Goal: Information Seeking & Learning: Learn about a topic

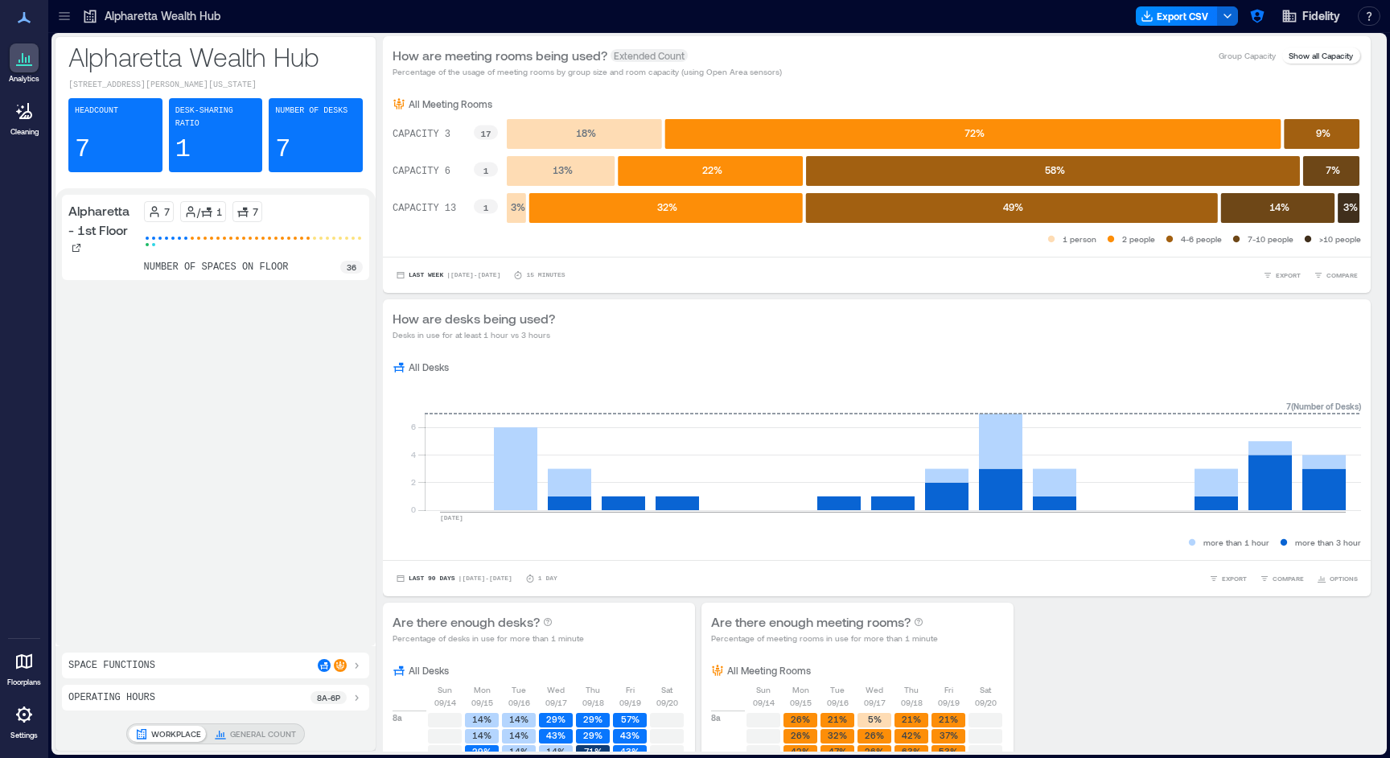
click at [66, 23] on icon at bounding box center [64, 16] width 16 height 16
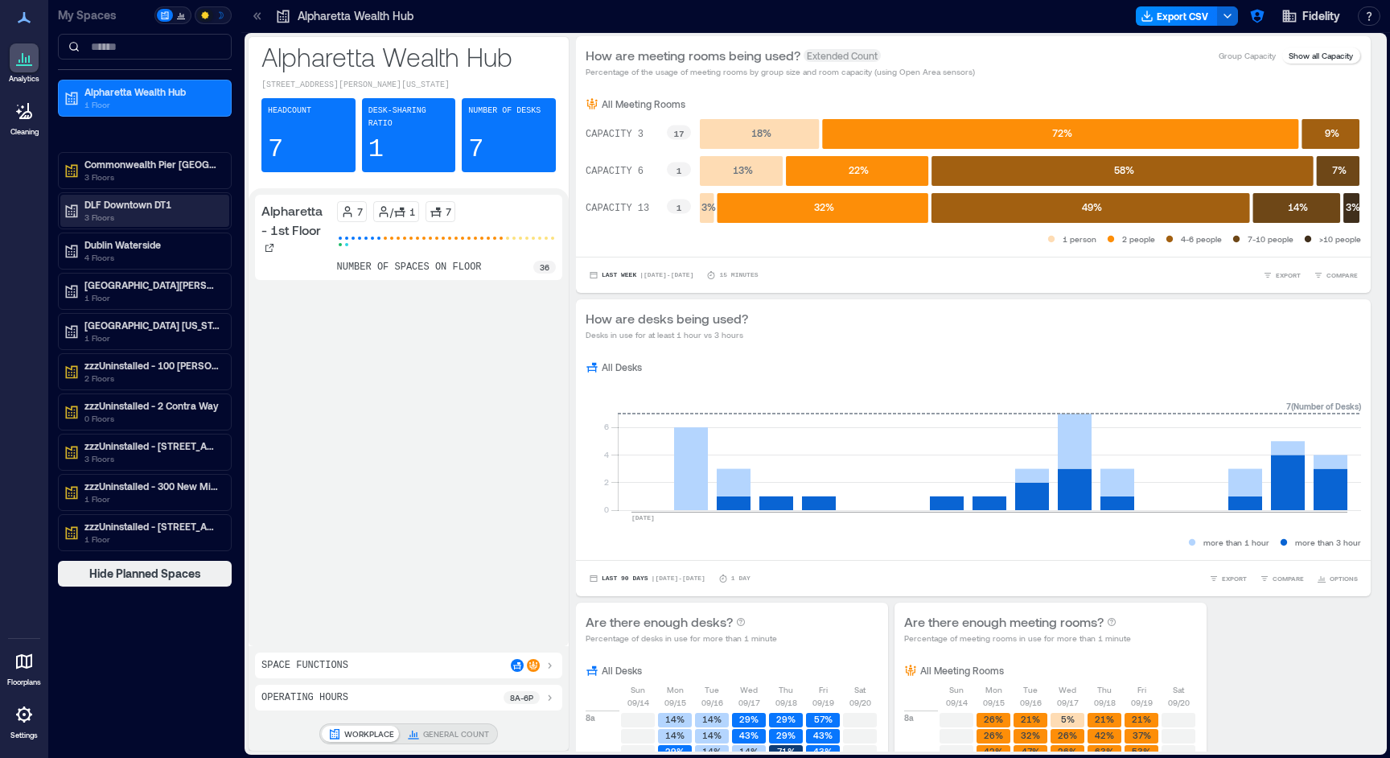
click at [135, 203] on p "DLF Downtown DT1" at bounding box center [151, 204] width 135 height 13
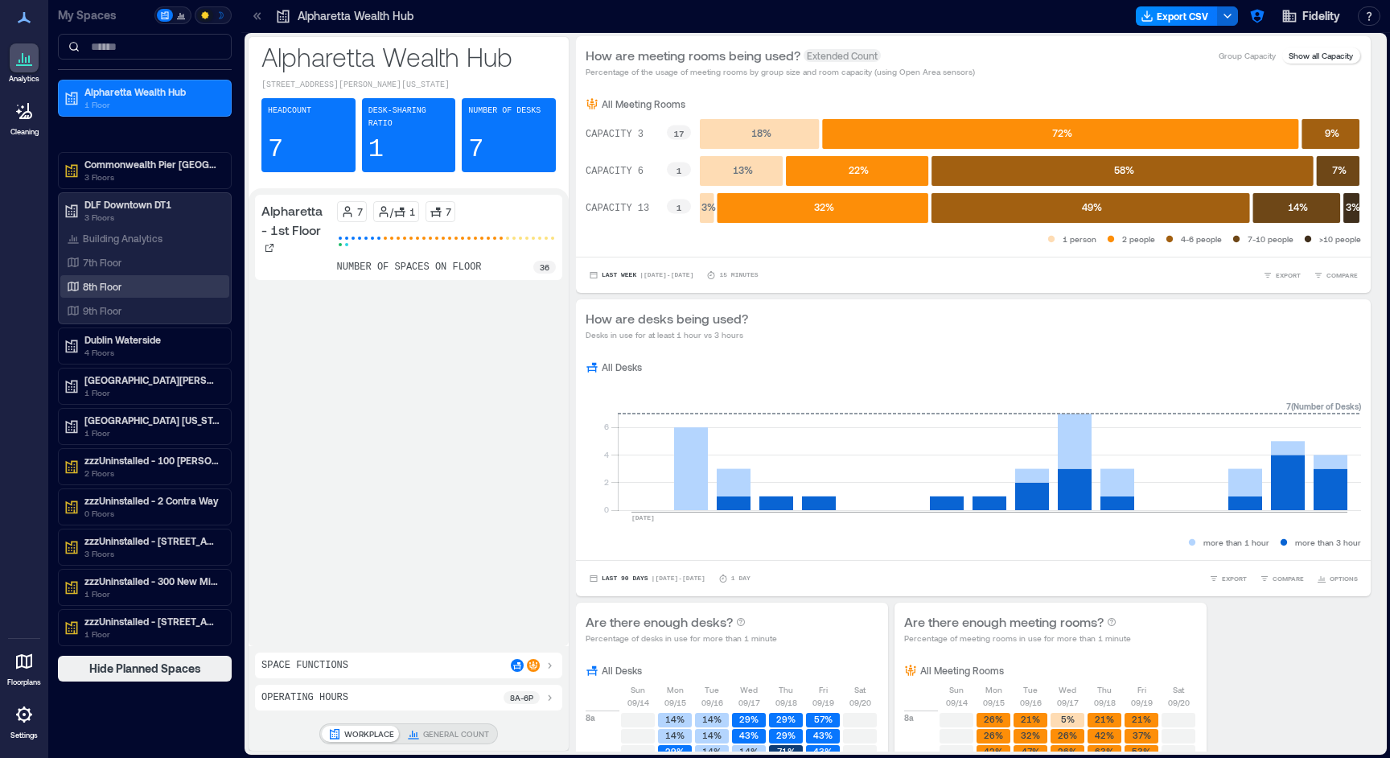
click at [124, 280] on div "8th Floor" at bounding box center [142, 286] width 156 height 16
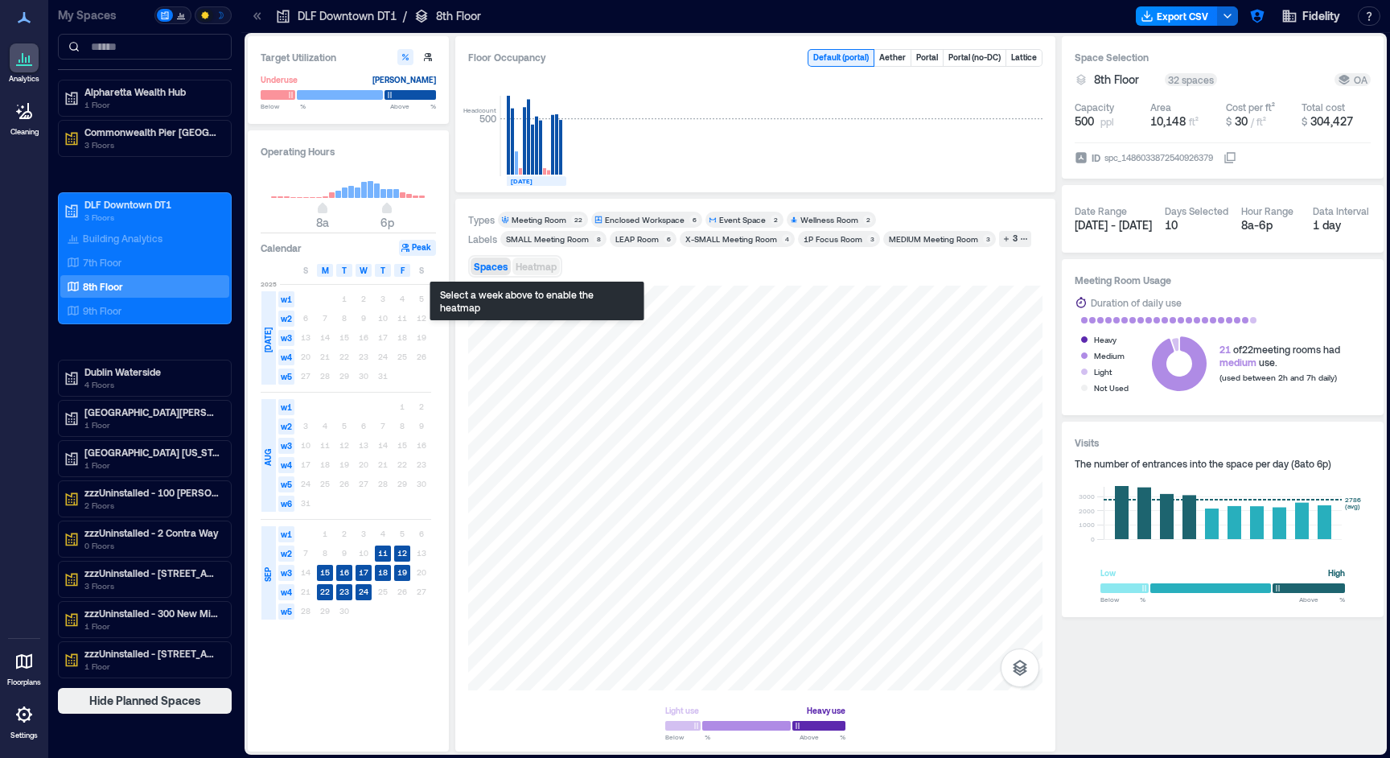
click at [545, 267] on span "Heatmap" at bounding box center [536, 266] width 41 height 11
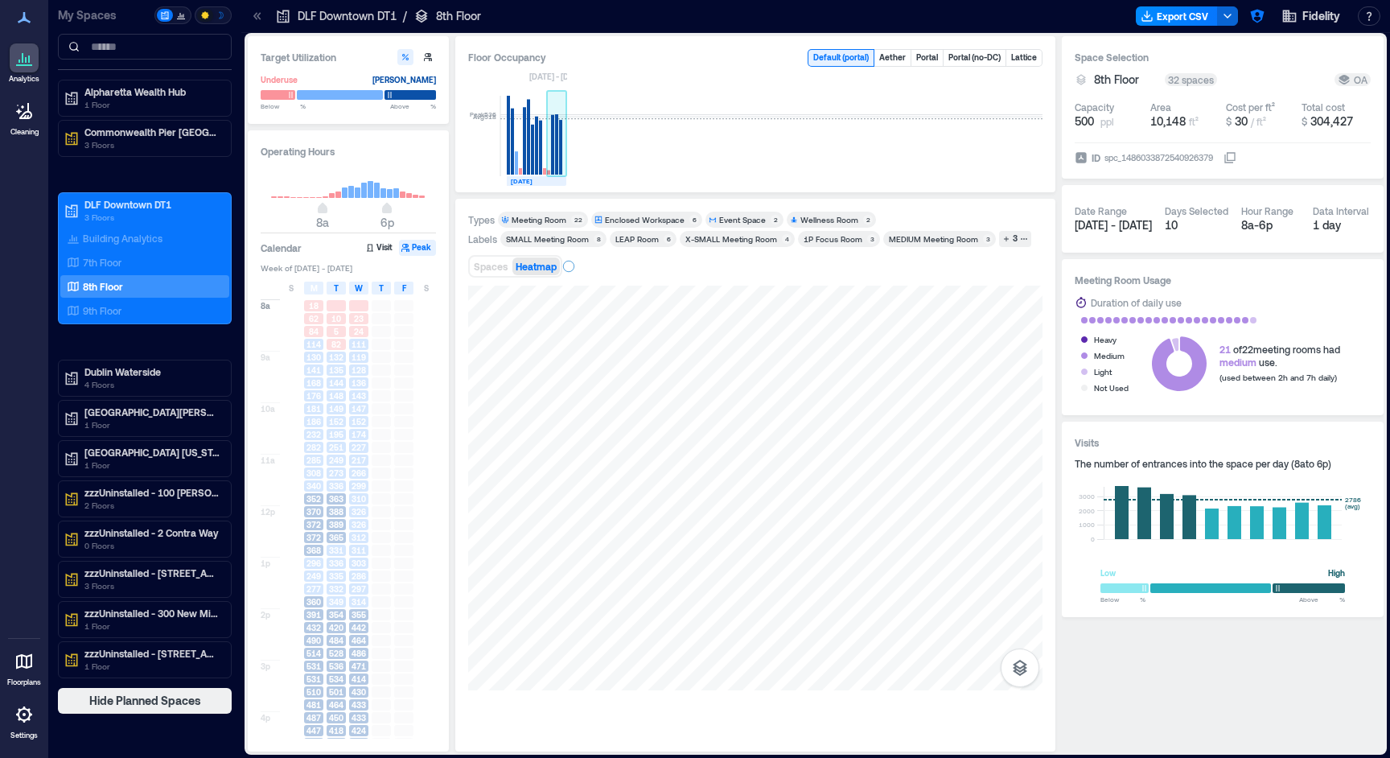
click at [554, 158] on rect at bounding box center [552, 145] width 3 height 60
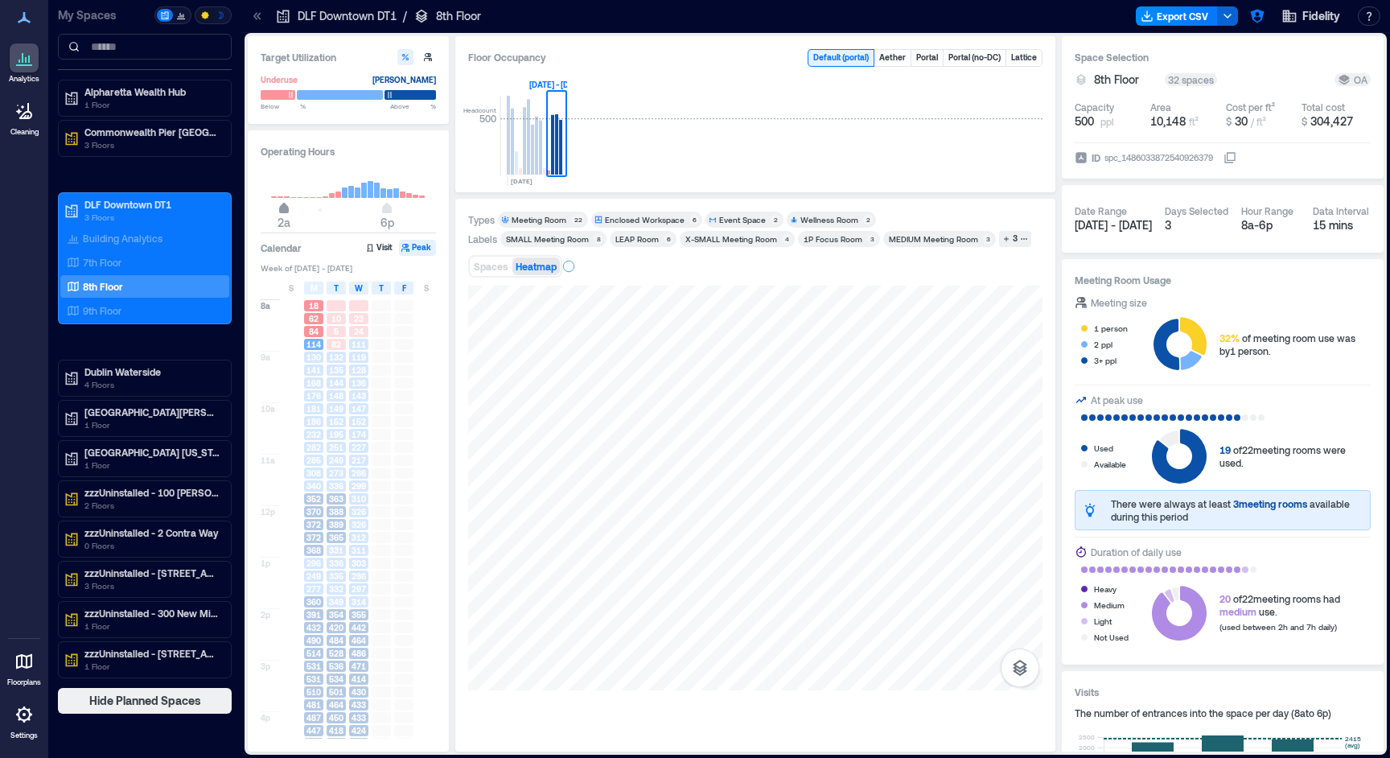
type input "*"
drag, startPoint x: 294, startPoint y: 212, endPoint x: 273, endPoint y: 212, distance: 20.9
click at [273, 212] on span "12a" at bounding box center [271, 210] width 10 height 6
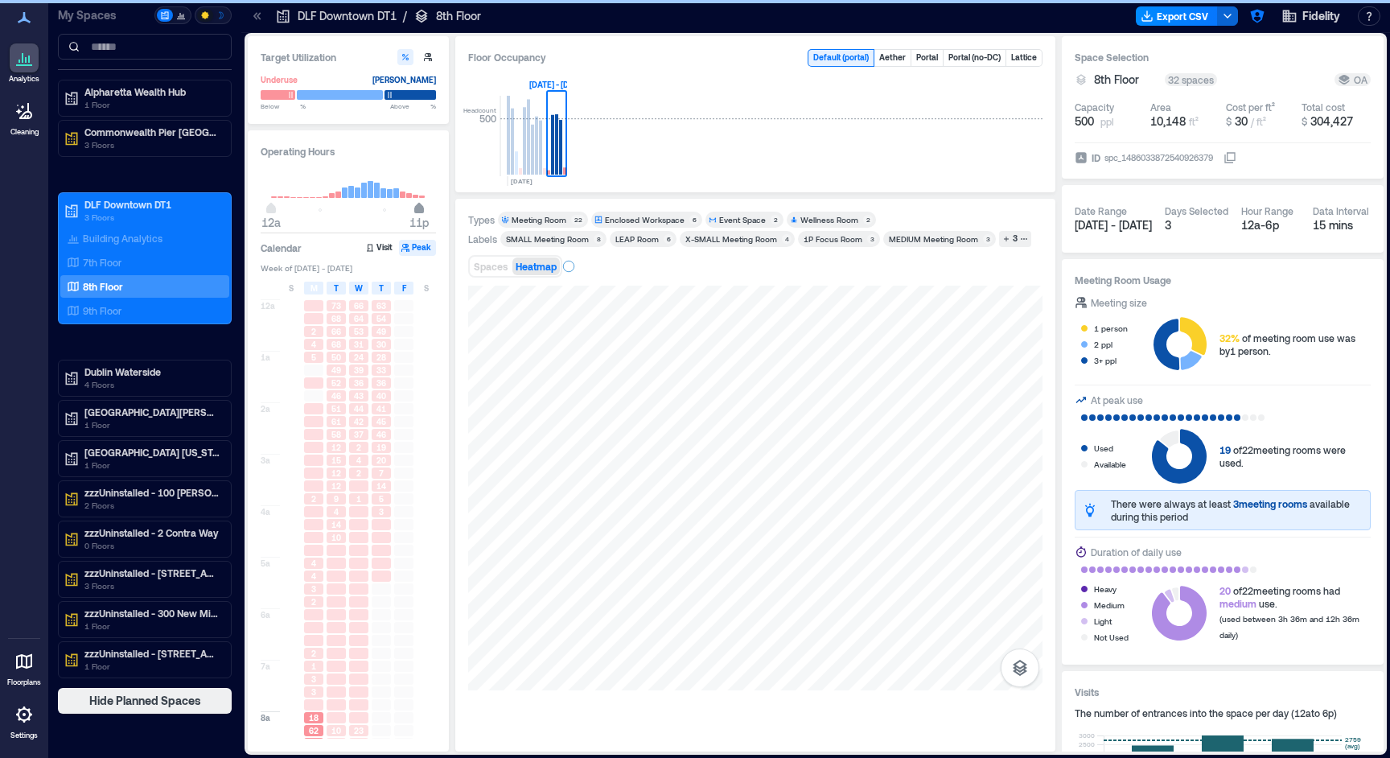
type input "**"
drag, startPoint x: 389, startPoint y: 211, endPoint x: 424, endPoint y: 208, distance: 35.5
click at [424, 208] on span "12a" at bounding box center [426, 210] width 10 height 6
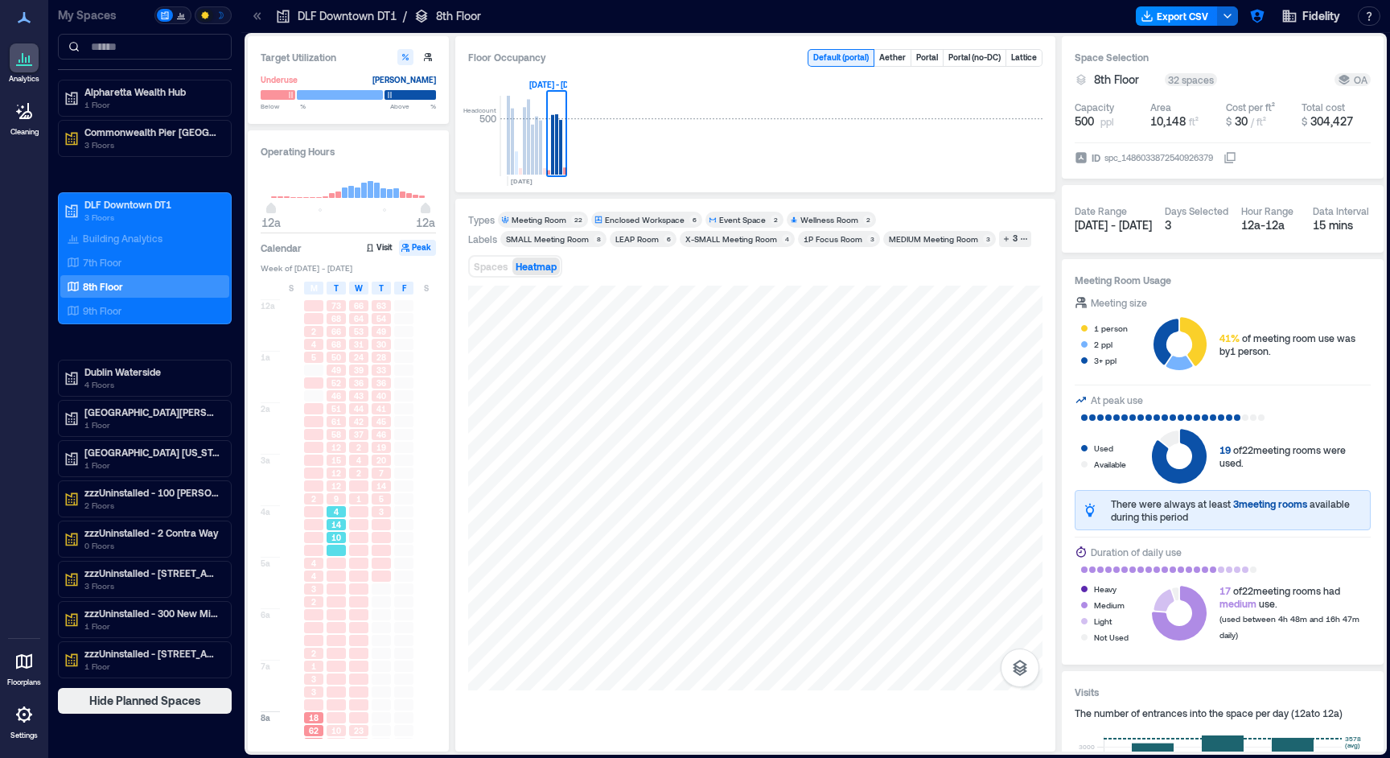
click at [335, 546] on div at bounding box center [336, 550] width 19 height 11
click at [326, 608] on div at bounding box center [336, 601] width 23 height 13
click at [343, 628] on div at bounding box center [336, 627] width 19 height 11
click at [369, 645] on div at bounding box center [359, 640] width 23 height 13
click at [358, 589] on div at bounding box center [358, 588] width 19 height 11
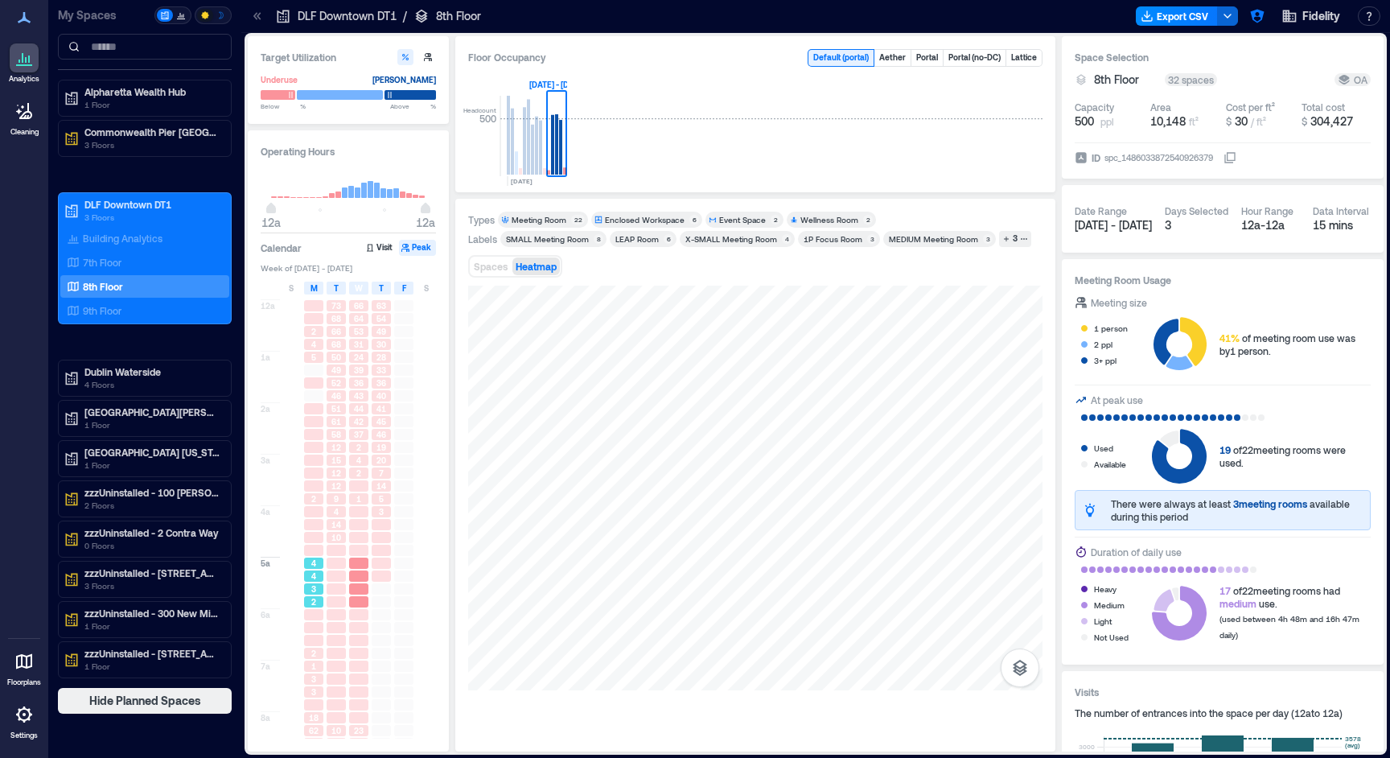
click at [321, 594] on div "3" at bounding box center [313, 588] width 19 height 11
click at [312, 658] on span "2" at bounding box center [313, 653] width 5 height 11
click at [310, 504] on div "4" at bounding box center [313, 497] width 23 height 13
click at [311, 480] on div at bounding box center [313, 484] width 19 height 11
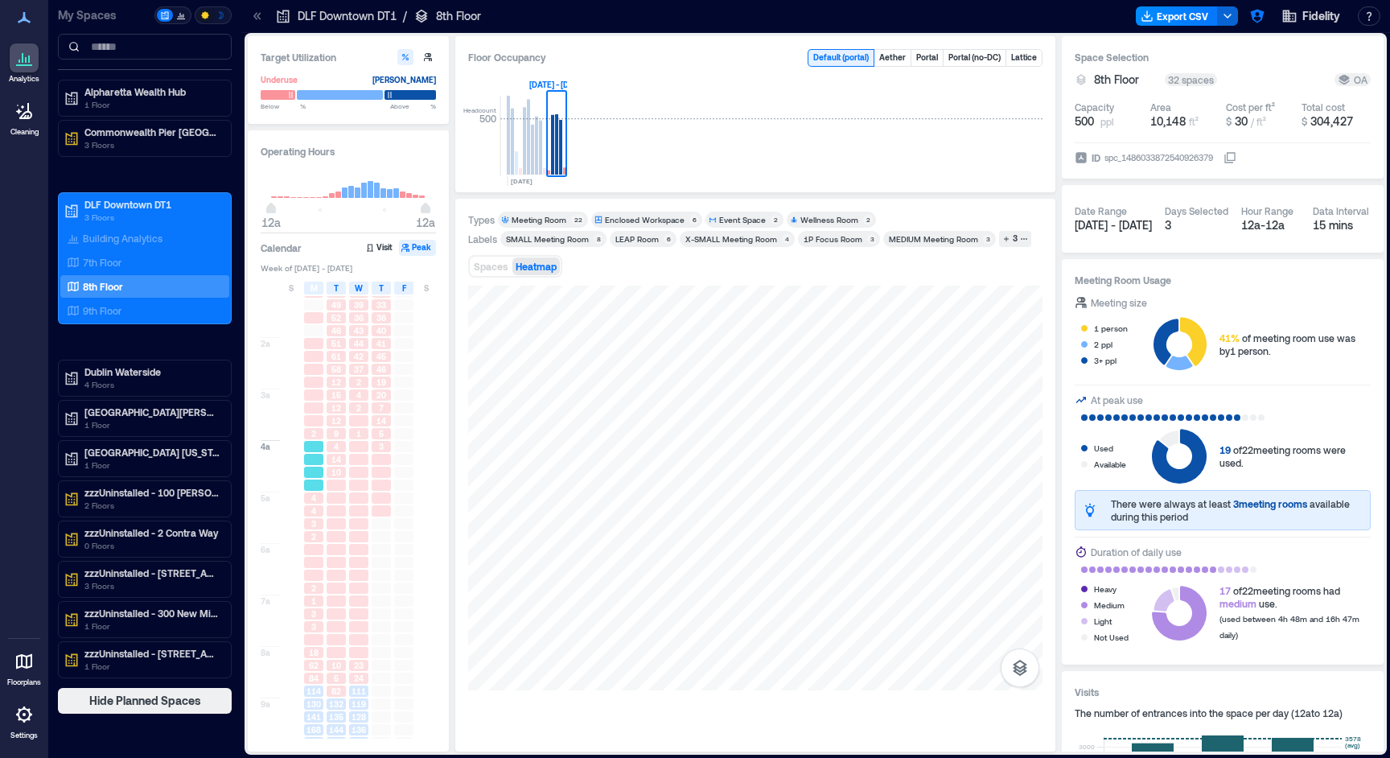
click at [323, 455] on div at bounding box center [313, 459] width 19 height 11
click at [334, 399] on span "15" at bounding box center [336, 394] width 10 height 11
click at [337, 368] on span "58" at bounding box center [336, 369] width 10 height 11
click at [313, 374] on div at bounding box center [313, 369] width 19 height 11
click at [319, 426] on div at bounding box center [313, 420] width 19 height 11
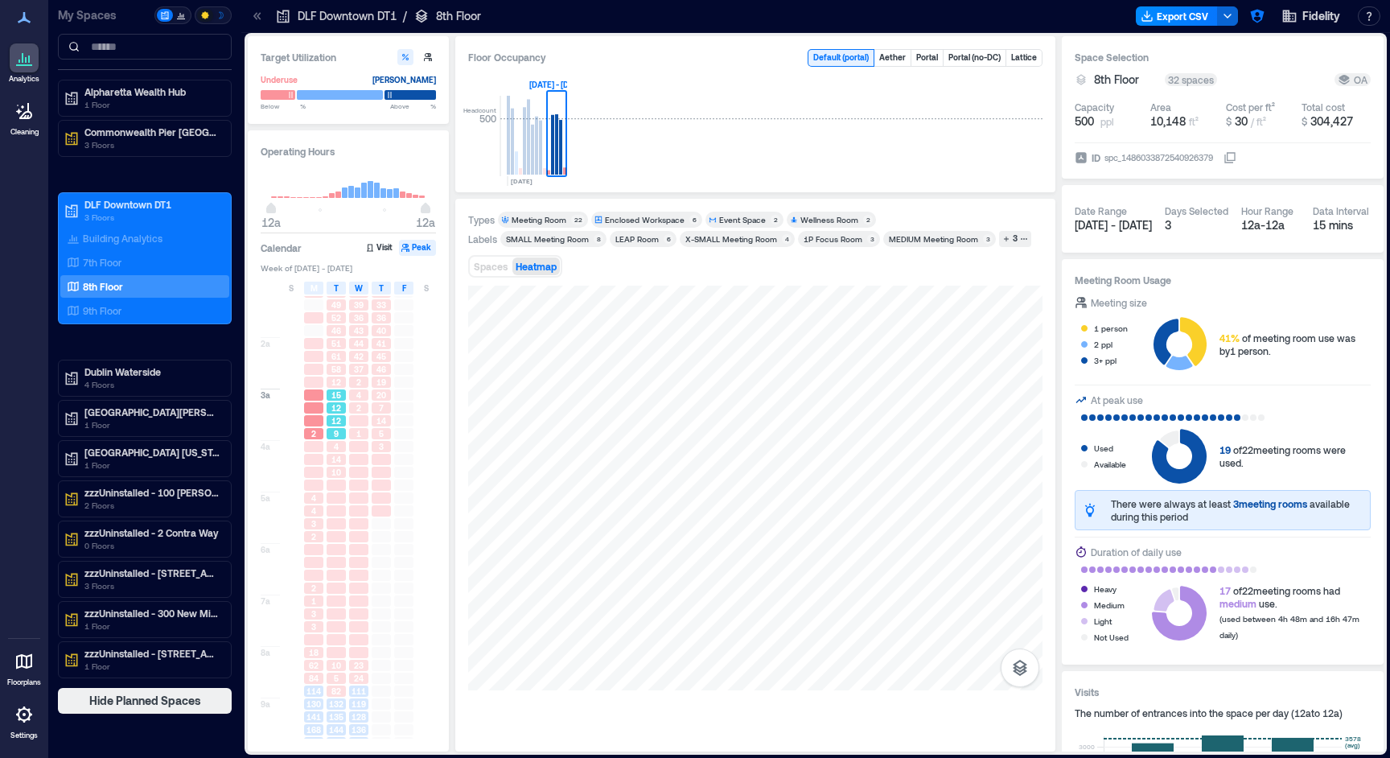
click at [335, 421] on span "12" at bounding box center [336, 420] width 10 height 11
click at [147, 271] on div "7th Floor" at bounding box center [144, 262] width 169 height 23
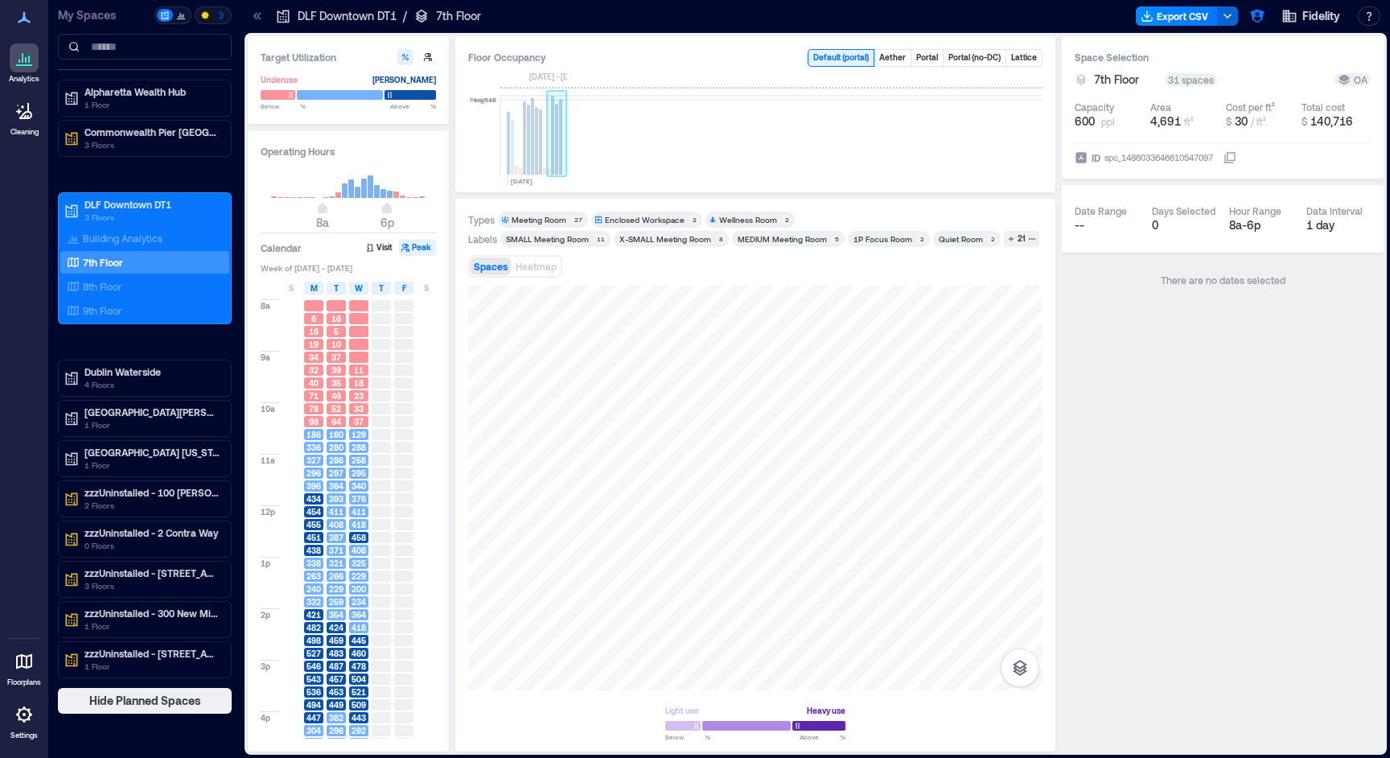
click at [553, 130] on rect at bounding box center [552, 135] width 3 height 79
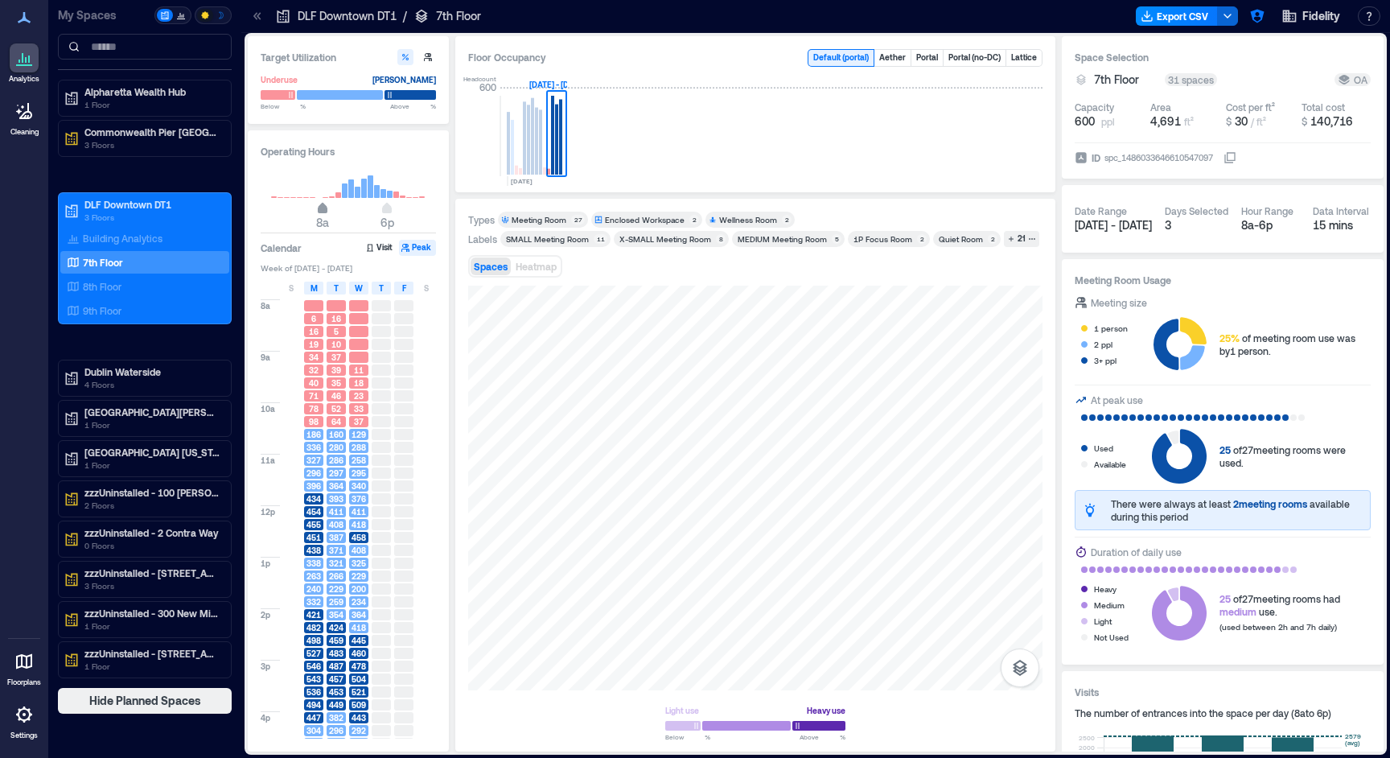
type input "*"
drag, startPoint x: 320, startPoint y: 216, endPoint x: 264, endPoint y: 216, distance: 56.3
click at [264, 216] on span "12a" at bounding box center [270, 223] width 19 height 16
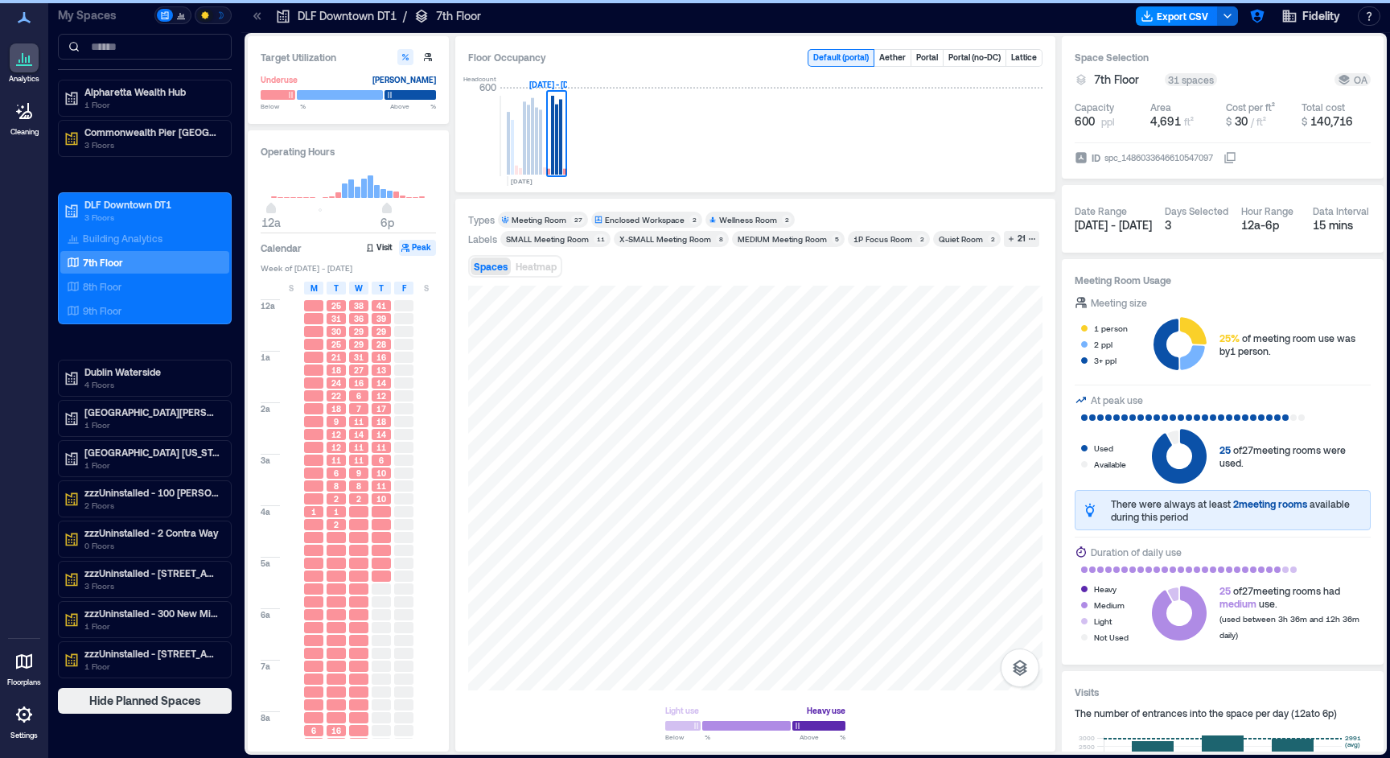
type input "**"
drag, startPoint x: 385, startPoint y: 214, endPoint x: 433, endPoint y: 210, distance: 47.6
click at [433, 210] on div "12a 6p" at bounding box center [348, 196] width 175 height 60
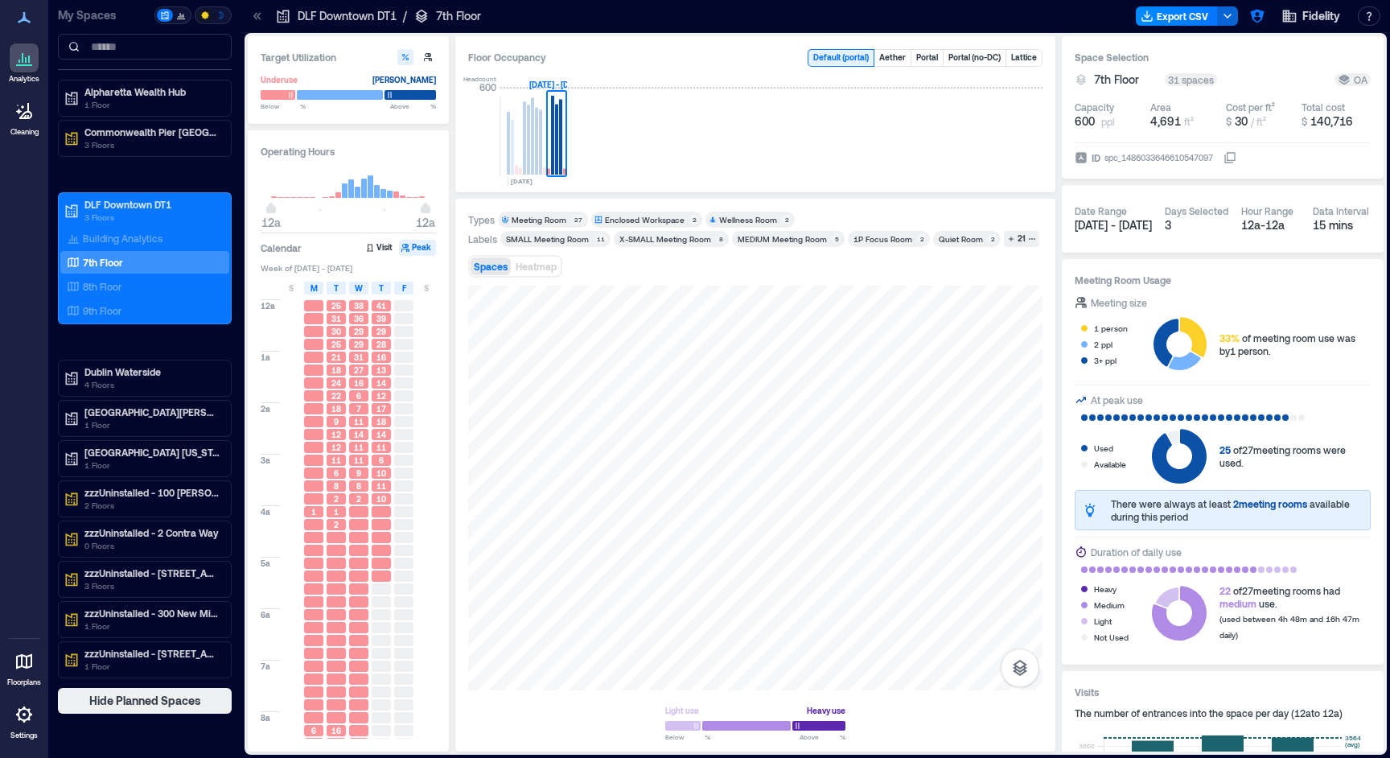
click at [341, 572] on div at bounding box center [336, 575] width 19 height 11
click at [534, 260] on button "Heatmap" at bounding box center [535, 266] width 47 height 18
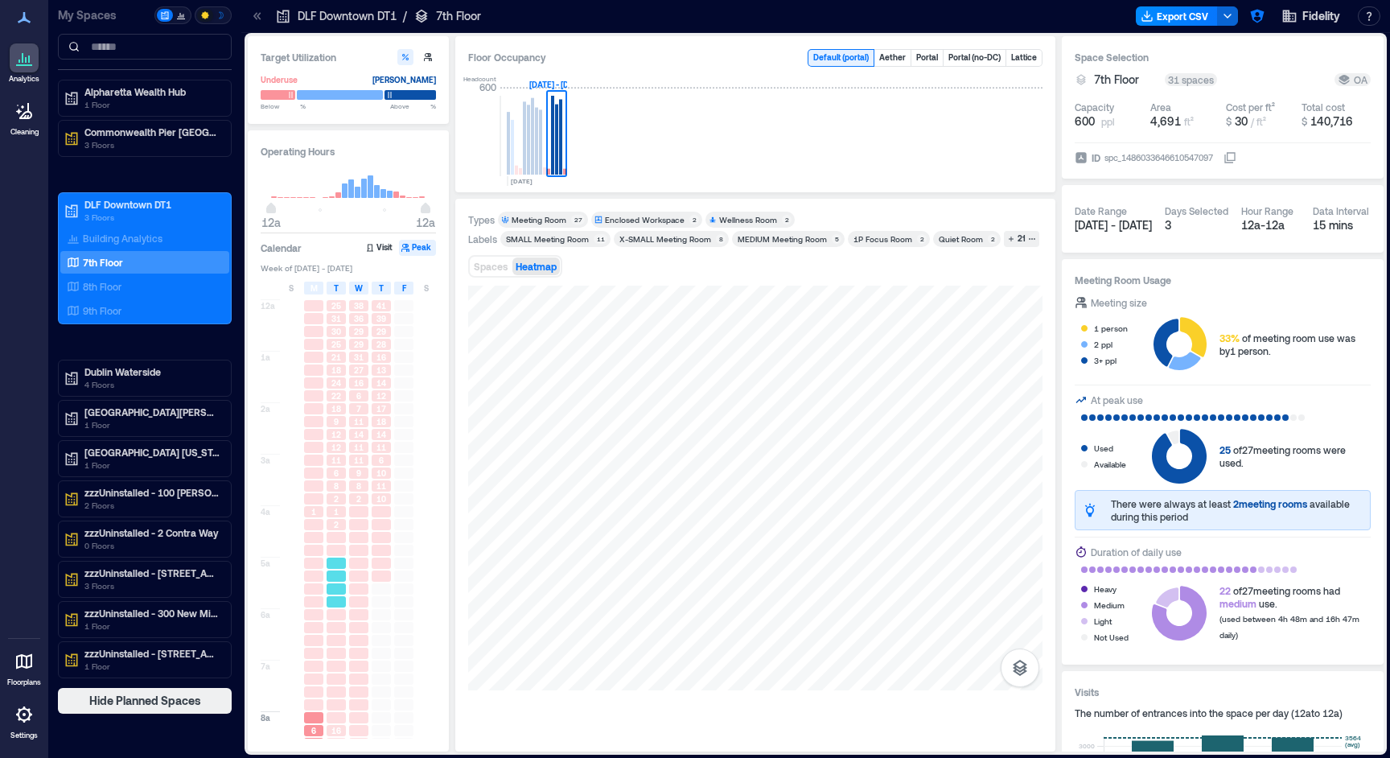
click at [338, 576] on div at bounding box center [336, 575] width 19 height 11
click at [312, 605] on div at bounding box center [313, 601] width 19 height 11
click at [315, 648] on div at bounding box center [313, 653] width 19 height 11
click at [345, 654] on div at bounding box center [336, 653] width 19 height 11
click at [321, 668] on div at bounding box center [313, 665] width 19 height 11
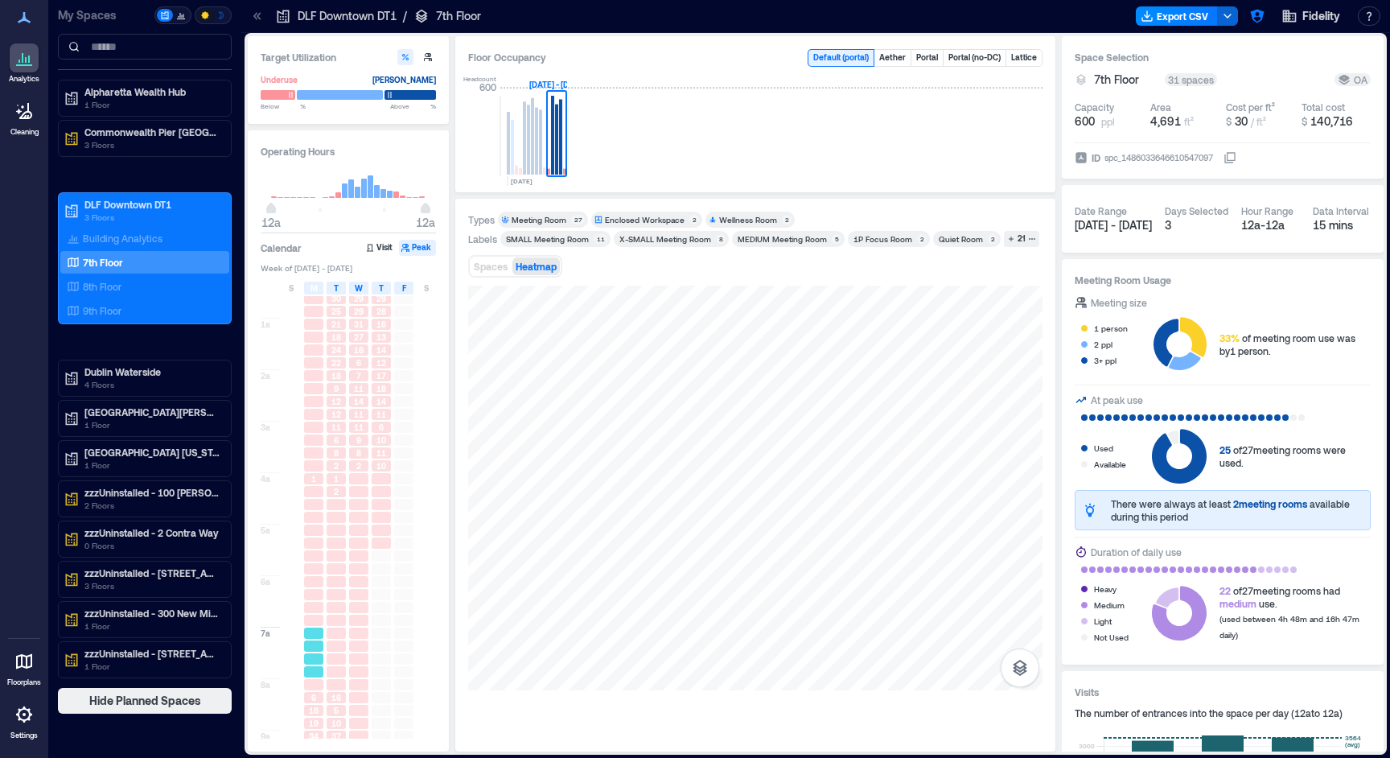
scroll to position [75, 0]
click at [328, 625] on div at bounding box center [336, 629] width 19 height 11
click at [329, 661] on div "16" at bounding box center [336, 655] width 19 height 11
click at [313, 677] on span "19" at bounding box center [314, 681] width 10 height 11
click at [323, 627] on div at bounding box center [313, 627] width 23 height 13
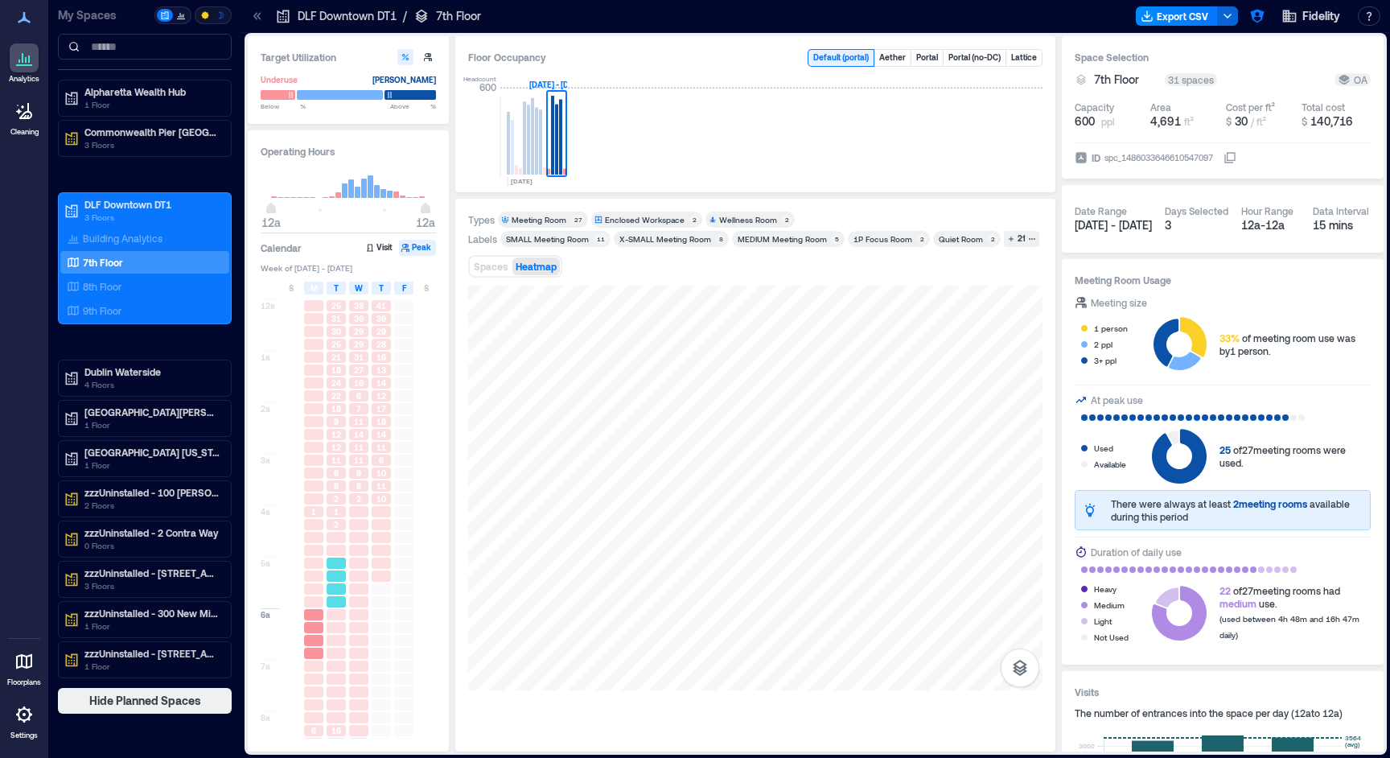
click at [338, 583] on div at bounding box center [336, 588] width 23 height 13
click at [335, 550] on div at bounding box center [336, 550] width 19 height 11
click at [319, 545] on div at bounding box center [313, 550] width 23 height 13
click at [337, 518] on div "1" at bounding box center [336, 511] width 23 height 13
click at [339, 483] on div "8" at bounding box center [336, 485] width 19 height 11
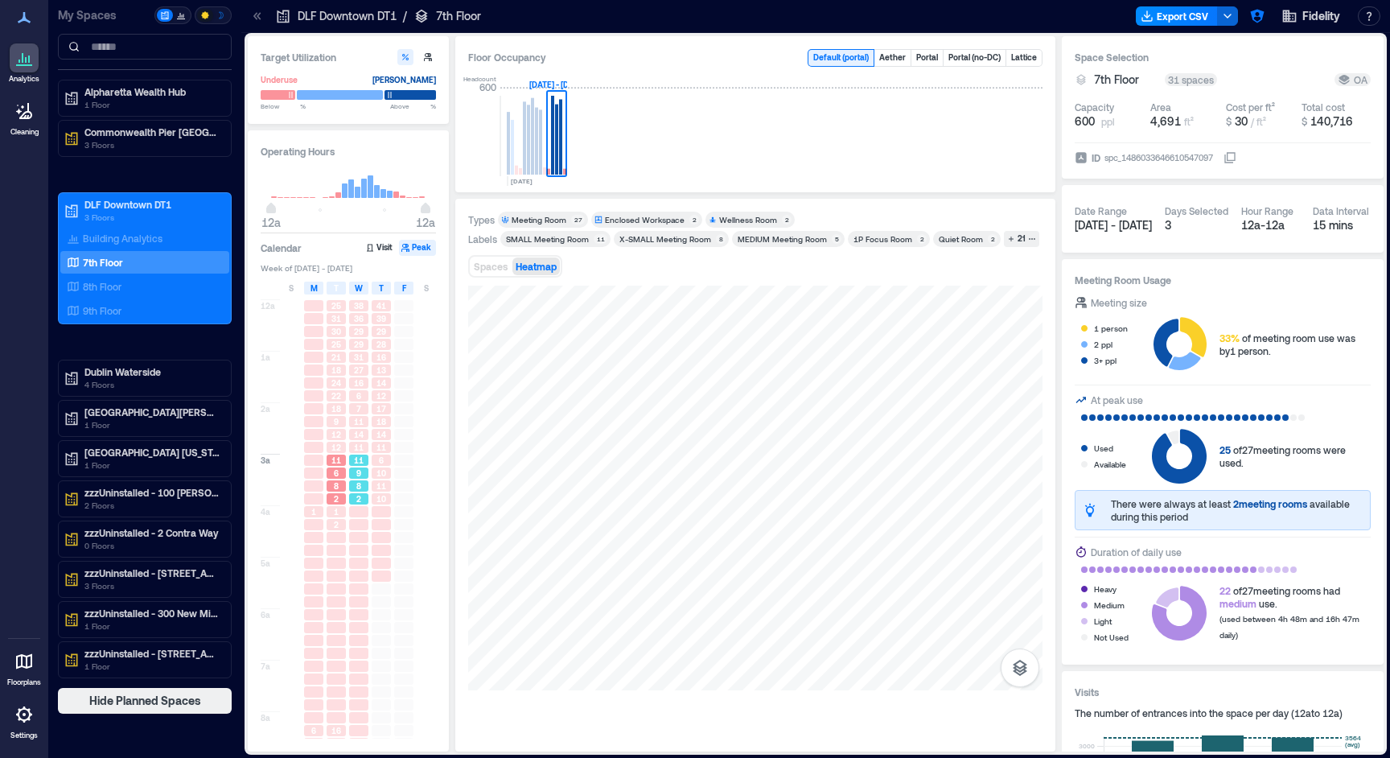
click at [350, 471] on div "9" at bounding box center [358, 472] width 19 height 11
click at [356, 451] on span "11" at bounding box center [359, 447] width 10 height 11
click at [343, 397] on div "22" at bounding box center [336, 395] width 19 height 11
click at [366, 356] on div "31" at bounding box center [358, 357] width 19 height 11
click at [383, 376] on div "13" at bounding box center [381, 370] width 23 height 13
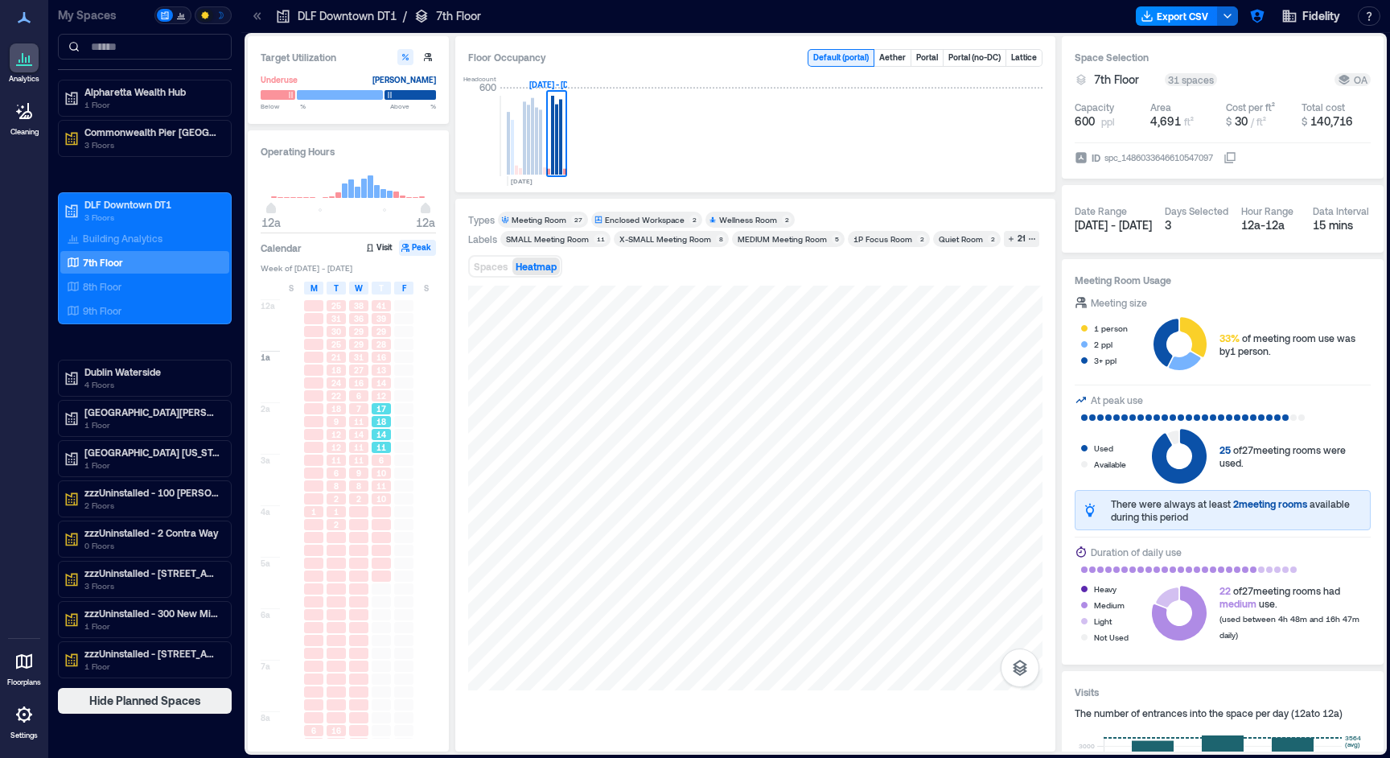
click at [380, 420] on span "18" at bounding box center [381, 421] width 10 height 11
click at [348, 450] on div "11" at bounding box center [359, 447] width 23 height 13
click at [326, 529] on div "2" at bounding box center [336, 524] width 23 height 13
drag, startPoint x: 310, startPoint y: 622, endPoint x: 319, endPoint y: 637, distance: 17.7
click at [310, 622] on div at bounding box center [313, 627] width 23 height 13
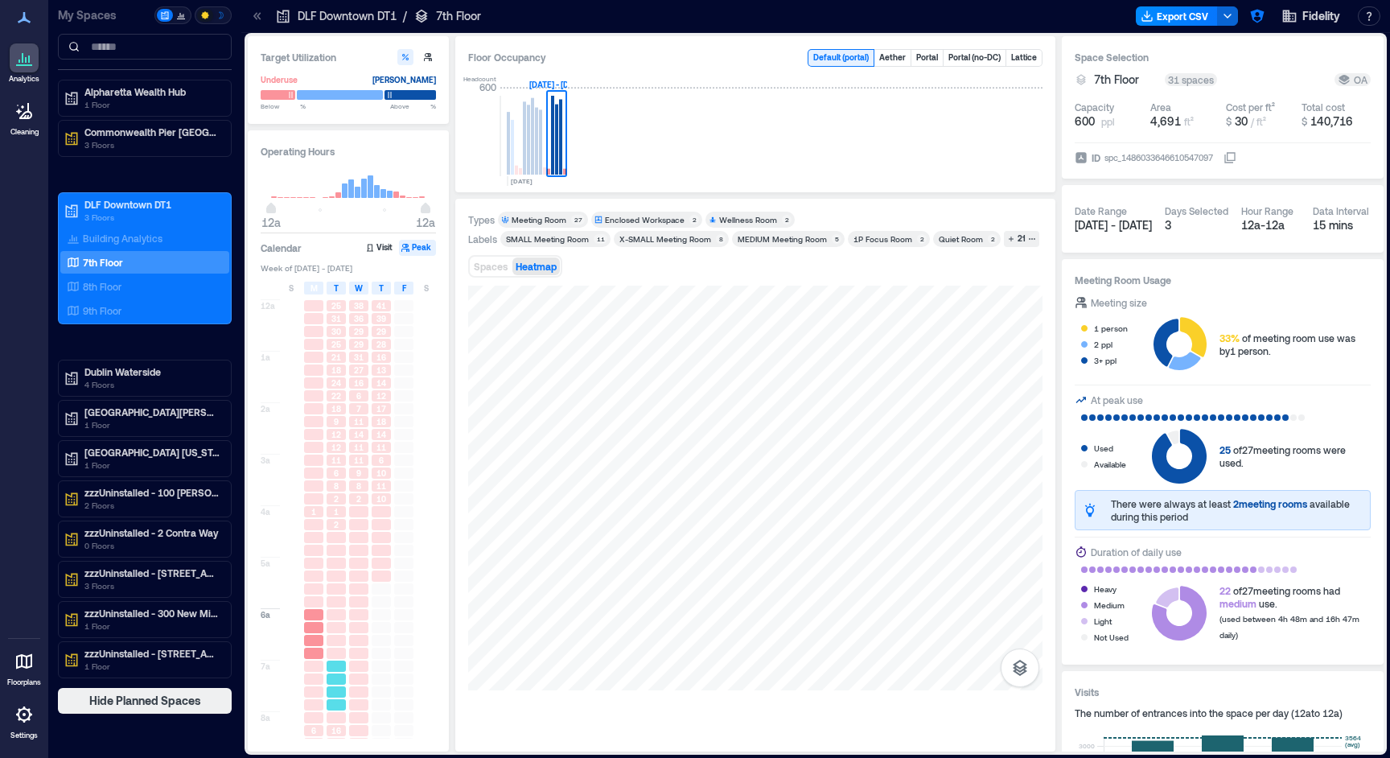
drag, startPoint x: 331, startPoint y: 668, endPoint x: 348, endPoint y: 675, distance: 19.1
click at [331, 668] on div at bounding box center [336, 665] width 19 height 11
click at [350, 656] on div at bounding box center [358, 653] width 19 height 11
click at [343, 630] on div at bounding box center [336, 627] width 19 height 11
click at [113, 305] on p "9th Floor" at bounding box center [102, 310] width 39 height 13
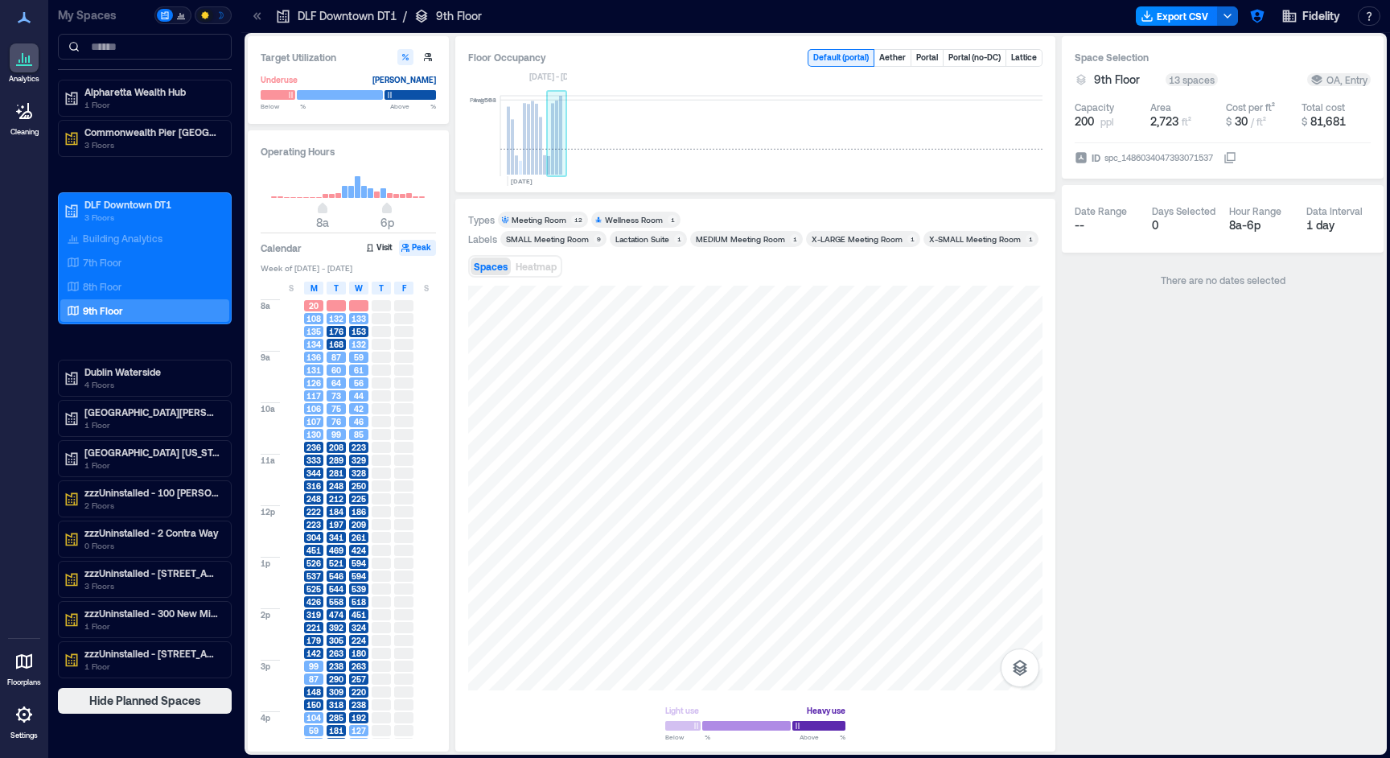
click at [557, 143] on rect at bounding box center [556, 138] width 3 height 74
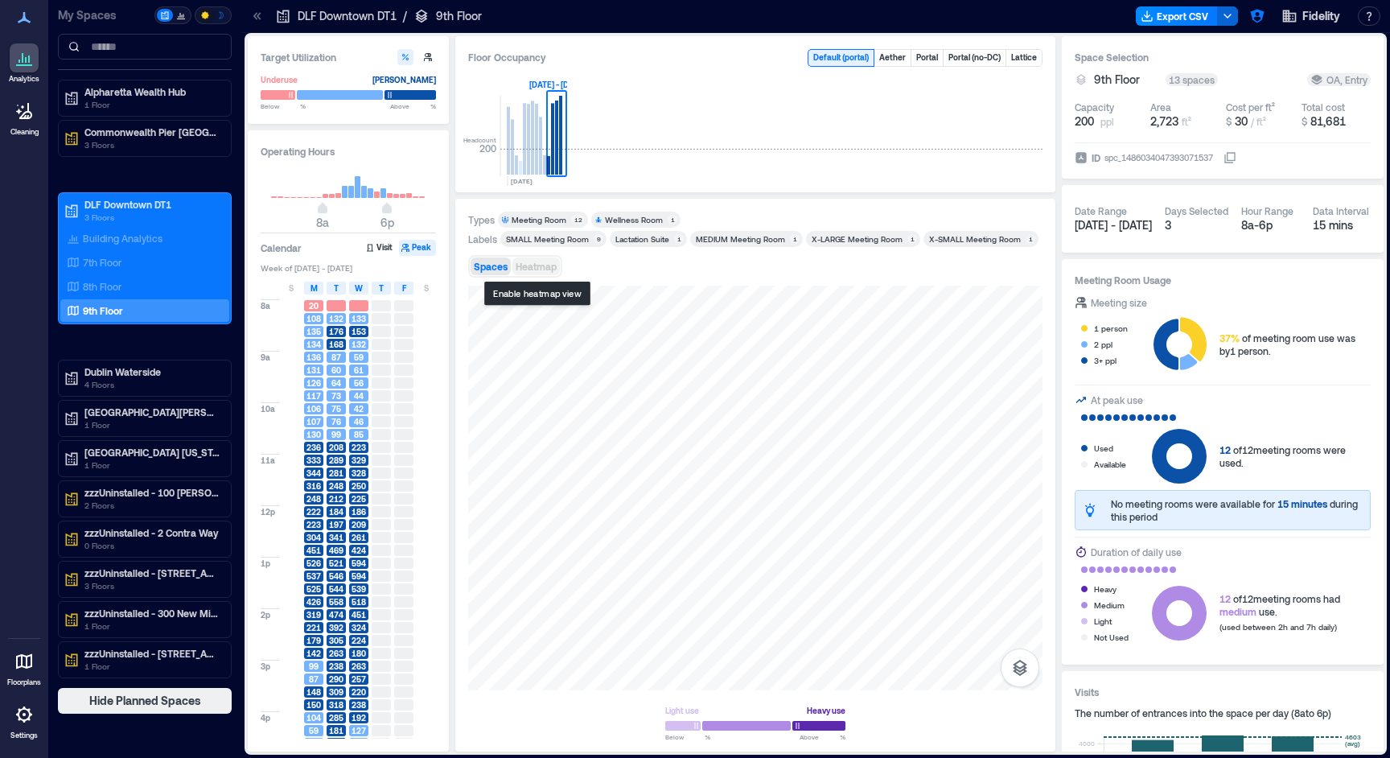
click at [527, 268] on span "Heatmap" at bounding box center [536, 266] width 41 height 11
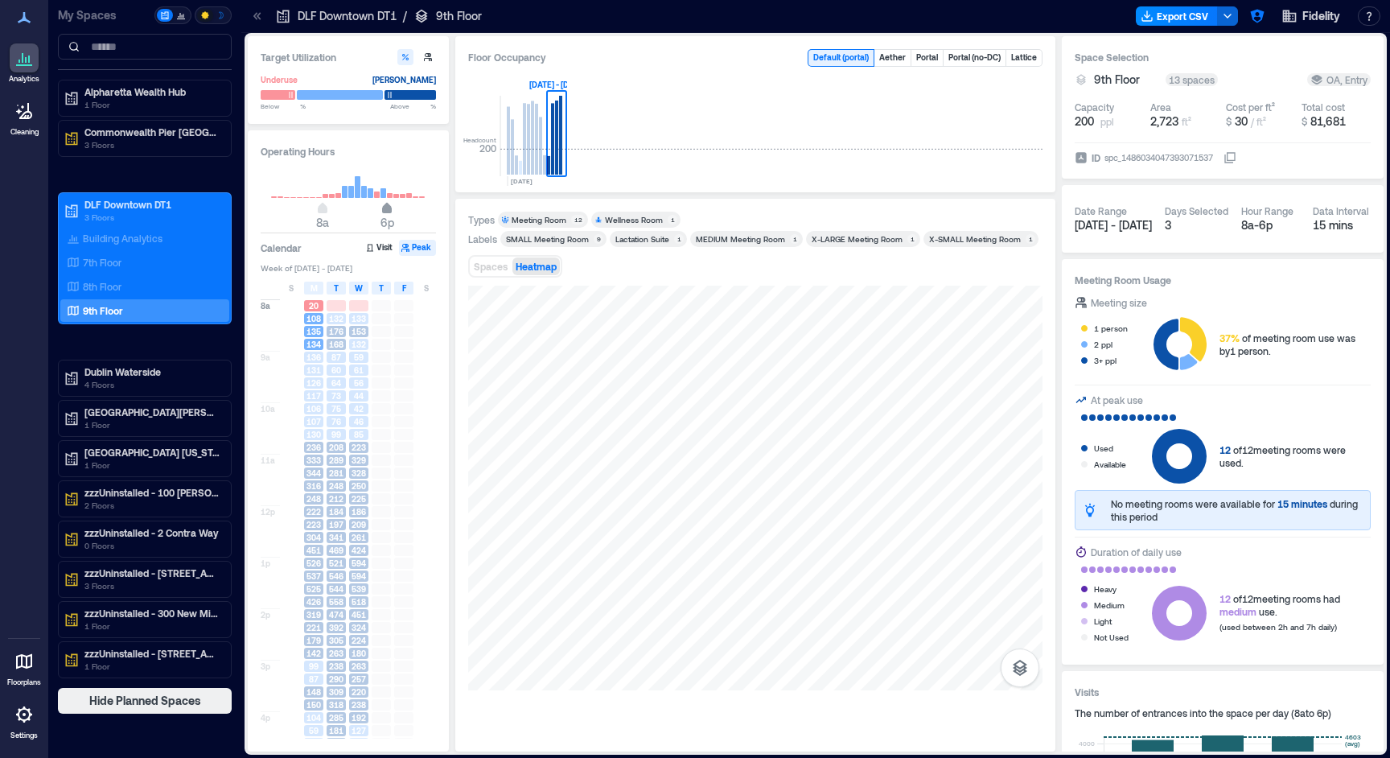
type input "**"
drag, startPoint x: 385, startPoint y: 213, endPoint x: 422, endPoint y: 212, distance: 37.8
click at [392, 212] on span "6p" at bounding box center [387, 210] width 10 height 6
drag, startPoint x: 324, startPoint y: 212, endPoint x: 280, endPoint y: 212, distance: 44.3
click at [280, 212] on span "2a" at bounding box center [284, 210] width 10 height 6
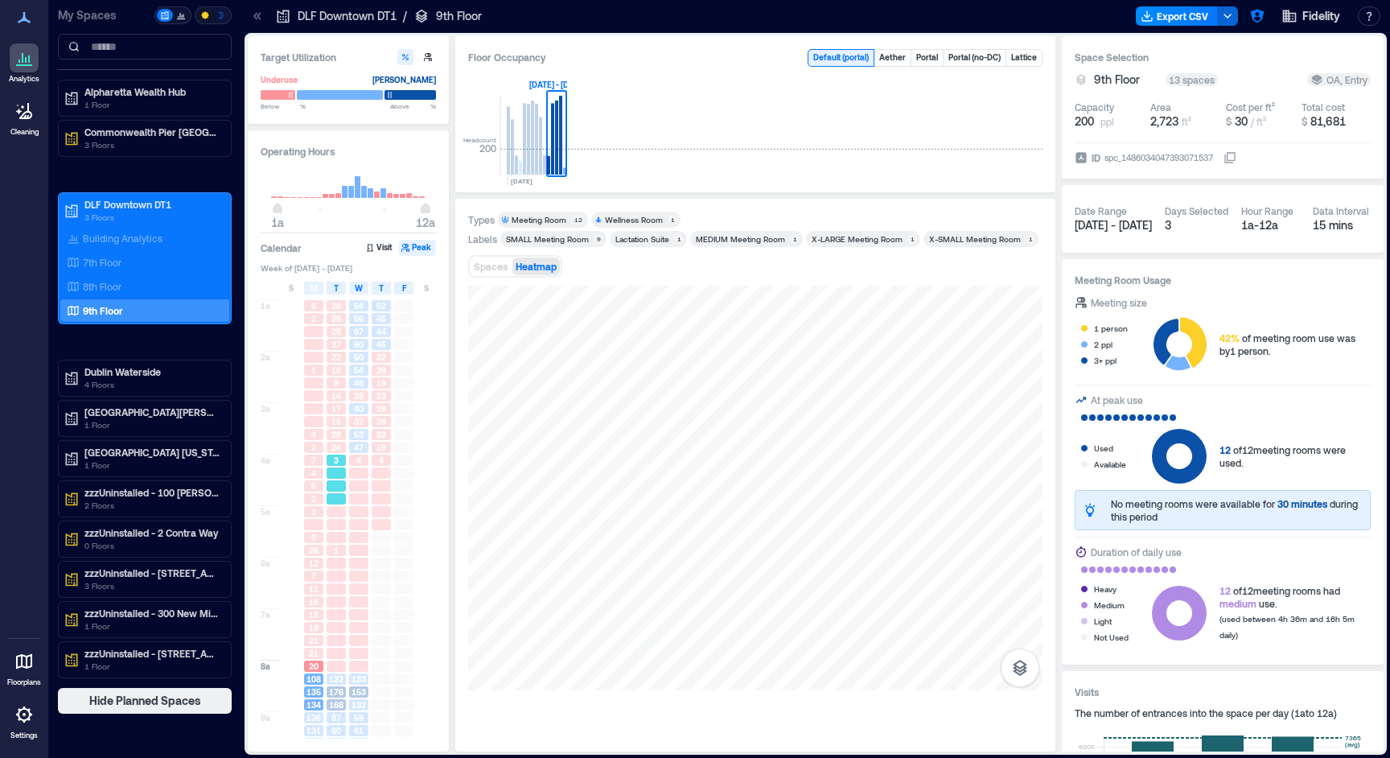
click at [336, 504] on div at bounding box center [336, 498] width 19 height 11
click at [334, 537] on div at bounding box center [336, 537] width 19 height 11
click at [316, 549] on span "26" at bounding box center [314, 550] width 10 height 11
click at [314, 484] on span "5" at bounding box center [313, 485] width 5 height 11
click at [308, 451] on div "2" at bounding box center [313, 447] width 19 height 11
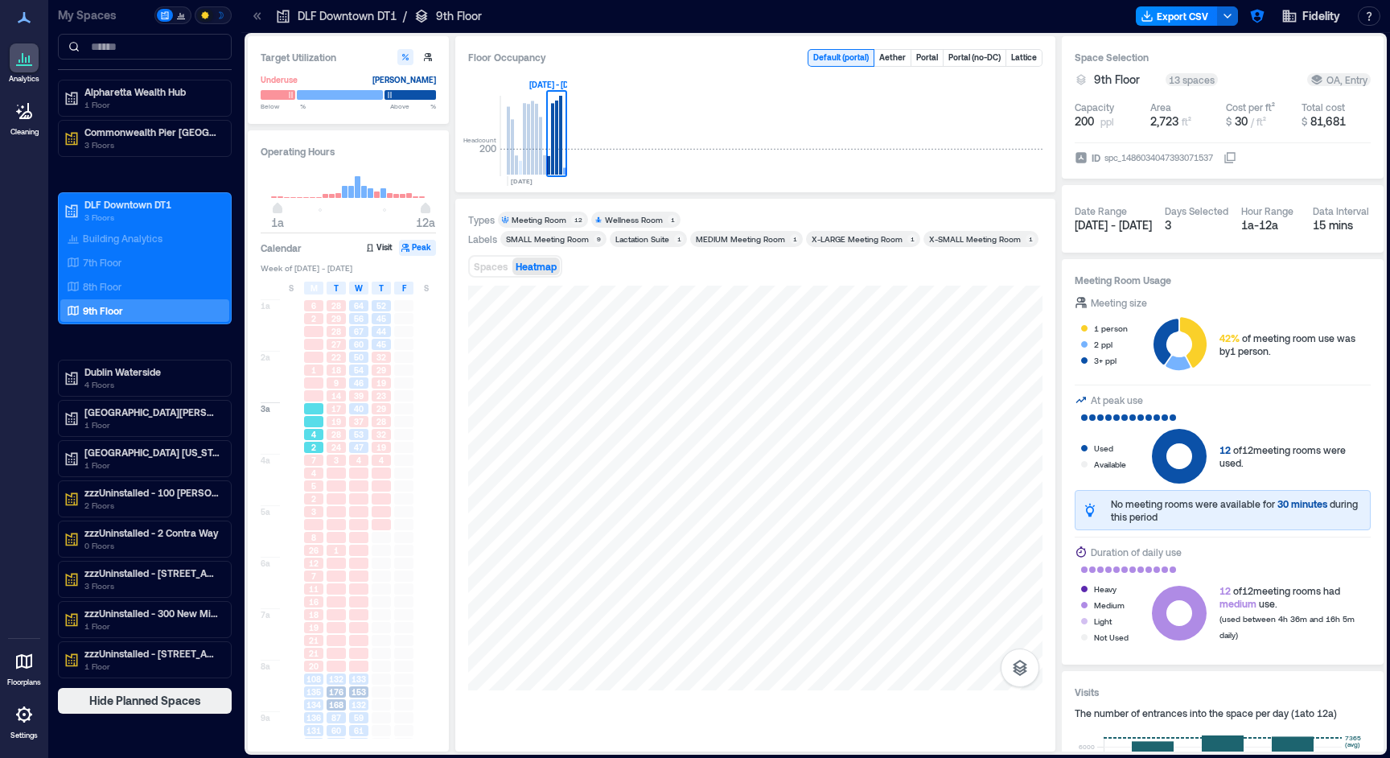
click at [307, 417] on div at bounding box center [313, 421] width 19 height 11
click at [330, 414] on div "17" at bounding box center [336, 408] width 19 height 11
click at [344, 420] on div "19" at bounding box center [336, 421] width 19 height 11
click at [360, 419] on span "37" at bounding box center [359, 421] width 10 height 11
drag, startPoint x: 372, startPoint y: 420, endPoint x: 369, endPoint y: 447, distance: 27.5
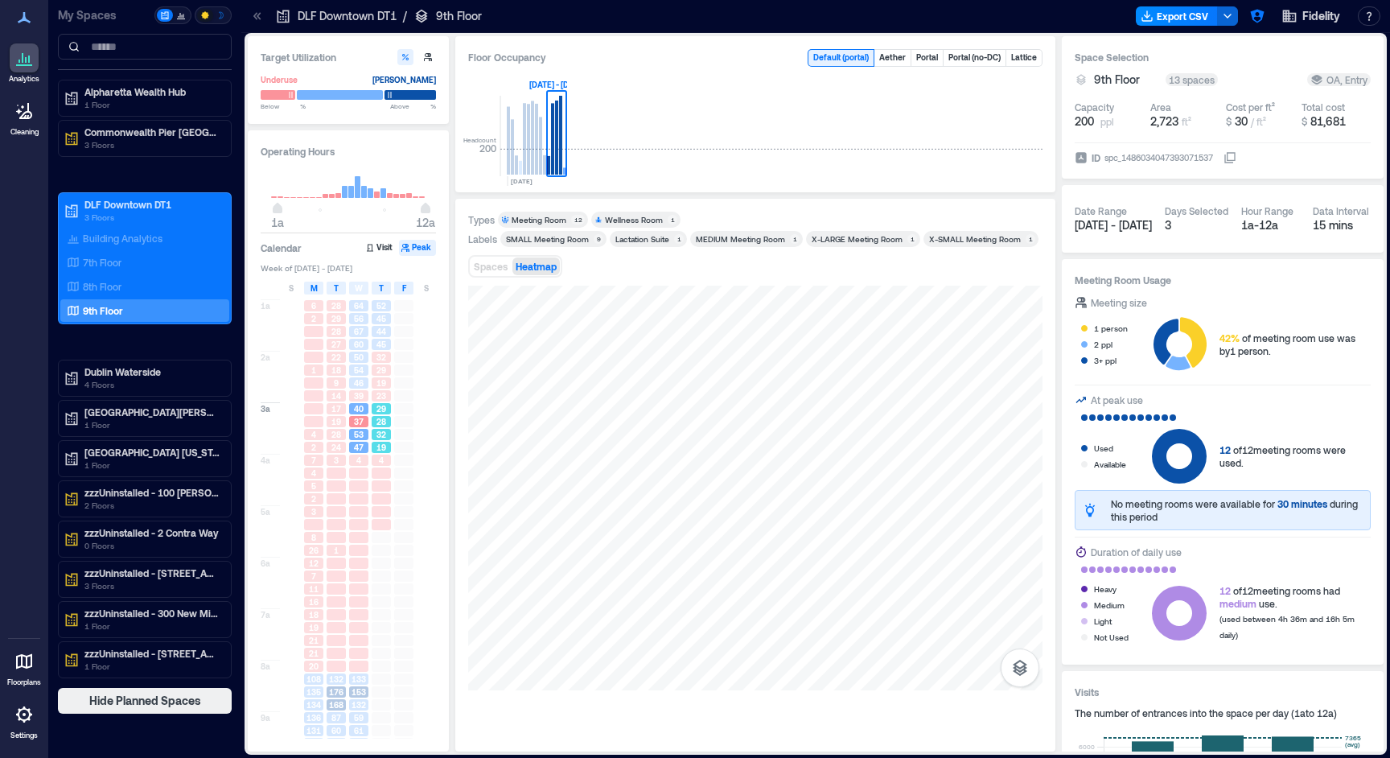
click at [372, 420] on div "28" at bounding box center [381, 421] width 19 height 11
click at [385, 437] on span "32" at bounding box center [381, 434] width 10 height 11
click at [379, 489] on div at bounding box center [381, 485] width 19 height 11
click at [357, 502] on div at bounding box center [358, 498] width 19 height 11
click at [351, 536] on div at bounding box center [358, 537] width 19 height 11
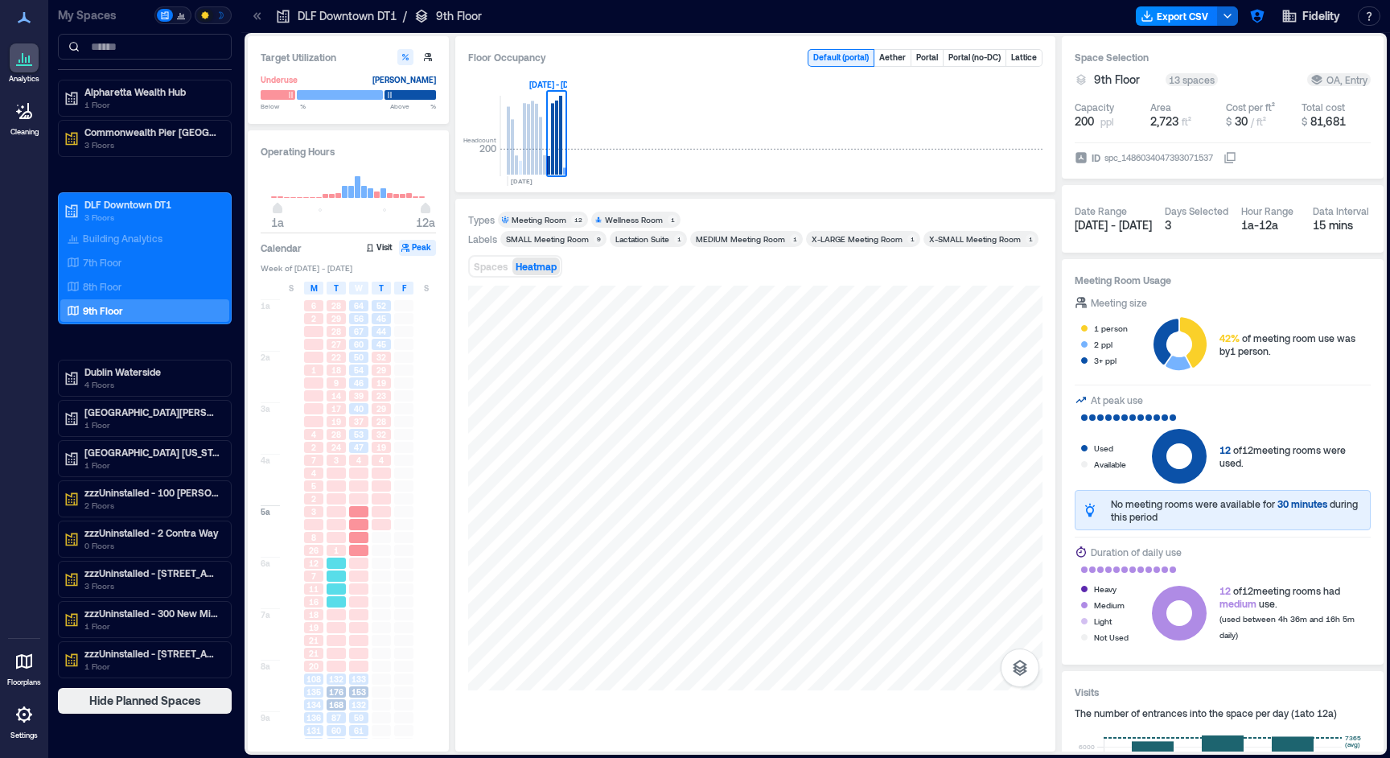
click at [333, 557] on div at bounding box center [336, 563] width 23 height 13
drag, startPoint x: 327, startPoint y: 580, endPoint x: 356, endPoint y: 630, distance: 57.3
click at [328, 580] on div at bounding box center [336, 575] width 19 height 11
click at [359, 639] on div at bounding box center [358, 640] width 19 height 11
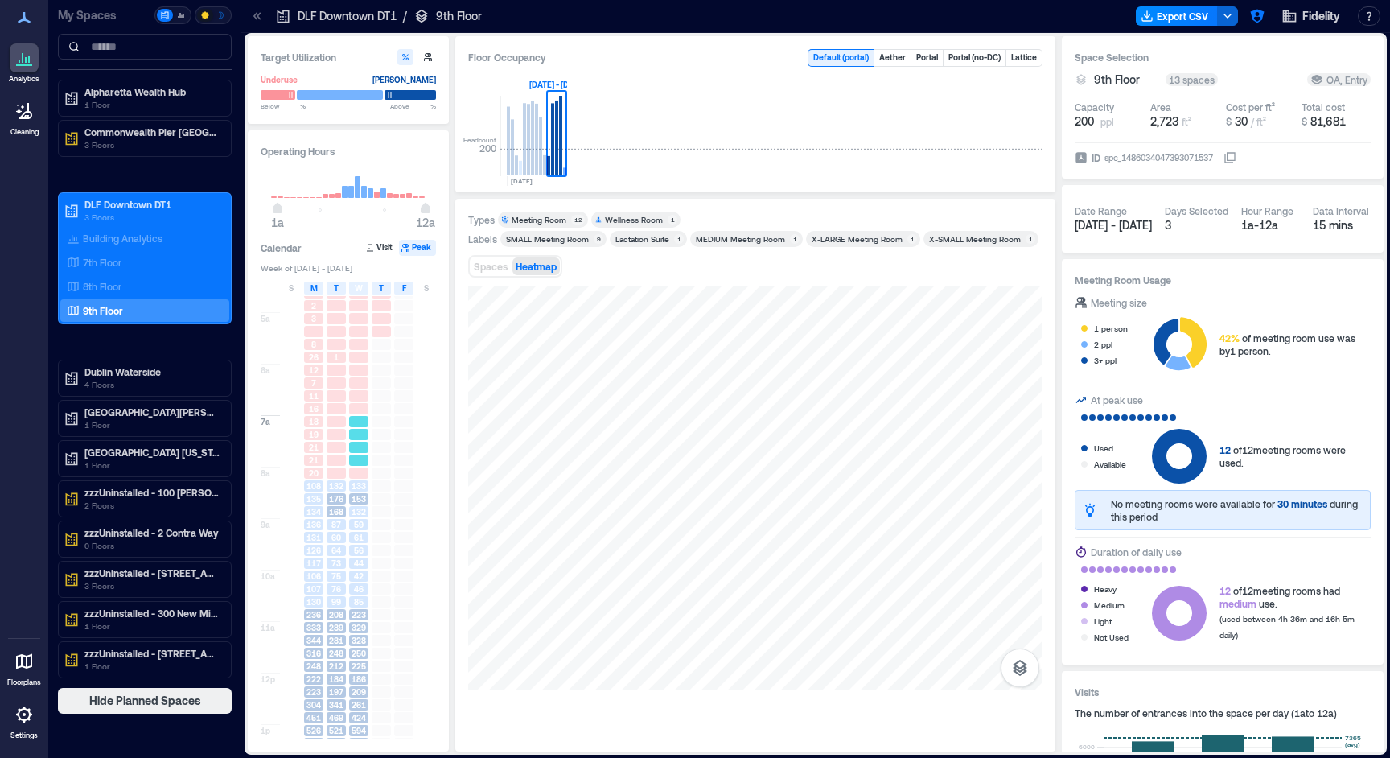
scroll to position [204, 0]
click at [335, 575] on span "76" at bounding box center [336, 577] width 10 height 11
click at [320, 639] on span "316" at bounding box center [313, 641] width 14 height 11
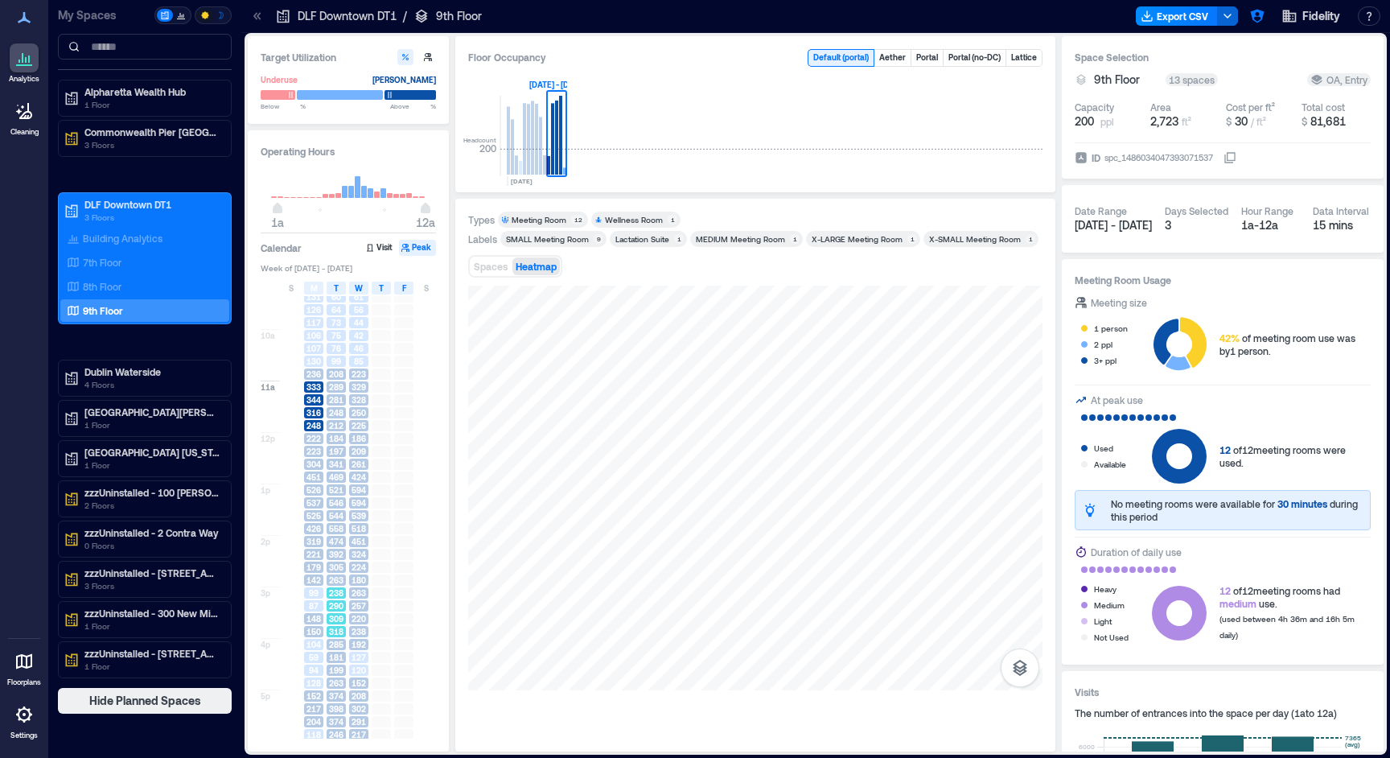
scroll to position [491, 0]
click at [339, 631] on div "263" at bounding box center [336, 625] width 23 height 13
click at [319, 556] on span "148" at bounding box center [313, 560] width 14 height 11
click at [343, 530] on span "238" at bounding box center [336, 534] width 14 height 11
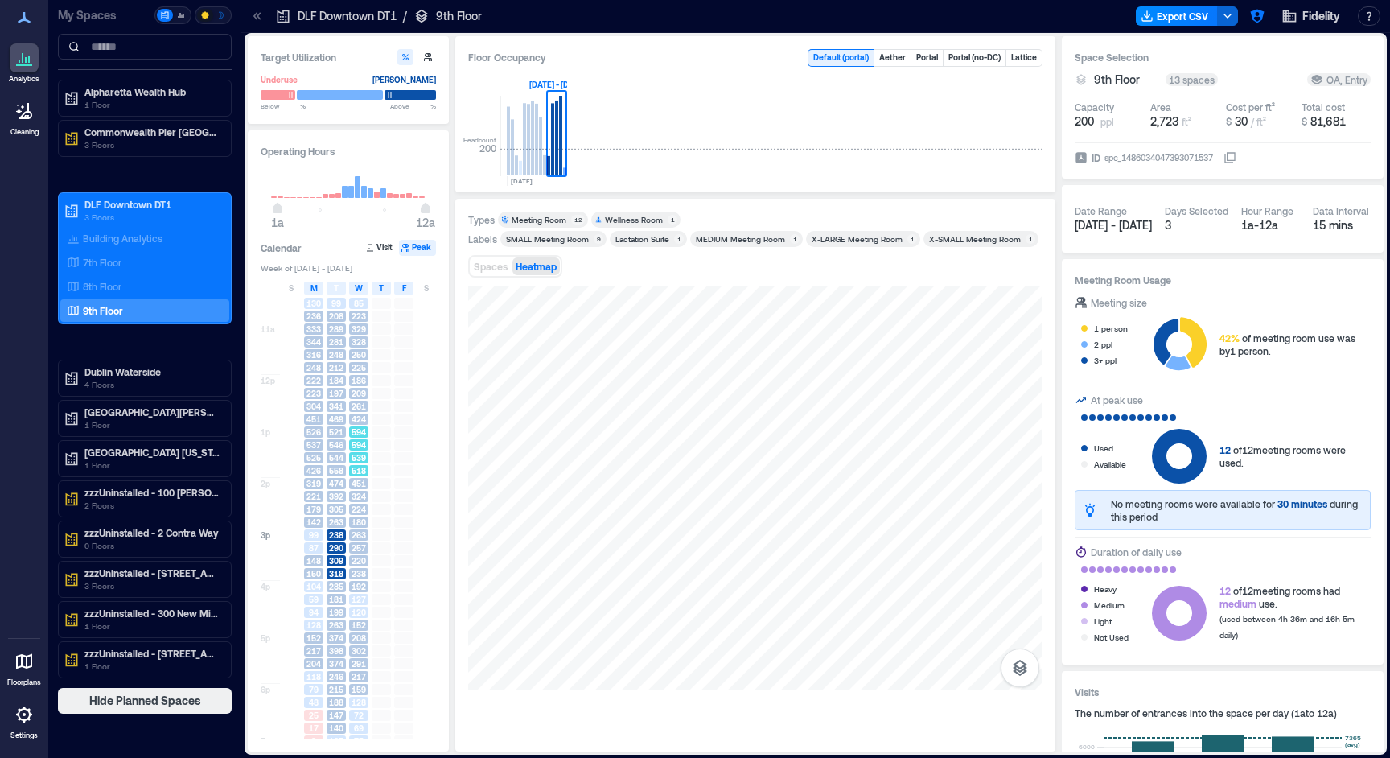
click at [350, 465] on div "518" at bounding box center [359, 470] width 23 height 13
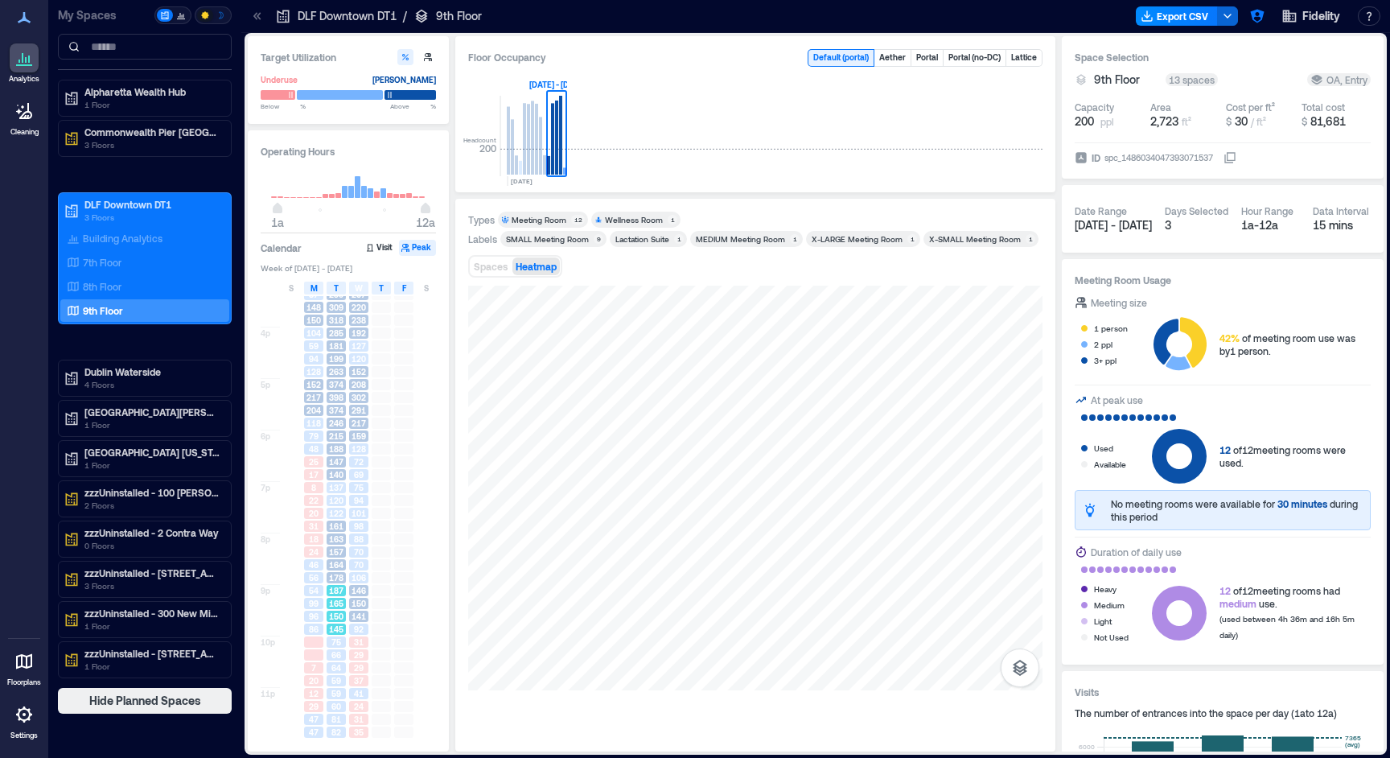
click at [343, 598] on span "165" at bounding box center [336, 603] width 14 height 11
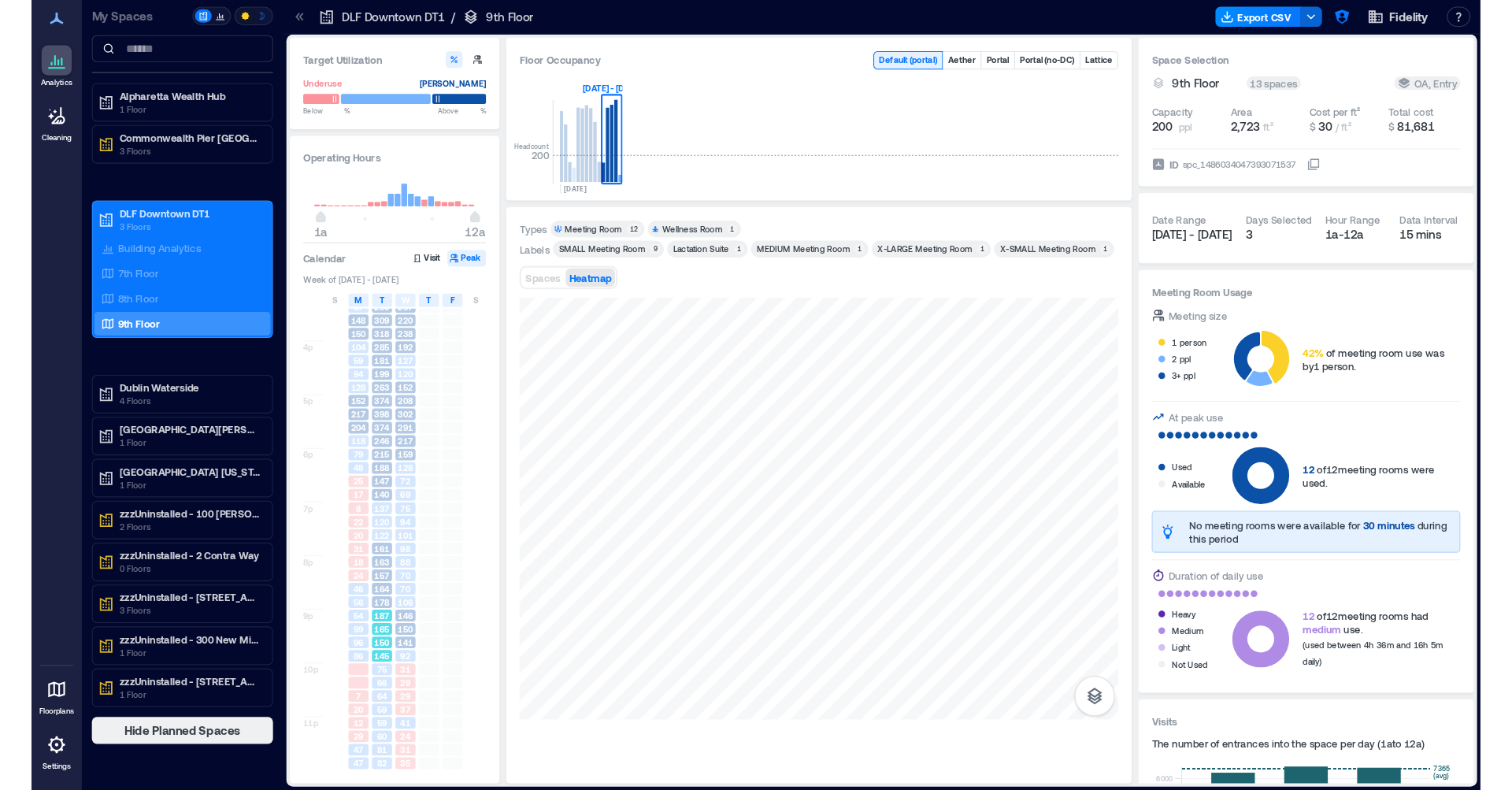
scroll to position [730, 0]
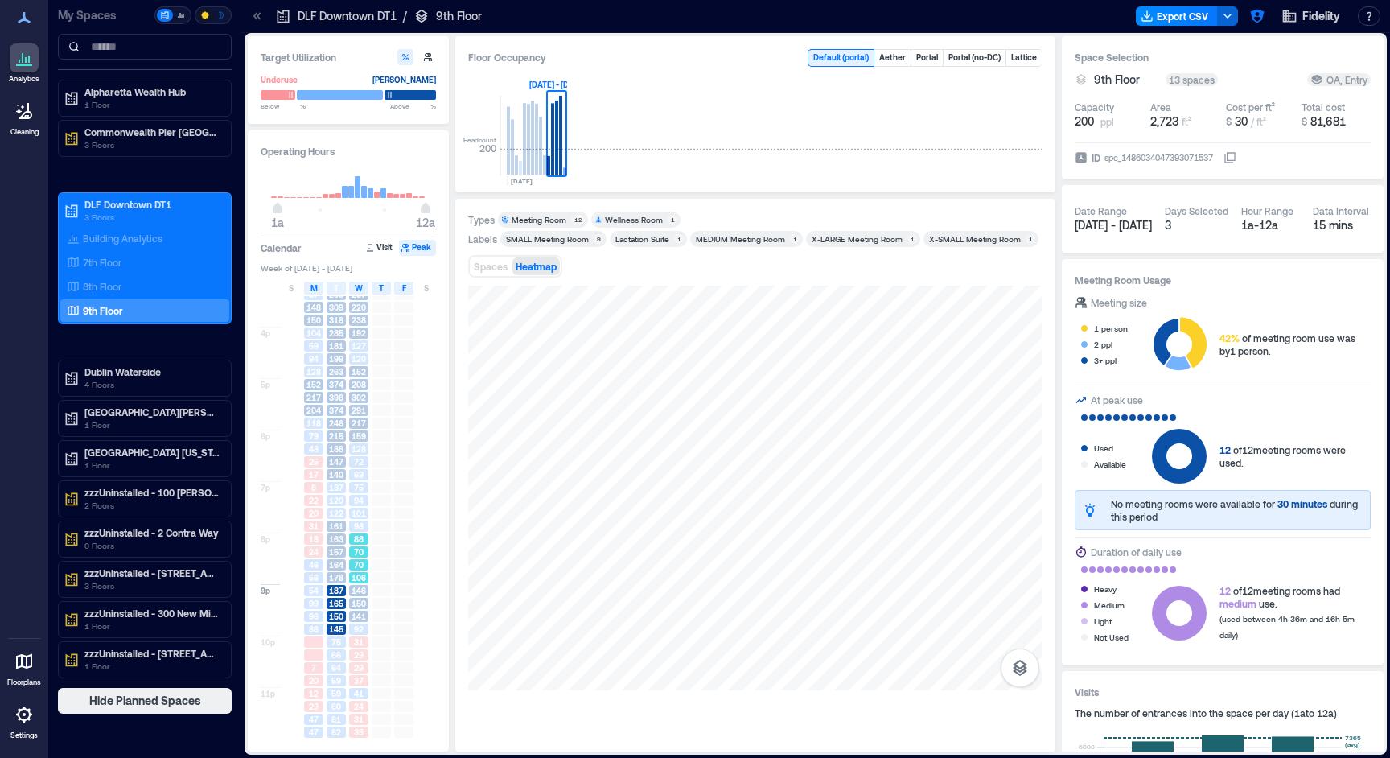
click at [359, 550] on span "70" at bounding box center [359, 551] width 10 height 11
click at [335, 552] on span "157" at bounding box center [336, 551] width 14 height 11
click at [318, 513] on span "20" at bounding box center [314, 513] width 10 height 11
click at [106, 260] on p "7th Floor" at bounding box center [102, 262] width 39 height 13
type input "*"
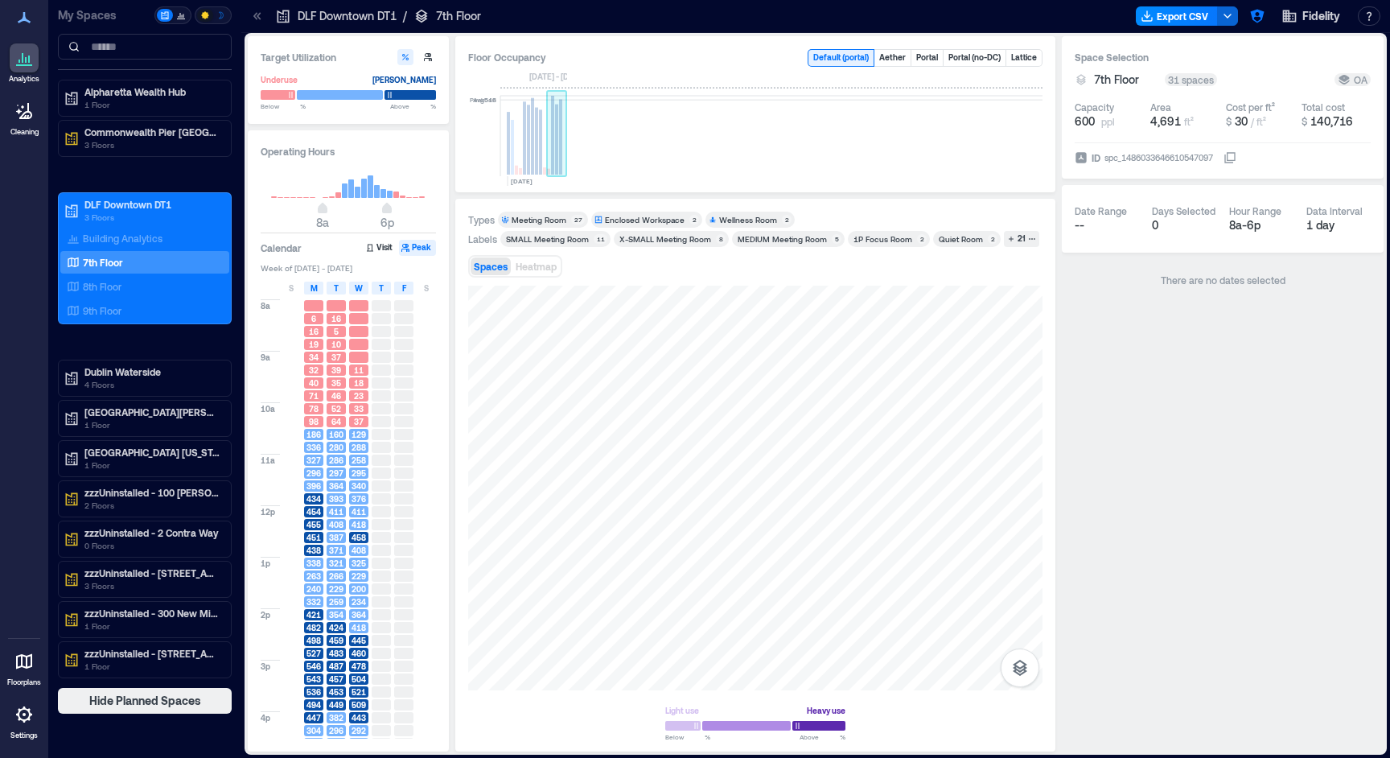
click at [548, 156] on rect at bounding box center [557, 136] width 20 height 80
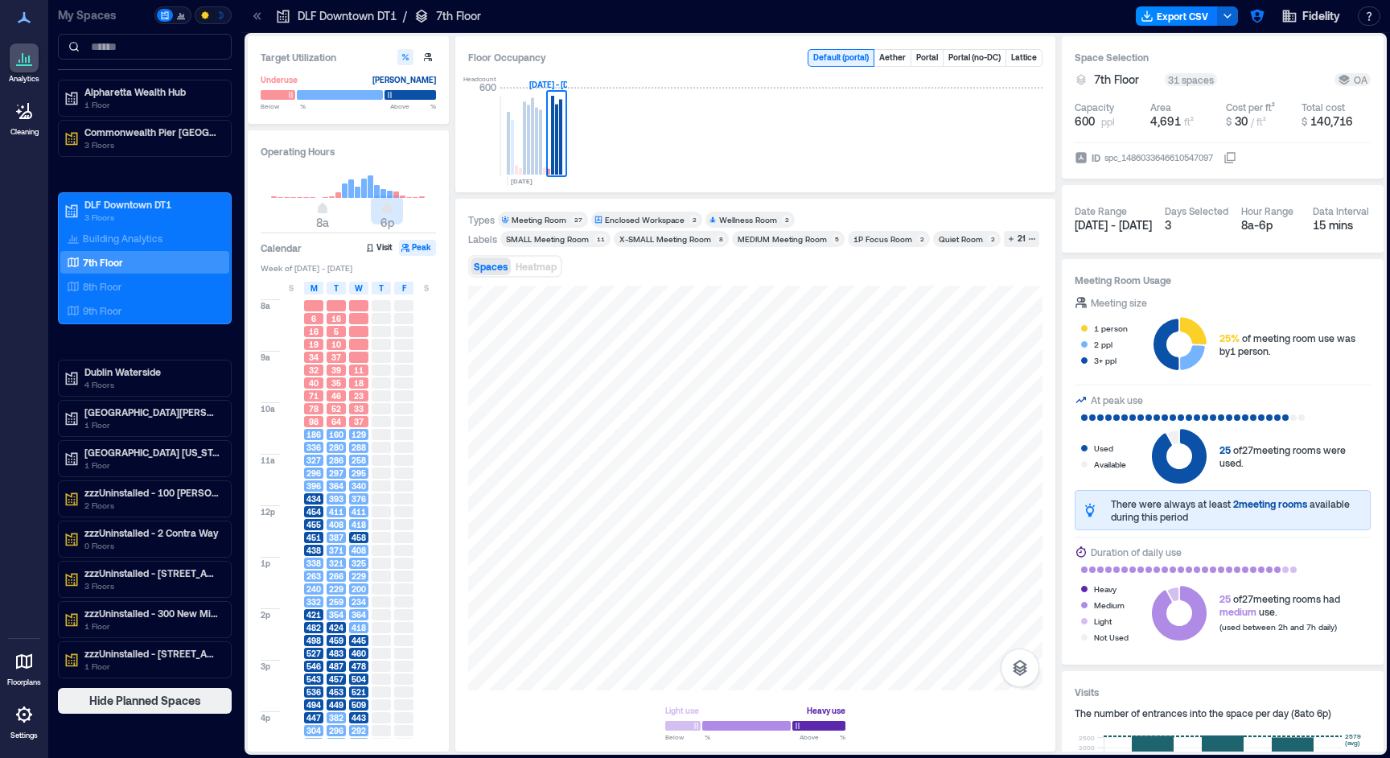
type input "**"
drag, startPoint x: 388, startPoint y: 212, endPoint x: 423, endPoint y: 211, distance: 35.4
click at [392, 211] on span "6p" at bounding box center [387, 210] width 10 height 6
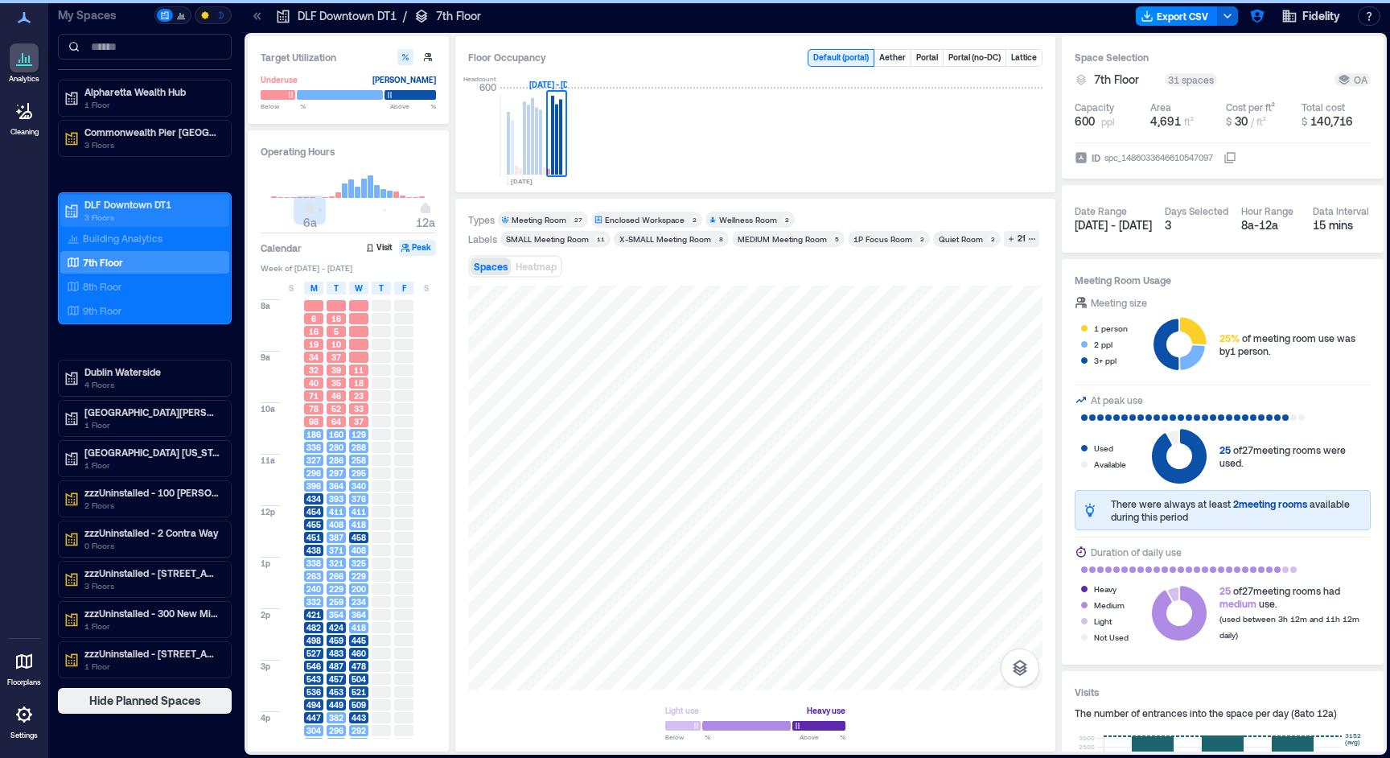
type input "*"
drag, startPoint x: 311, startPoint y: 210, endPoint x: 223, endPoint y: 207, distance: 87.7
click at [227, 205] on div "Analytics Cleaning Floorplans Settings My Spaces Alpharetta Wealth Hub [GEOGRAP…" at bounding box center [695, 379] width 1390 height 758
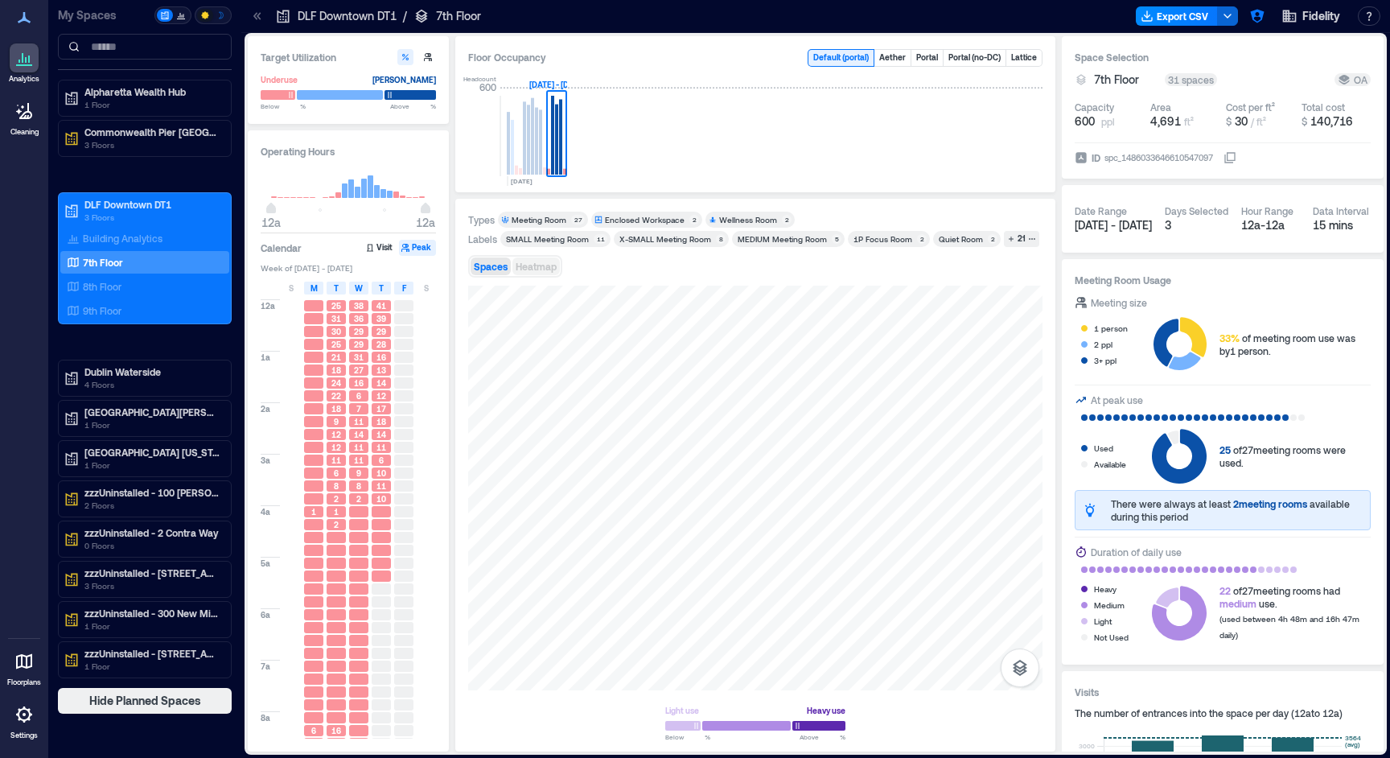
click at [529, 269] on span "Heatmap" at bounding box center [536, 266] width 41 height 11
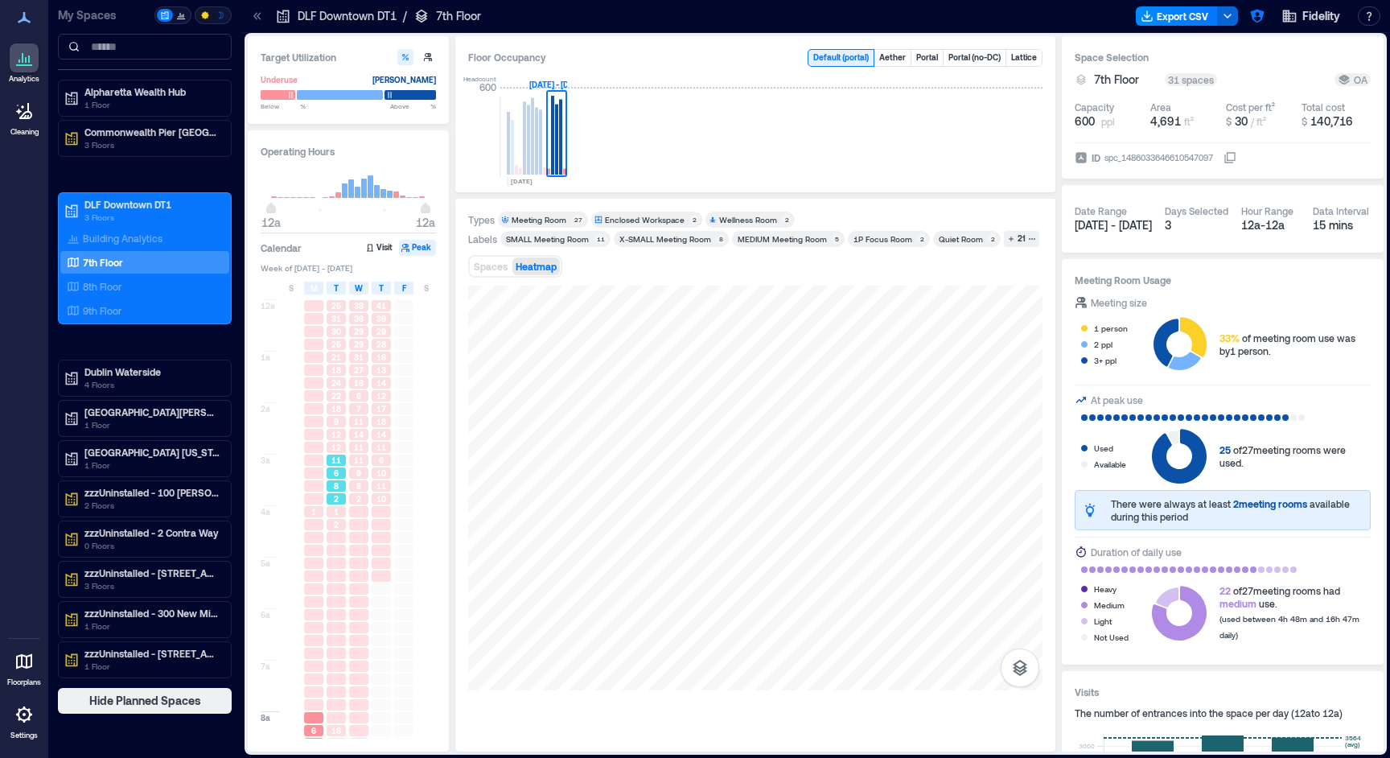
click at [343, 462] on div "11" at bounding box center [336, 459] width 19 height 11
click at [344, 440] on div "12" at bounding box center [336, 434] width 19 height 11
click at [331, 442] on div "12" at bounding box center [336, 447] width 19 height 11
click at [325, 443] on div "12" at bounding box center [336, 447] width 23 height 13
click at [322, 446] on div at bounding box center [313, 447] width 19 height 11
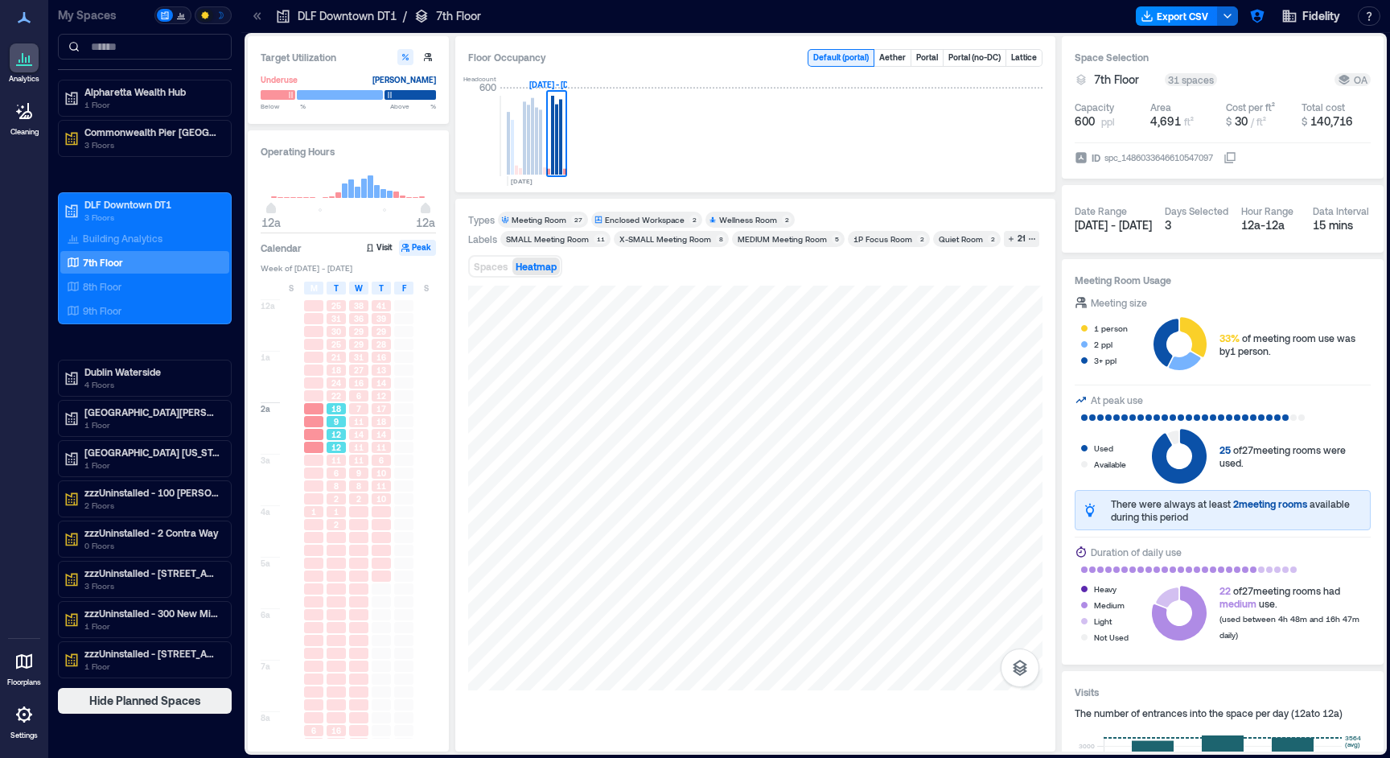
click at [346, 426] on div "9" at bounding box center [336, 421] width 23 height 13
click at [358, 427] on span "11" at bounding box center [359, 421] width 10 height 11
click at [376, 426] on span "18" at bounding box center [381, 421] width 10 height 11
click at [360, 539] on div at bounding box center [358, 537] width 19 height 11
click at [340, 553] on div at bounding box center [336, 550] width 19 height 11
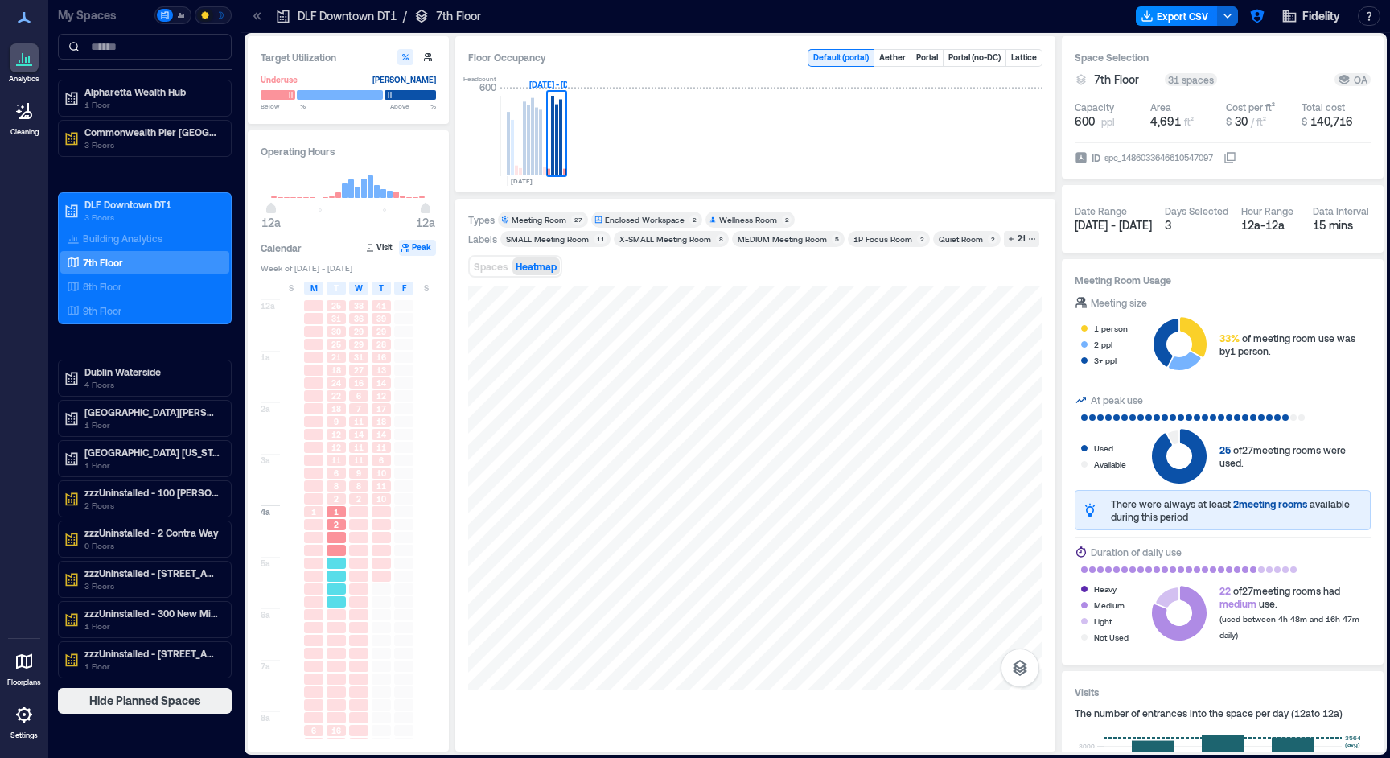
click at [347, 603] on div at bounding box center [336, 601] width 23 height 13
drag, startPoint x: 363, startPoint y: 615, endPoint x: 355, endPoint y: 614, distance: 8.2
click at [363, 615] on div at bounding box center [358, 614] width 19 height 11
click at [343, 625] on div at bounding box center [336, 627] width 19 height 11
click at [345, 594] on div at bounding box center [336, 588] width 19 height 11
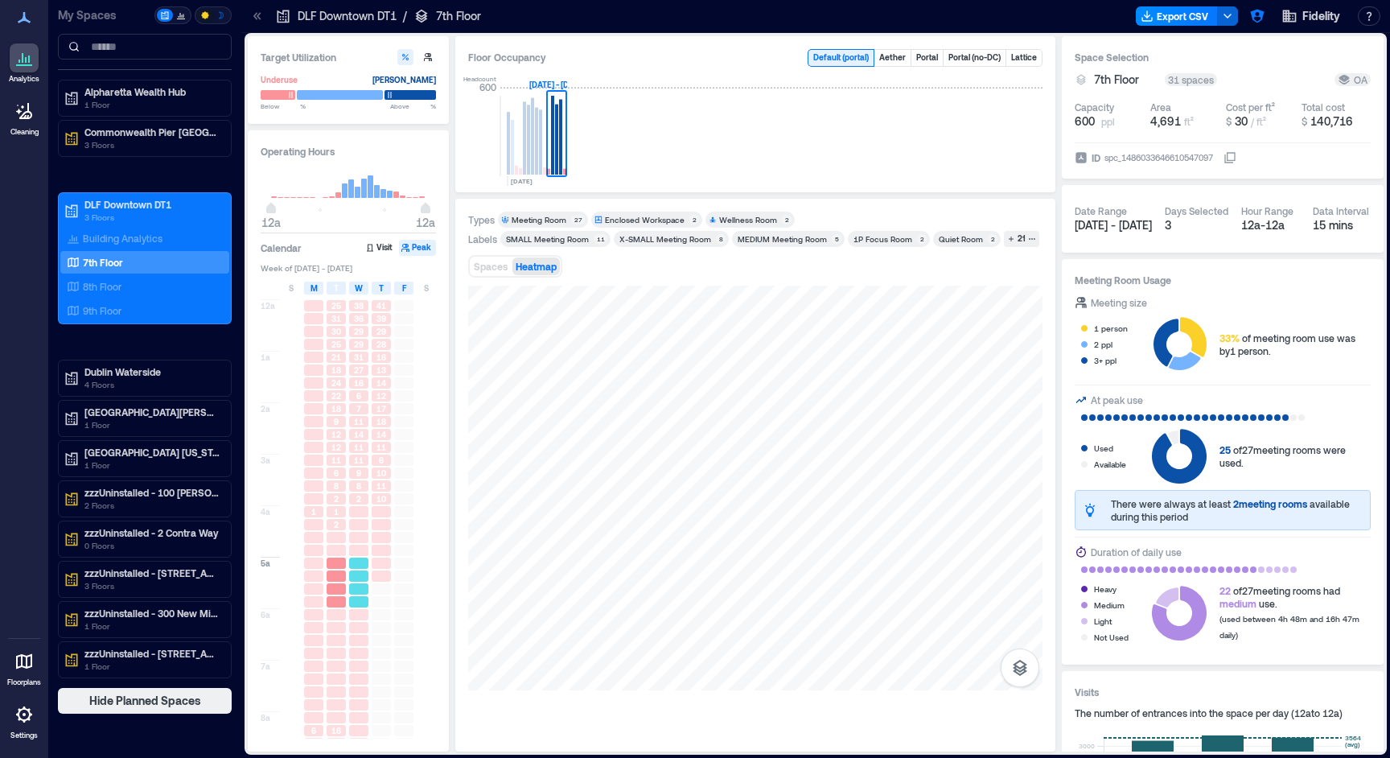
click at [356, 585] on div at bounding box center [358, 588] width 19 height 11
click at [355, 551] on div at bounding box center [358, 550] width 19 height 11
click at [332, 574] on div at bounding box center [336, 575] width 19 height 11
click at [320, 590] on div at bounding box center [313, 588] width 19 height 11
click at [314, 590] on div at bounding box center [313, 588] width 19 height 11
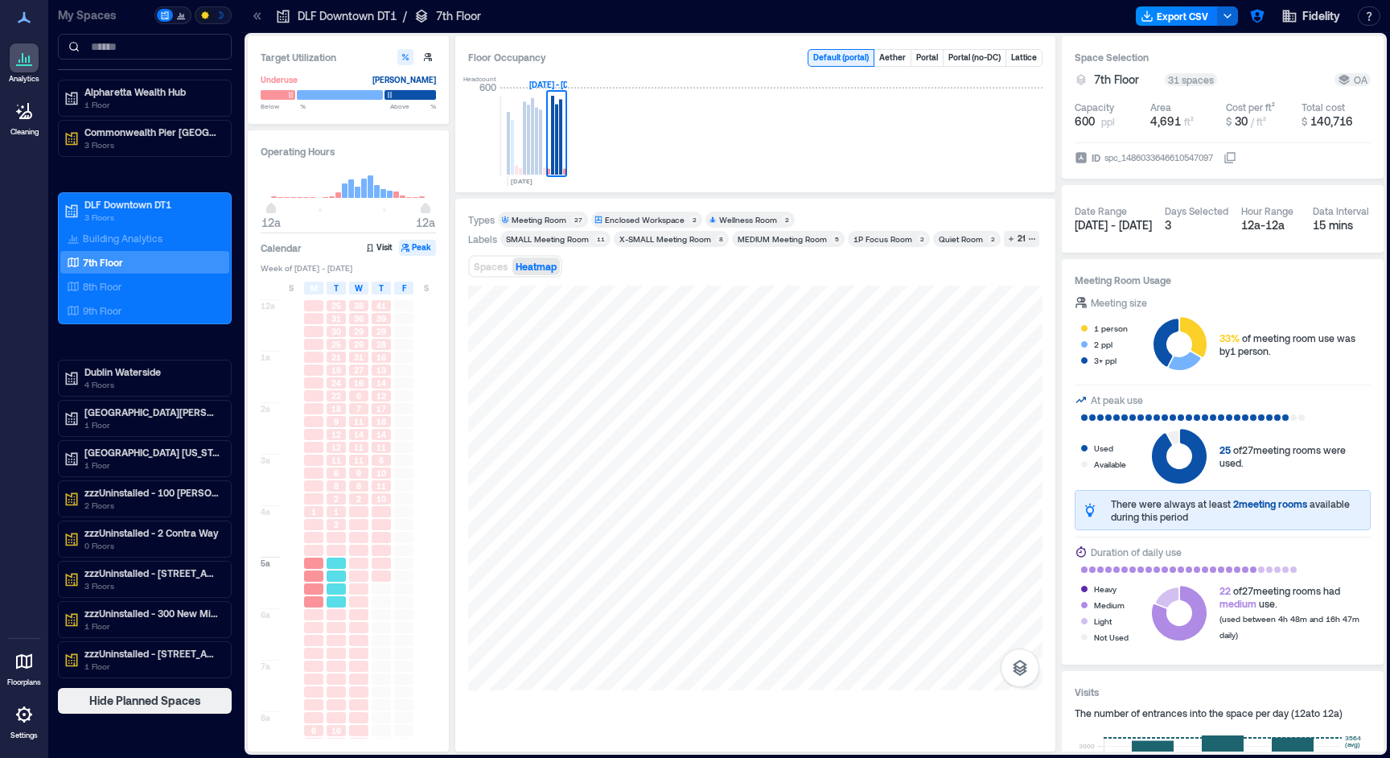
drag, startPoint x: 327, startPoint y: 590, endPoint x: 346, endPoint y: 591, distance: 19.3
click at [327, 590] on div at bounding box center [336, 588] width 19 height 11
click at [346, 591] on div at bounding box center [336, 588] width 23 height 13
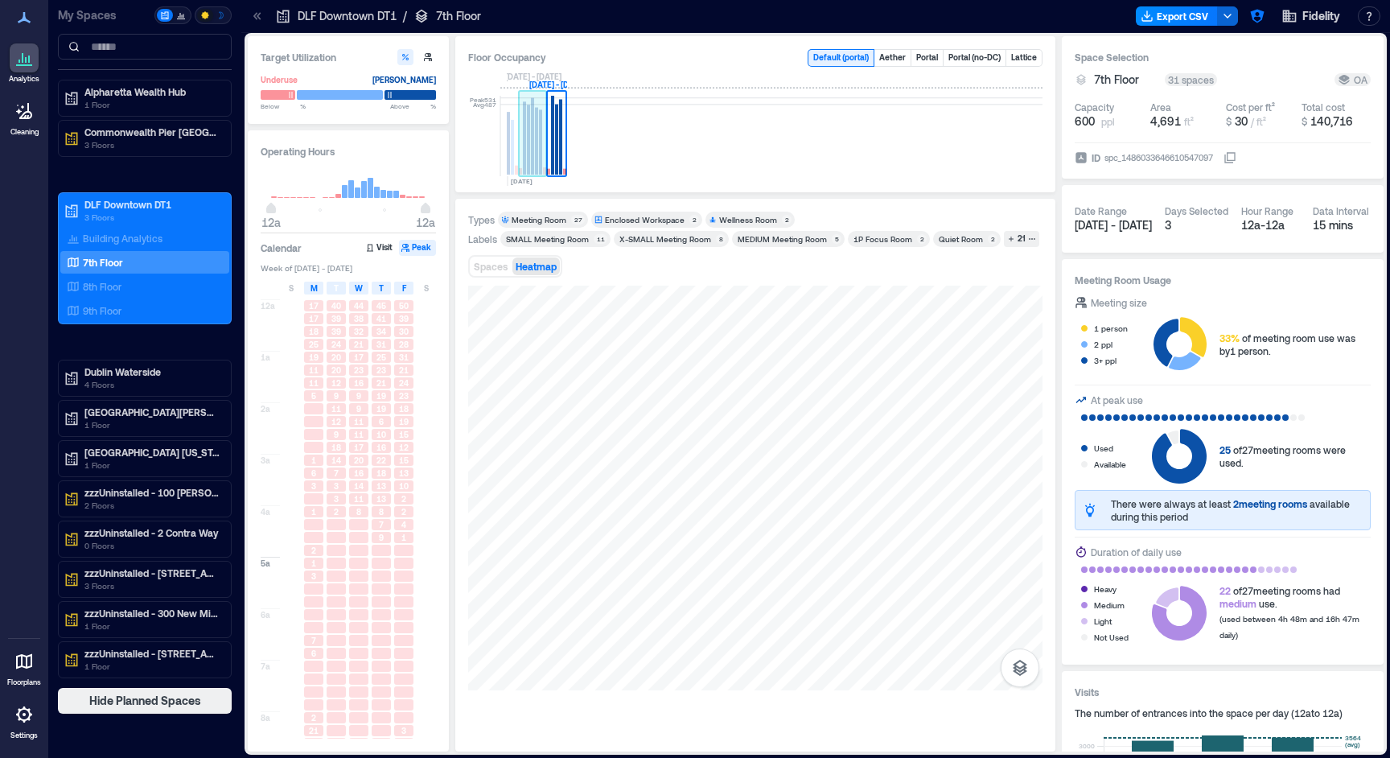
click at [525, 159] on rect at bounding box center [524, 137] width 3 height 73
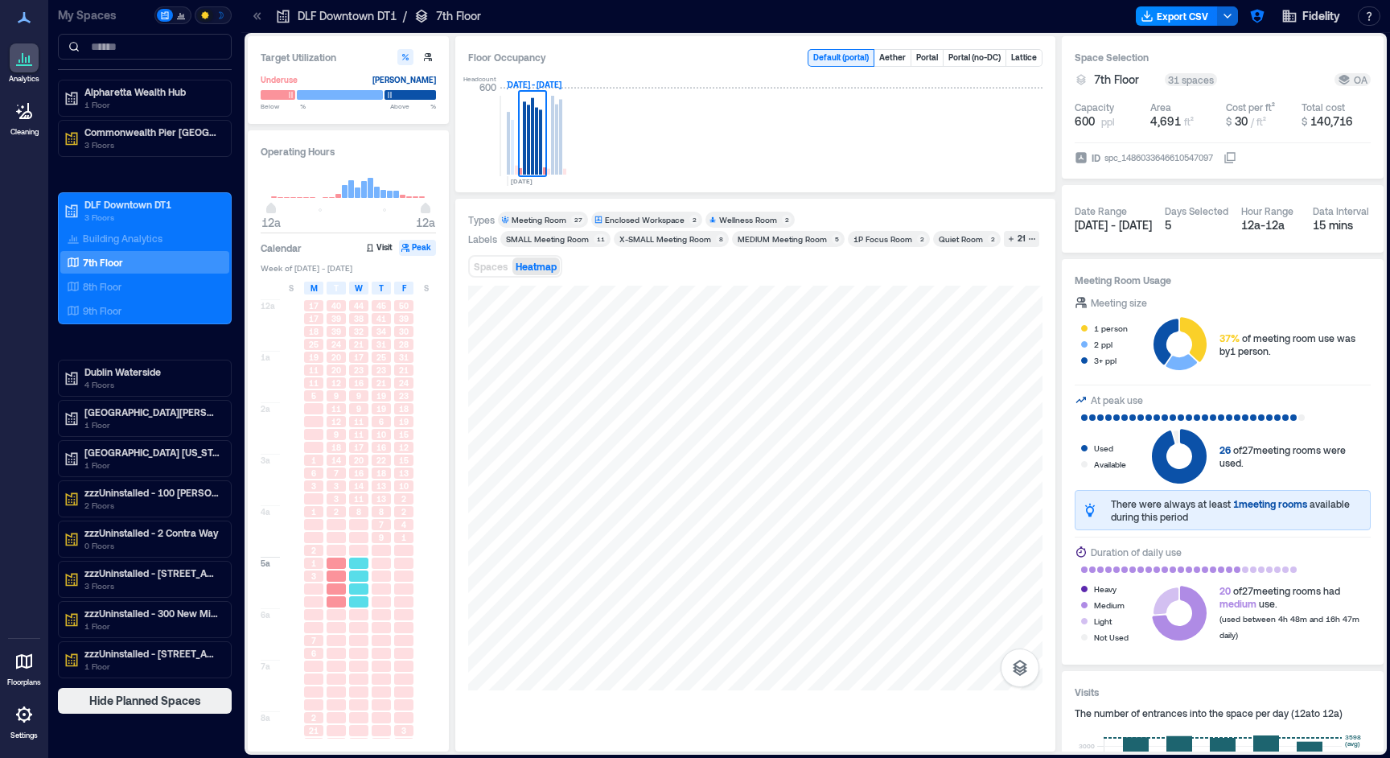
click at [350, 592] on div at bounding box center [358, 588] width 19 height 11
click at [367, 587] on div at bounding box center [358, 588] width 19 height 11
click at [378, 587] on div at bounding box center [381, 588] width 19 height 11
click at [397, 562] on div at bounding box center [403, 562] width 19 height 11
click at [375, 559] on div at bounding box center [381, 562] width 19 height 11
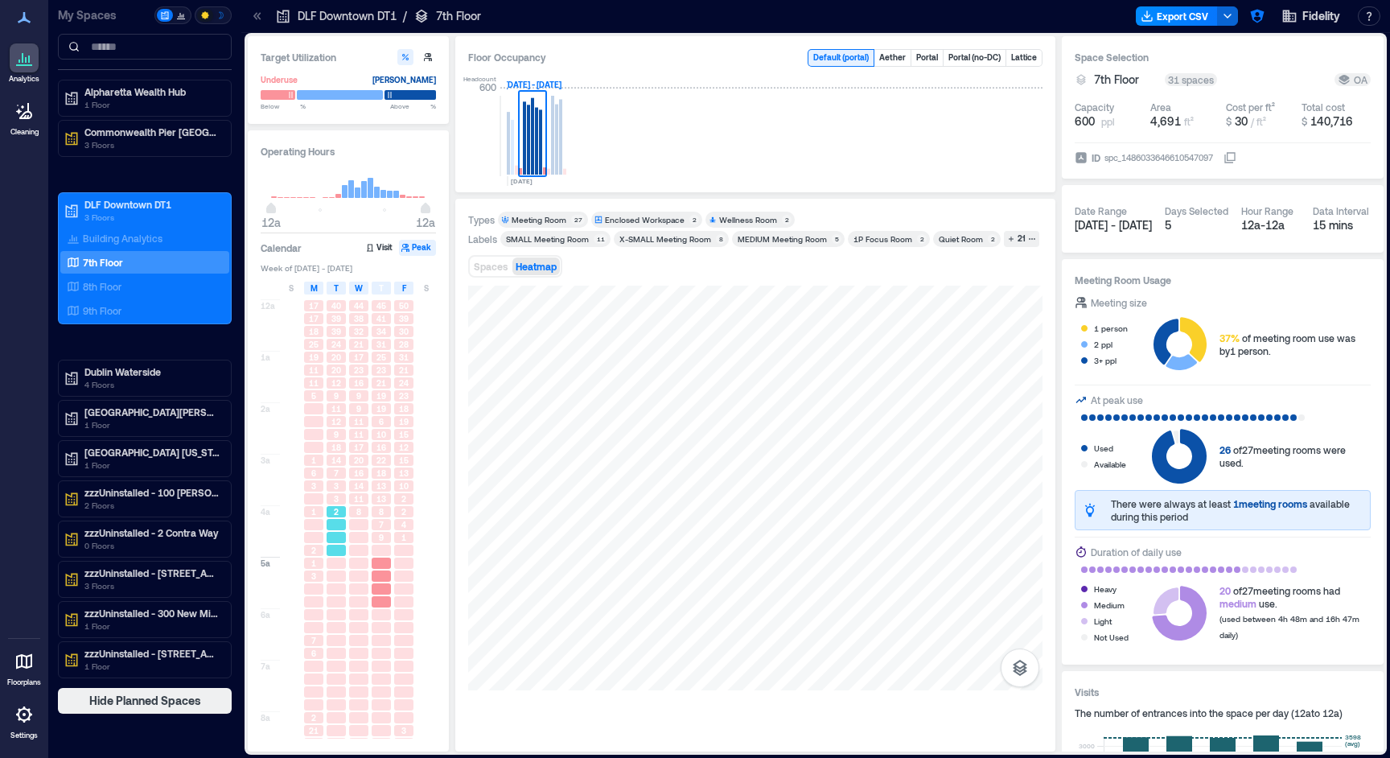
click at [343, 553] on div at bounding box center [336, 550] width 19 height 11
click at [361, 537] on div at bounding box center [358, 537] width 19 height 11
click at [377, 534] on div "9" at bounding box center [381, 537] width 19 height 11
click at [396, 533] on div "1" at bounding box center [403, 537] width 19 height 11
click at [359, 535] on div at bounding box center [358, 537] width 19 height 11
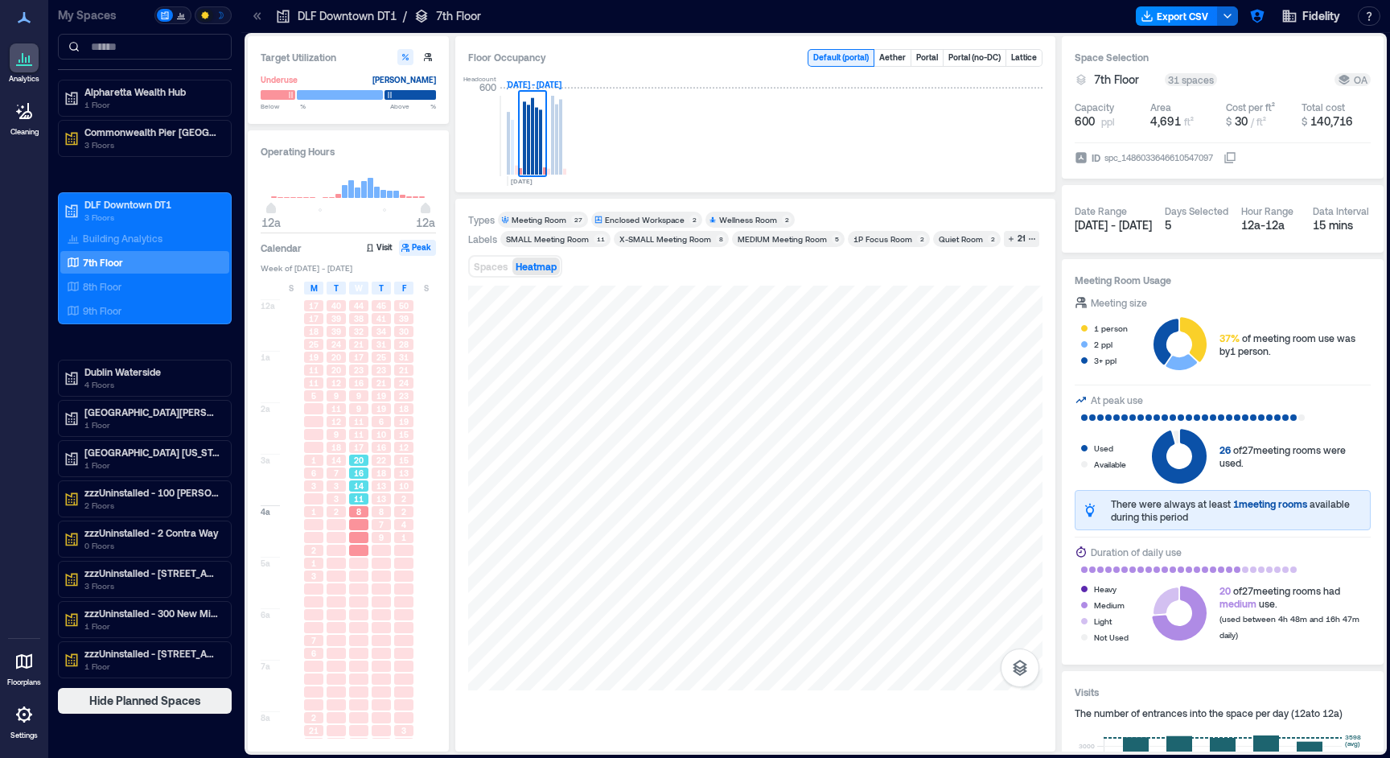
click at [352, 491] on div "14" at bounding box center [358, 485] width 19 height 11
click at [338, 489] on span "3" at bounding box center [336, 485] width 5 height 11
click at [337, 438] on span "9" at bounding box center [336, 434] width 5 height 11
click at [359, 437] on span "11" at bounding box center [359, 434] width 10 height 11
click at [376, 434] on div "10" at bounding box center [381, 434] width 19 height 11
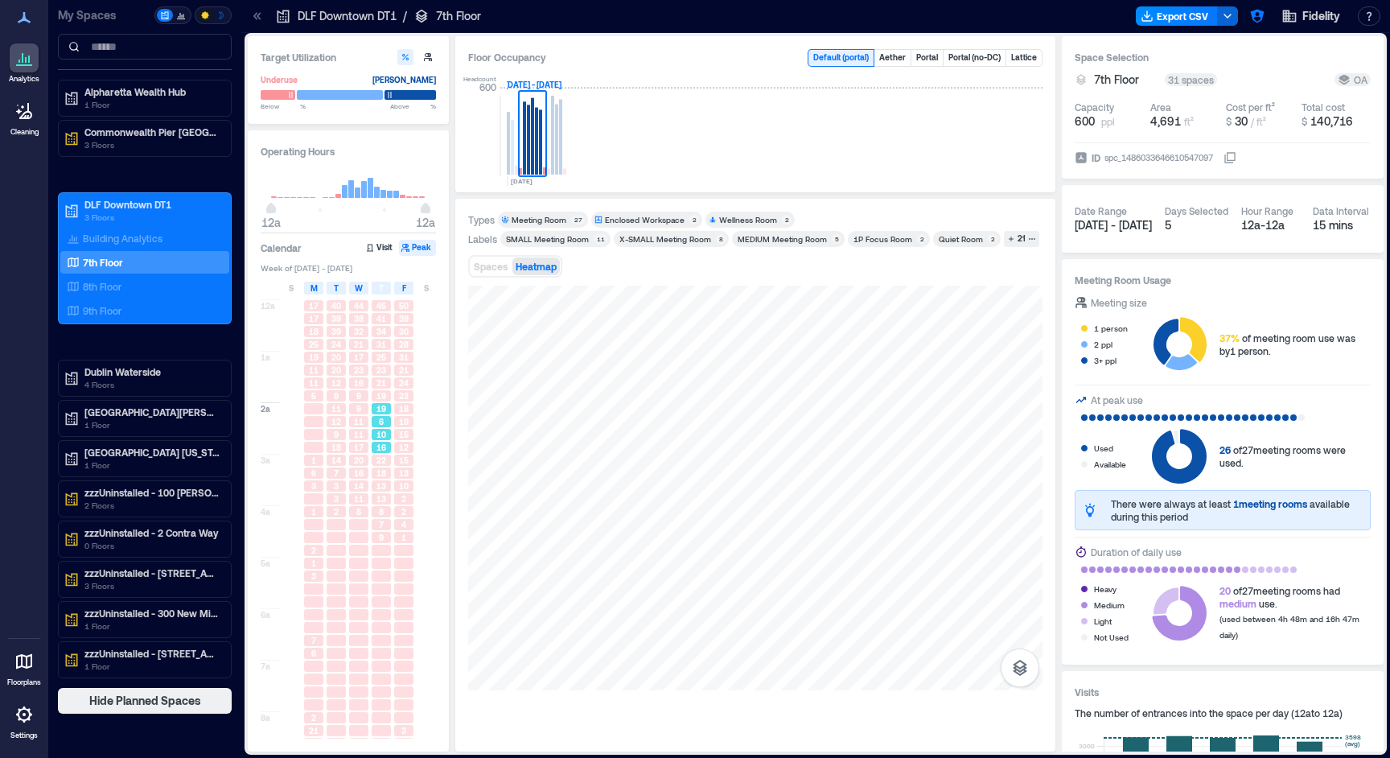
click at [392, 433] on div "10" at bounding box center [381, 434] width 23 height 13
click at [397, 434] on div "15" at bounding box center [403, 434] width 19 height 11
click at [396, 462] on div "15" at bounding box center [403, 459] width 19 height 11
click at [368, 466] on div "20" at bounding box center [359, 460] width 23 height 13
click at [351, 541] on div at bounding box center [358, 537] width 19 height 11
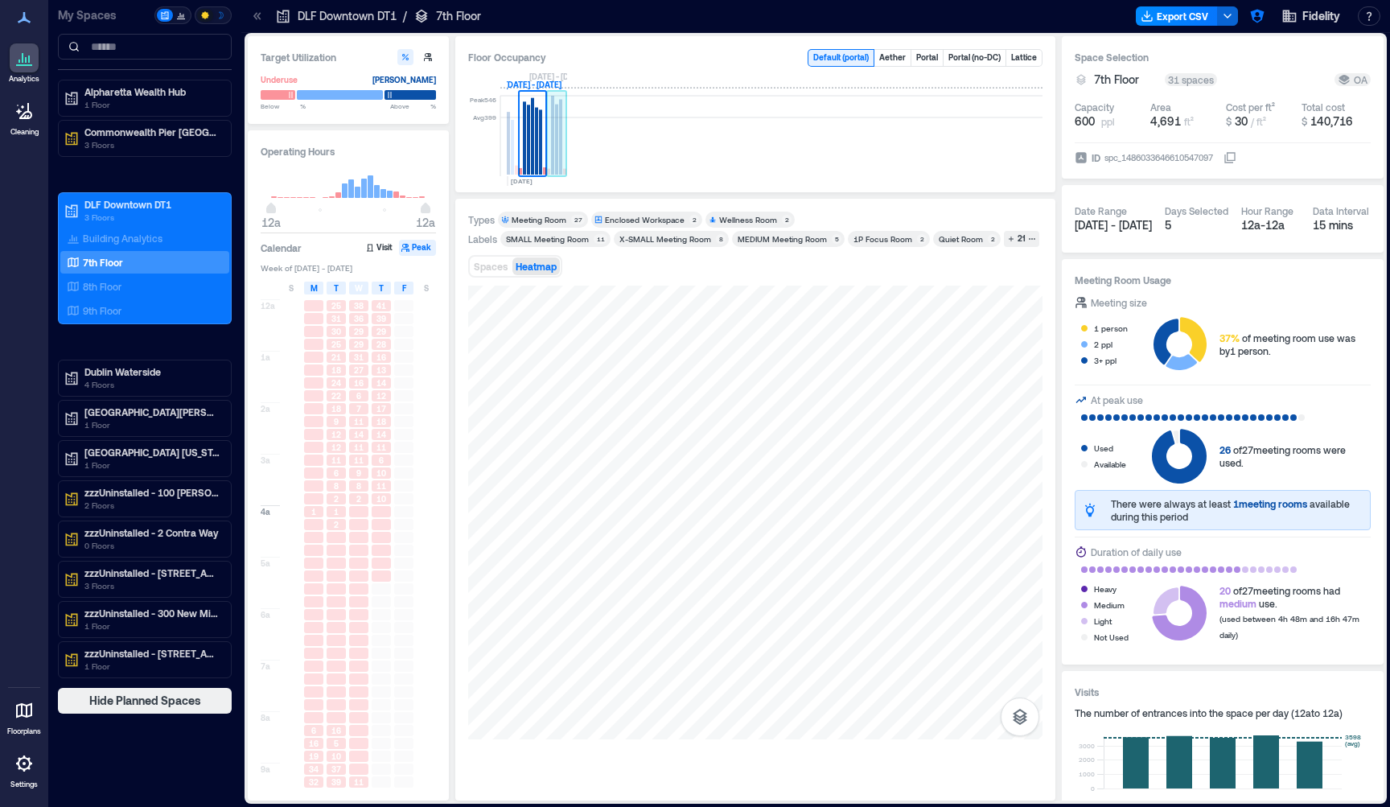
click at [554, 125] on rect at bounding box center [552, 135] width 3 height 79
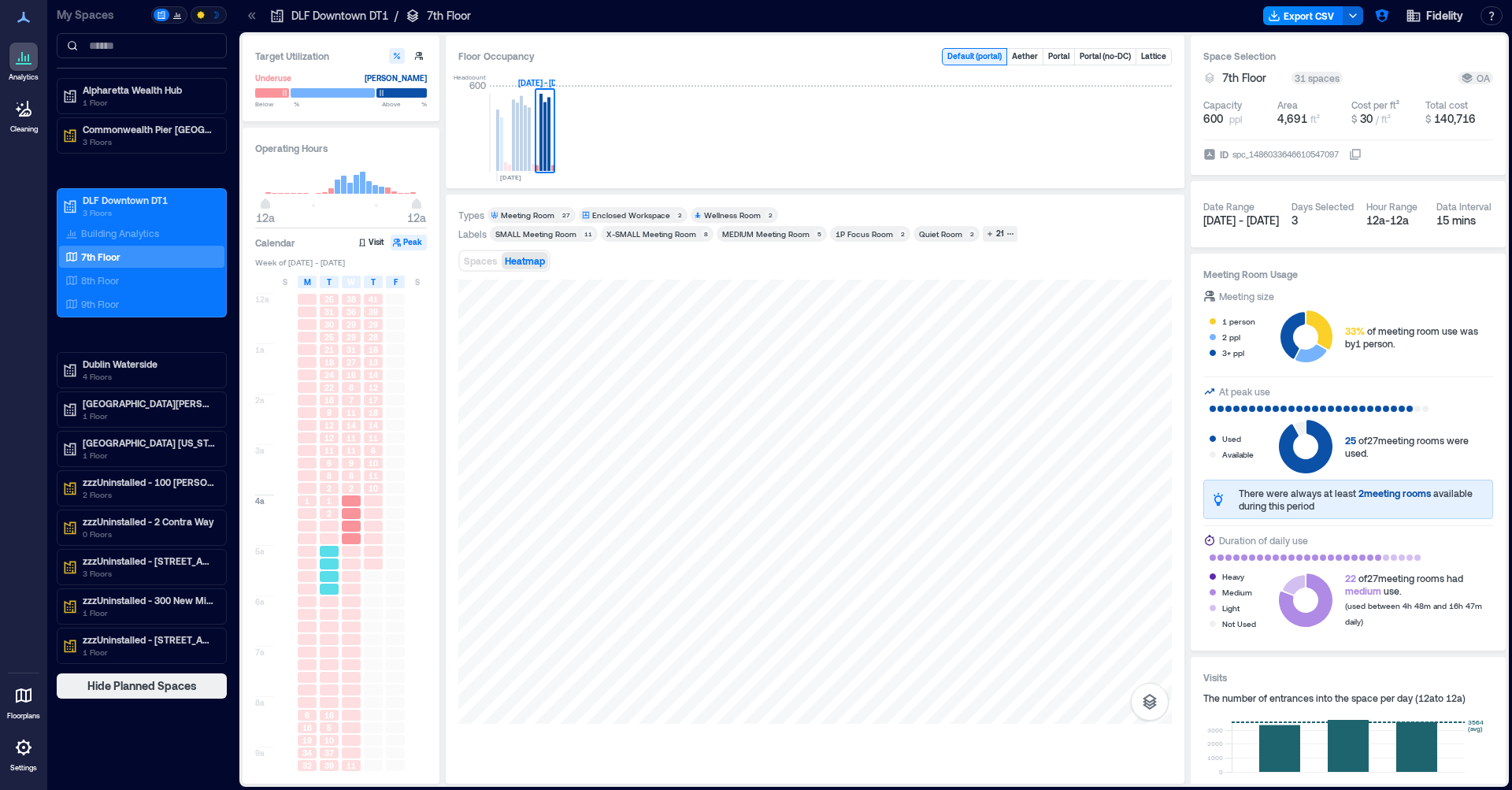
click at [336, 594] on div at bounding box center [329, 588] width 19 height 11
click at [341, 610] on div at bounding box center [352, 614] width 23 height 13
click at [323, 634] on div at bounding box center [329, 639] width 23 height 13
click at [324, 663] on div at bounding box center [329, 664] width 19 height 11
click at [347, 658] on div at bounding box center [351, 651] width 19 height 11
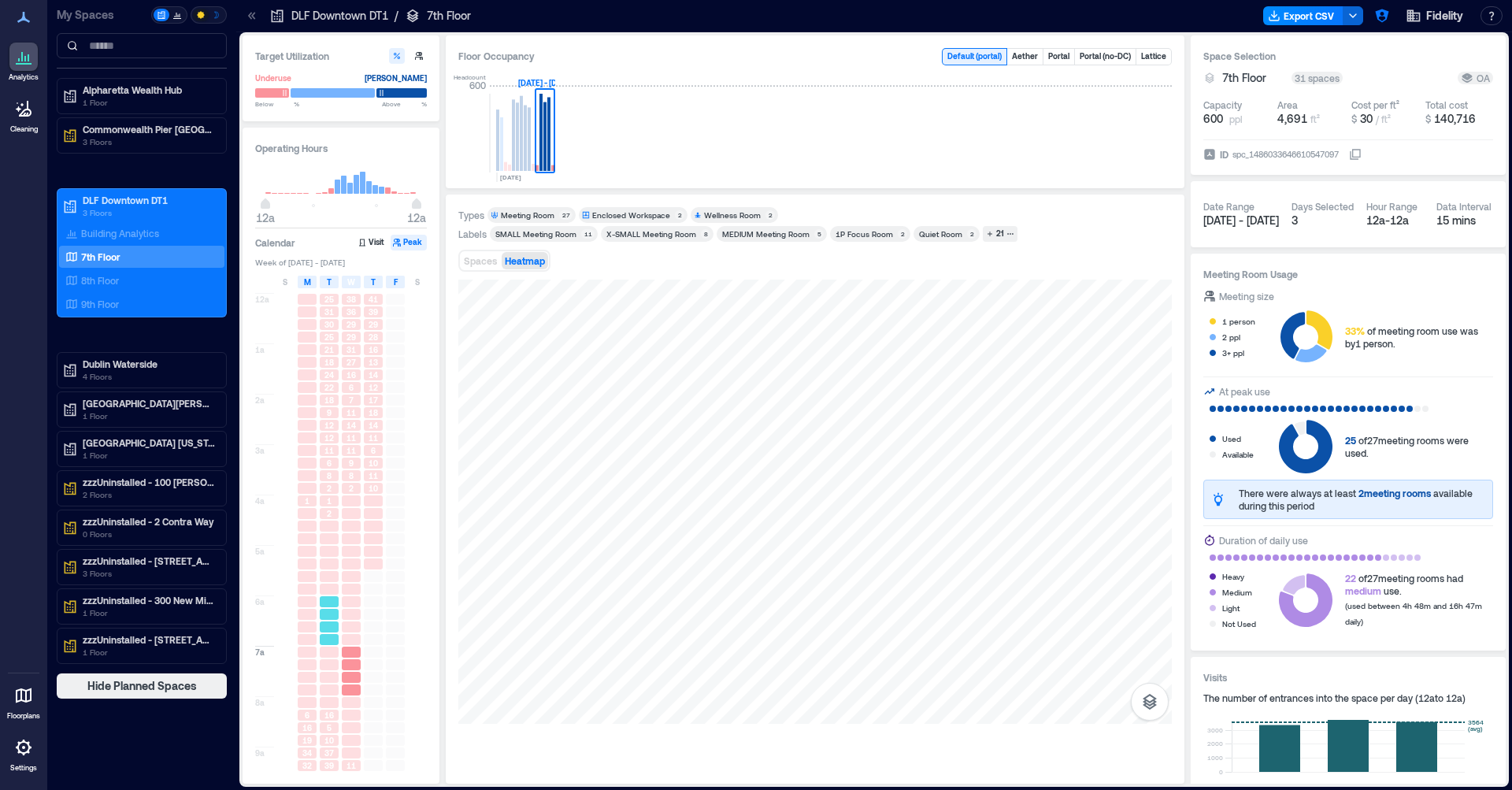
click at [308, 581] on div at bounding box center [307, 576] width 19 height 11
click at [337, 575] on div at bounding box center [329, 576] width 19 height 11
drag, startPoint x: 351, startPoint y: 550, endPoint x: 354, endPoint y: 533, distance: 17.3
click at [352, 549] on div at bounding box center [351, 550] width 19 height 11
click at [354, 532] on div at bounding box center [351, 526] width 19 height 11
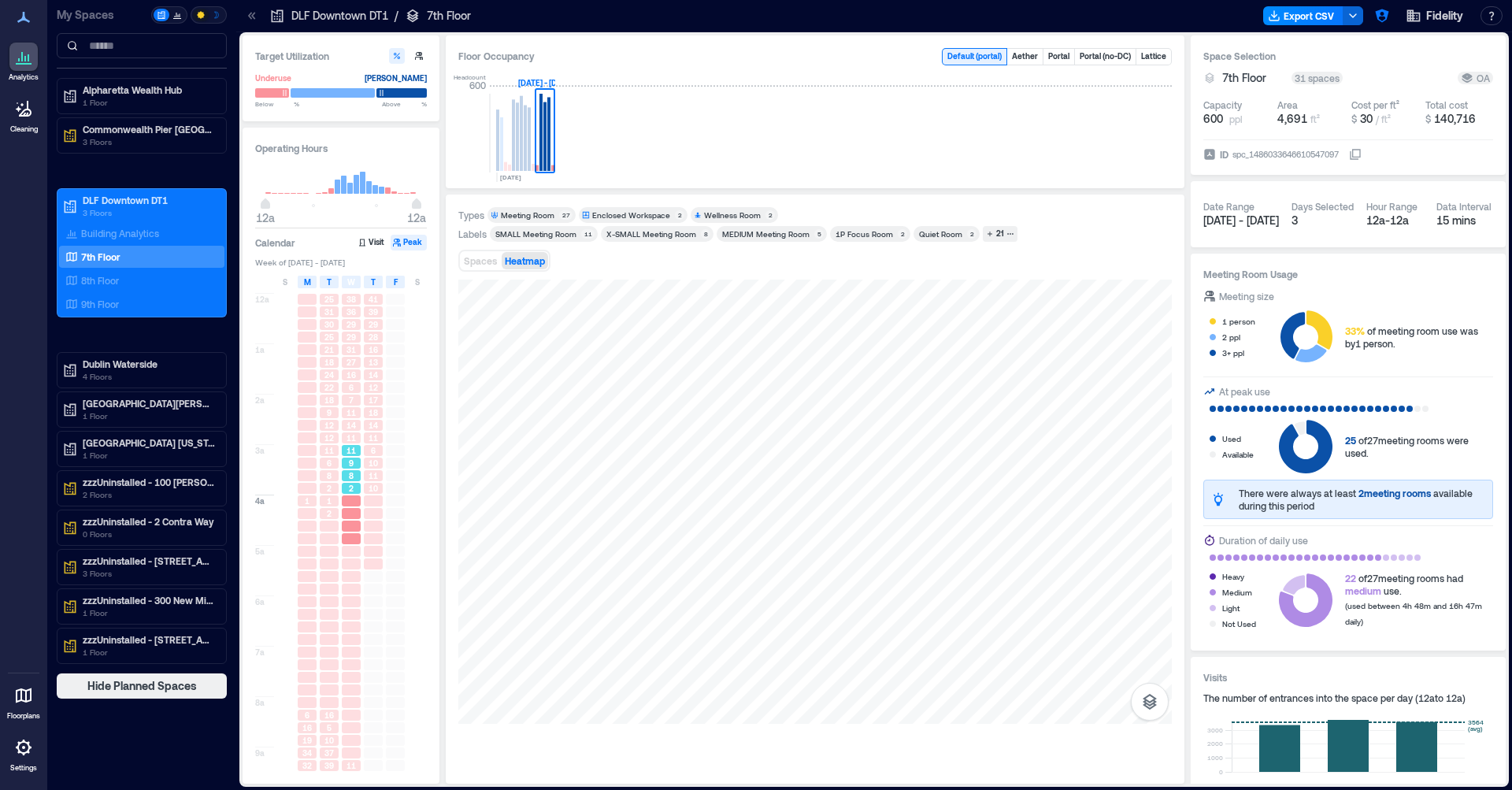
click at [359, 493] on div "2" at bounding box center [351, 488] width 19 height 11
click at [366, 481] on div "11" at bounding box center [373, 475] width 19 height 11
click at [372, 441] on span "11" at bounding box center [373, 438] width 10 height 11
click at [362, 405] on div "17" at bounding box center [373, 399] width 23 height 13
click at [340, 404] on div "18" at bounding box center [329, 399] width 23 height 13
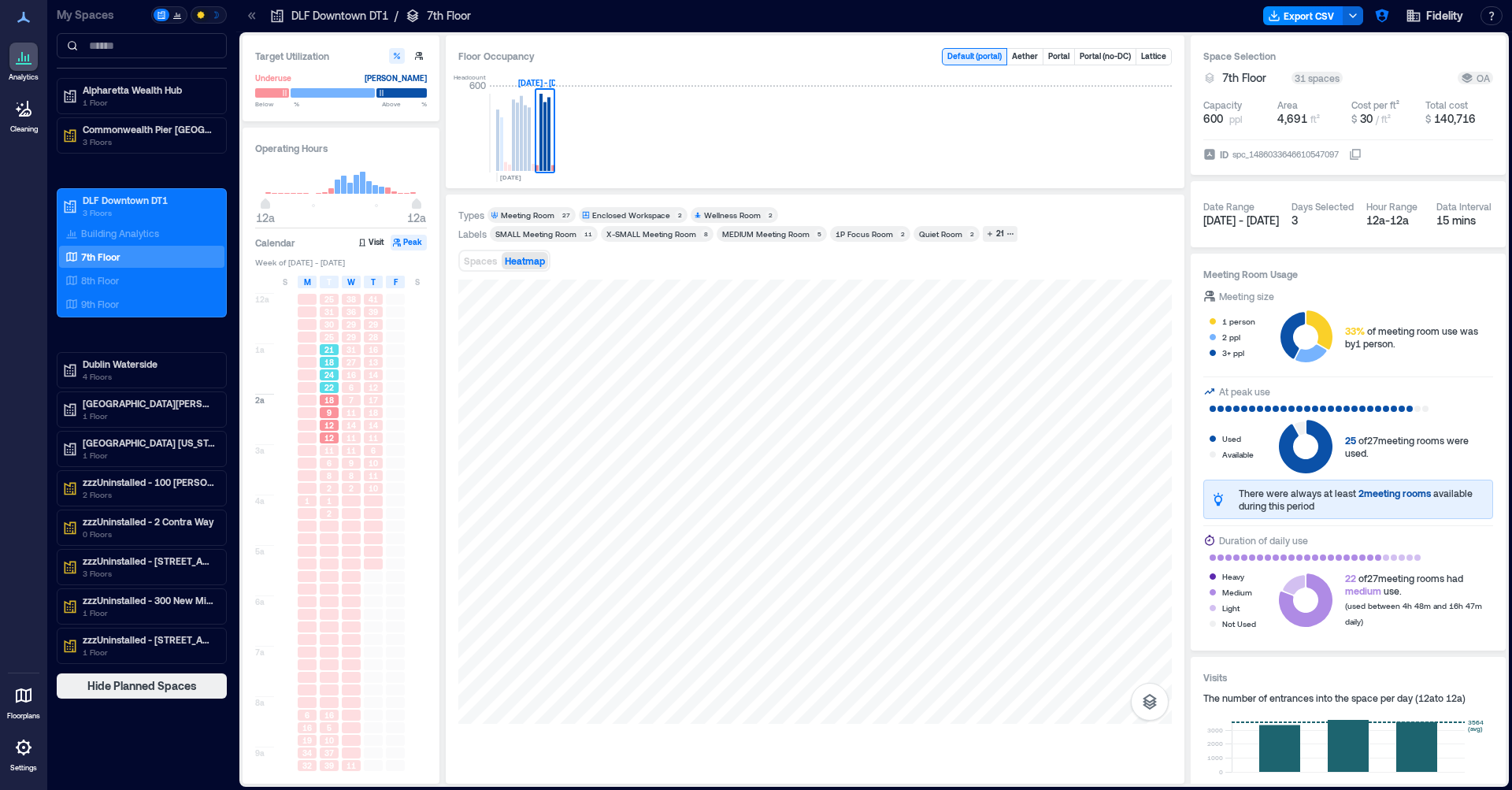
click at [340, 388] on div "22" at bounding box center [329, 387] width 23 height 13
click at [359, 372] on div "16" at bounding box center [351, 374] width 19 height 11
click at [373, 362] on span "13" at bounding box center [373, 361] width 10 height 11
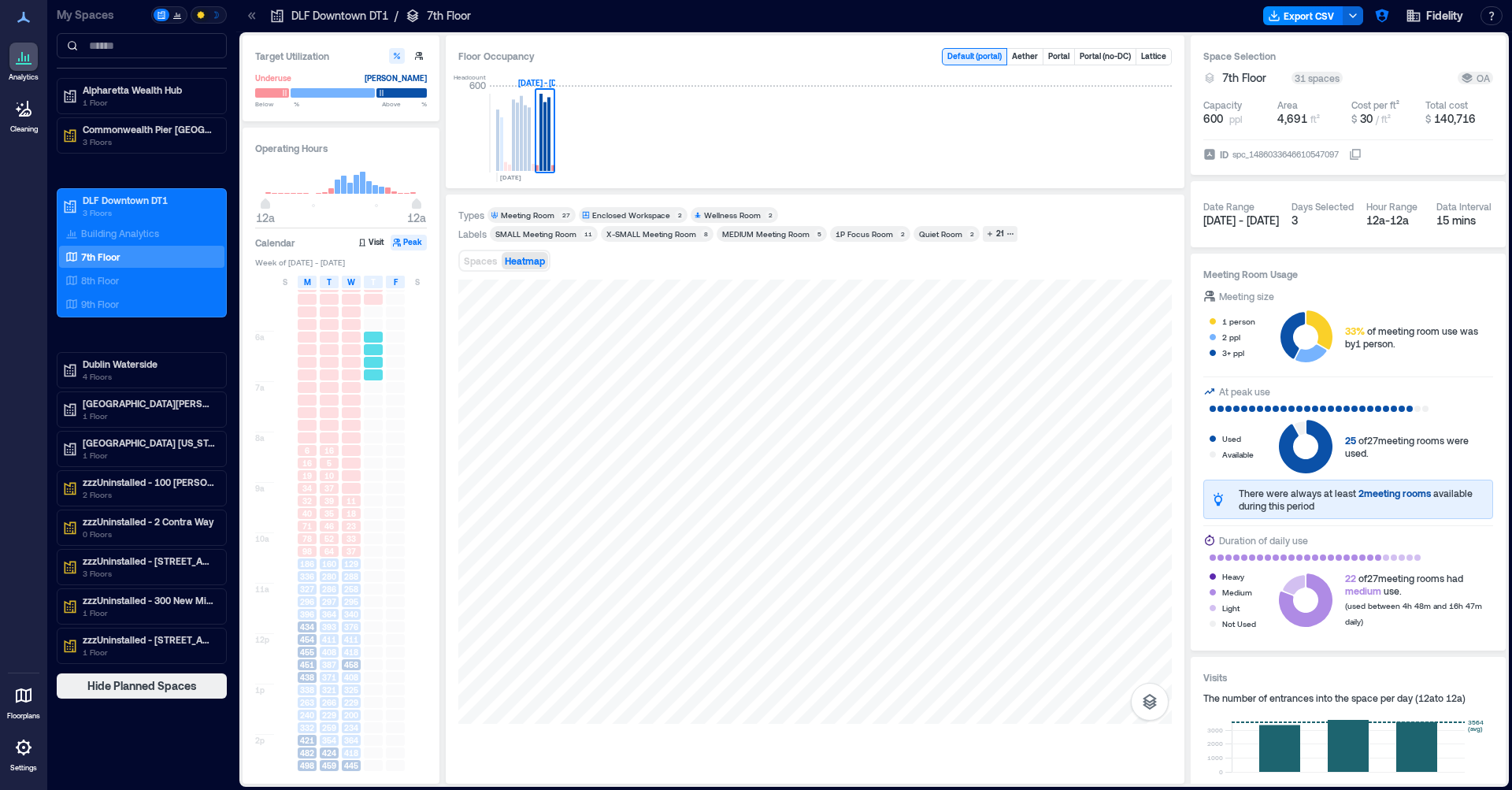
scroll to position [340, 0]
click at [336, 458] on div "52" at bounding box center [329, 463] width 23 height 13
click at [320, 584] on div "387" at bounding box center [329, 589] width 23 height 13
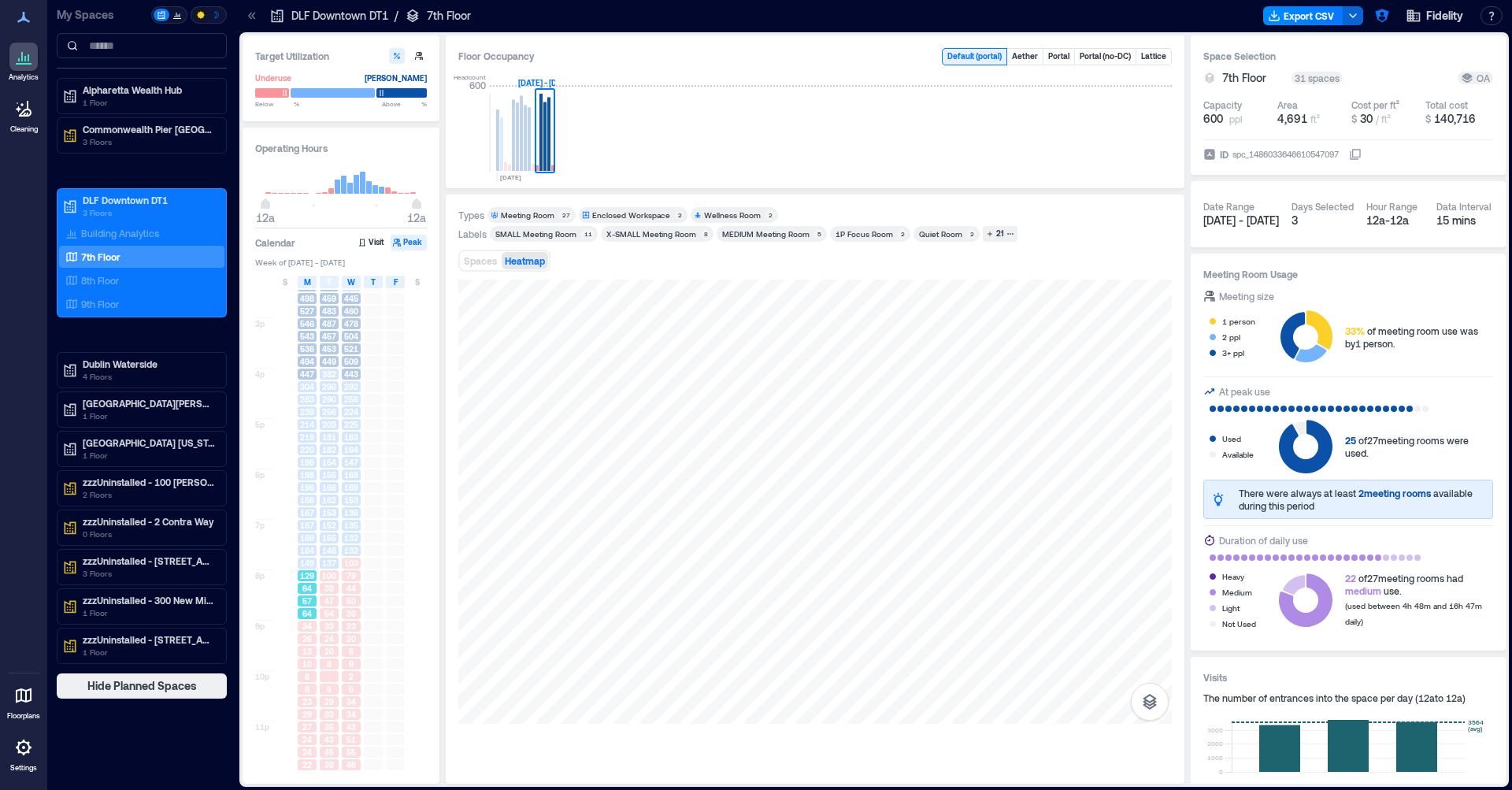
click at [307, 594] on div "57" at bounding box center [307, 600] width 23 height 13
click at [329, 618] on span "54" at bounding box center [329, 613] width 10 height 11
click at [311, 667] on span "10" at bounding box center [307, 663] width 10 height 11
click at [313, 720] on div "29" at bounding box center [307, 714] width 23 height 13
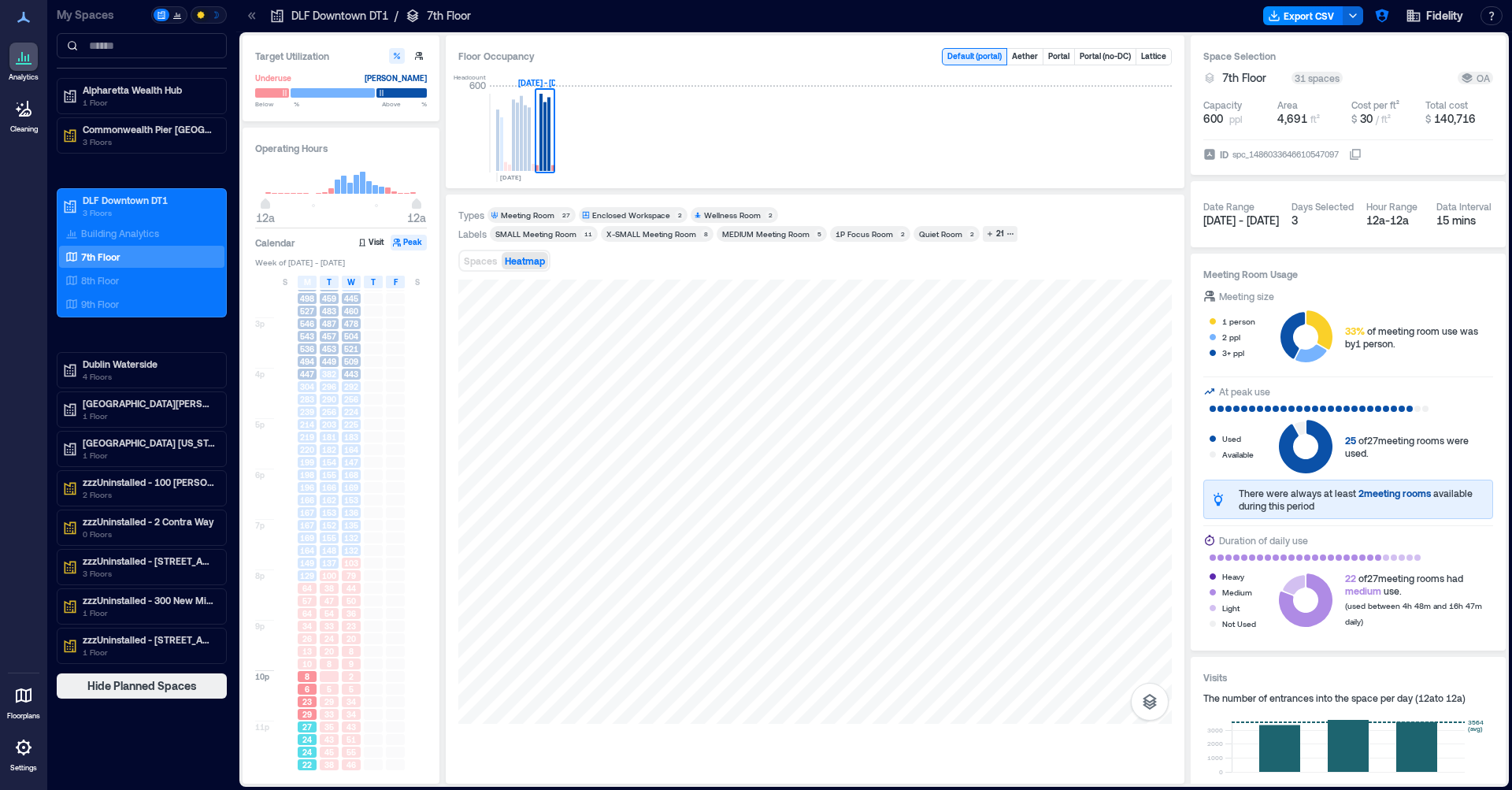
click at [308, 739] on span "24" at bounding box center [307, 739] width 10 height 11
click at [332, 741] on span "43" at bounding box center [329, 739] width 10 height 11
click at [307, 741] on div "24" at bounding box center [307, 752] width 23 height 13
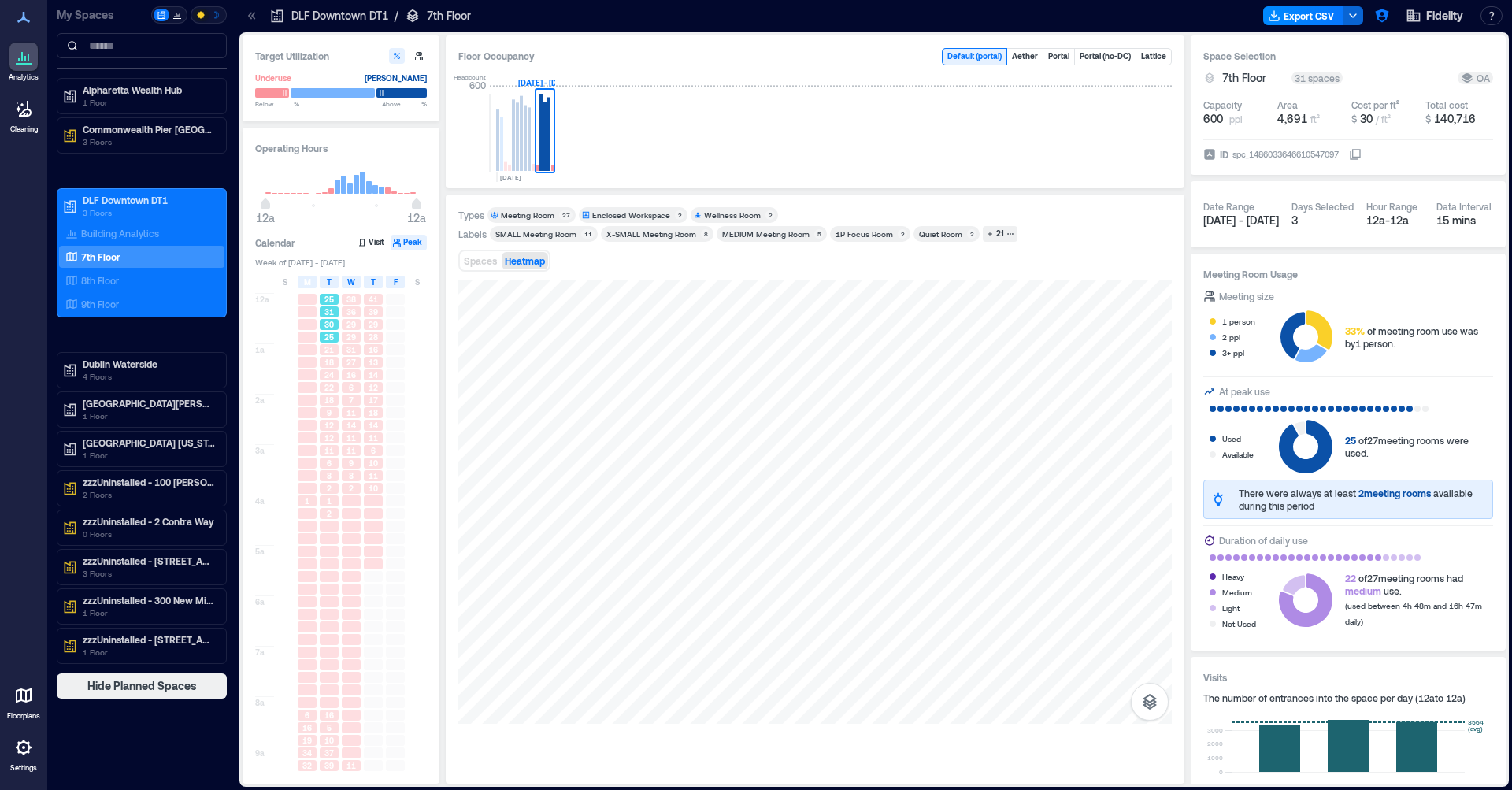
click at [339, 322] on div "30" at bounding box center [329, 324] width 23 height 13
click at [336, 366] on div "18" at bounding box center [329, 361] width 19 height 11
click at [337, 408] on div "9" at bounding box center [329, 412] width 19 height 11
click at [343, 464] on div "9" at bounding box center [351, 462] width 19 height 11
click at [341, 493] on div "2" at bounding box center [352, 488] width 23 height 13
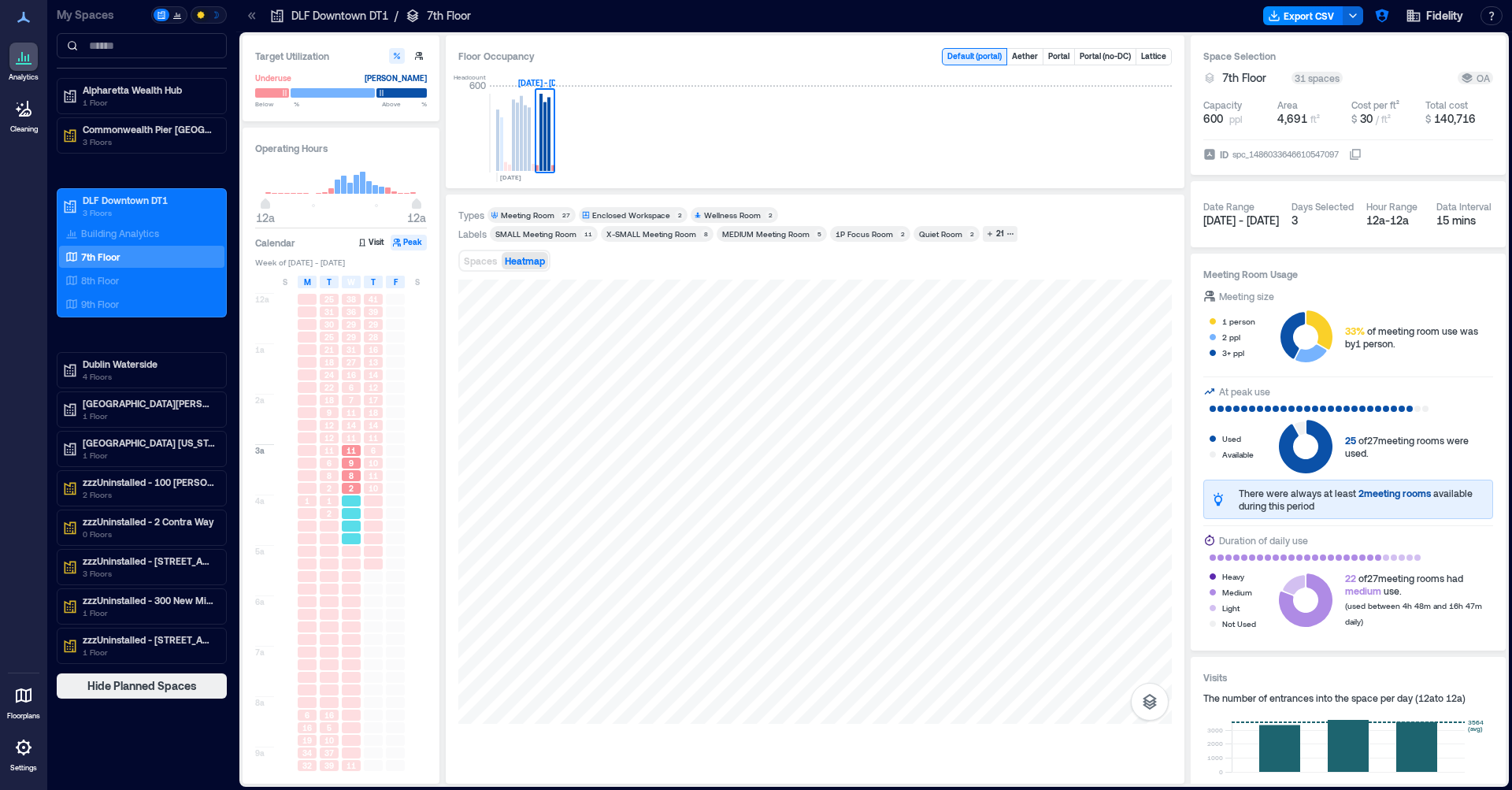
click at [350, 513] on div at bounding box center [351, 513] width 19 height 11
click at [336, 516] on div "2" at bounding box center [329, 513] width 19 height 11
click at [335, 490] on div "2" at bounding box center [329, 488] width 19 height 11
click at [331, 462] on span "6" at bounding box center [329, 462] width 5 height 11
click at [331, 410] on span "9" at bounding box center [329, 412] width 5 height 11
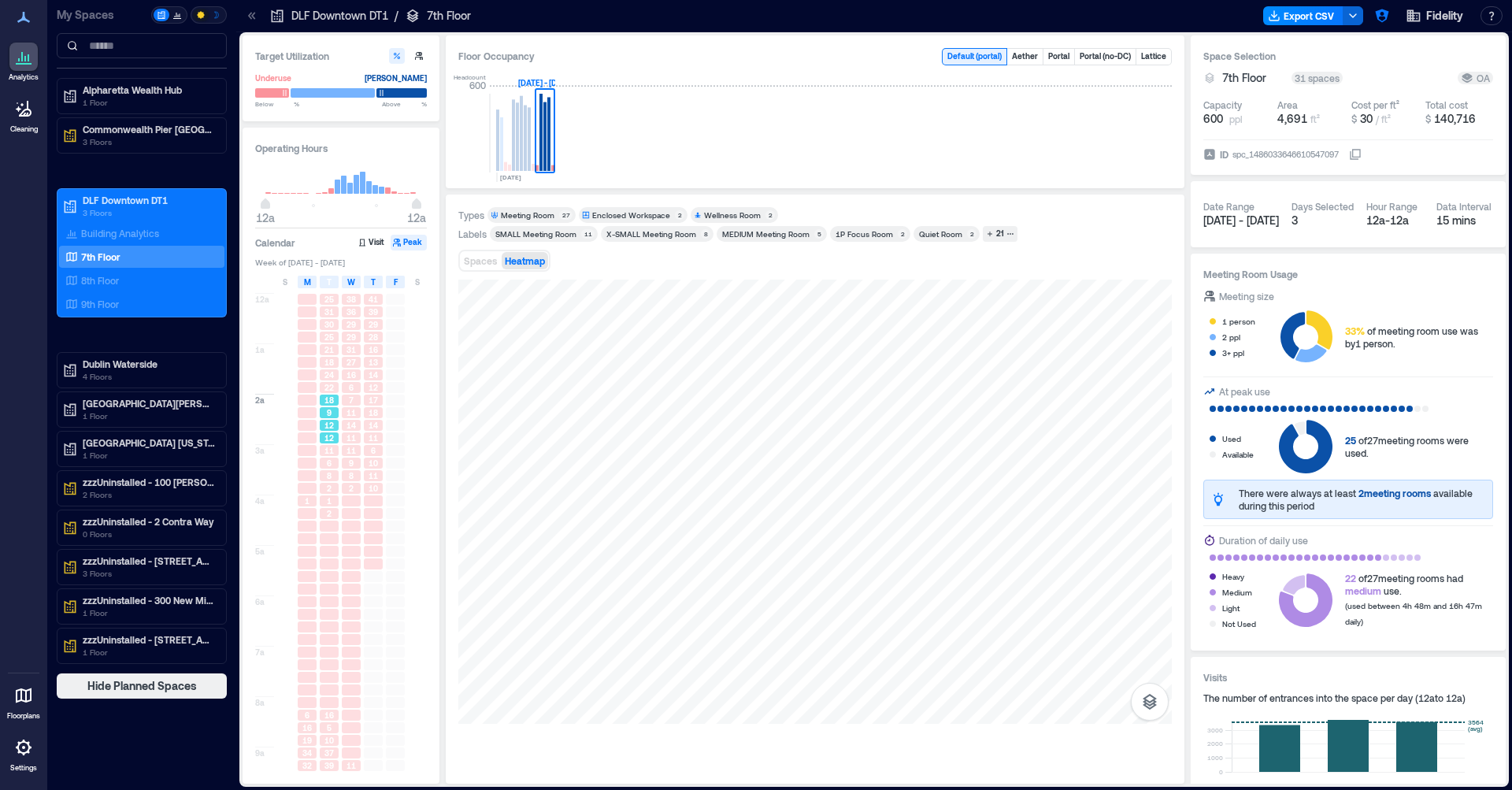
click at [348, 381] on div "16" at bounding box center [352, 374] width 23 height 13
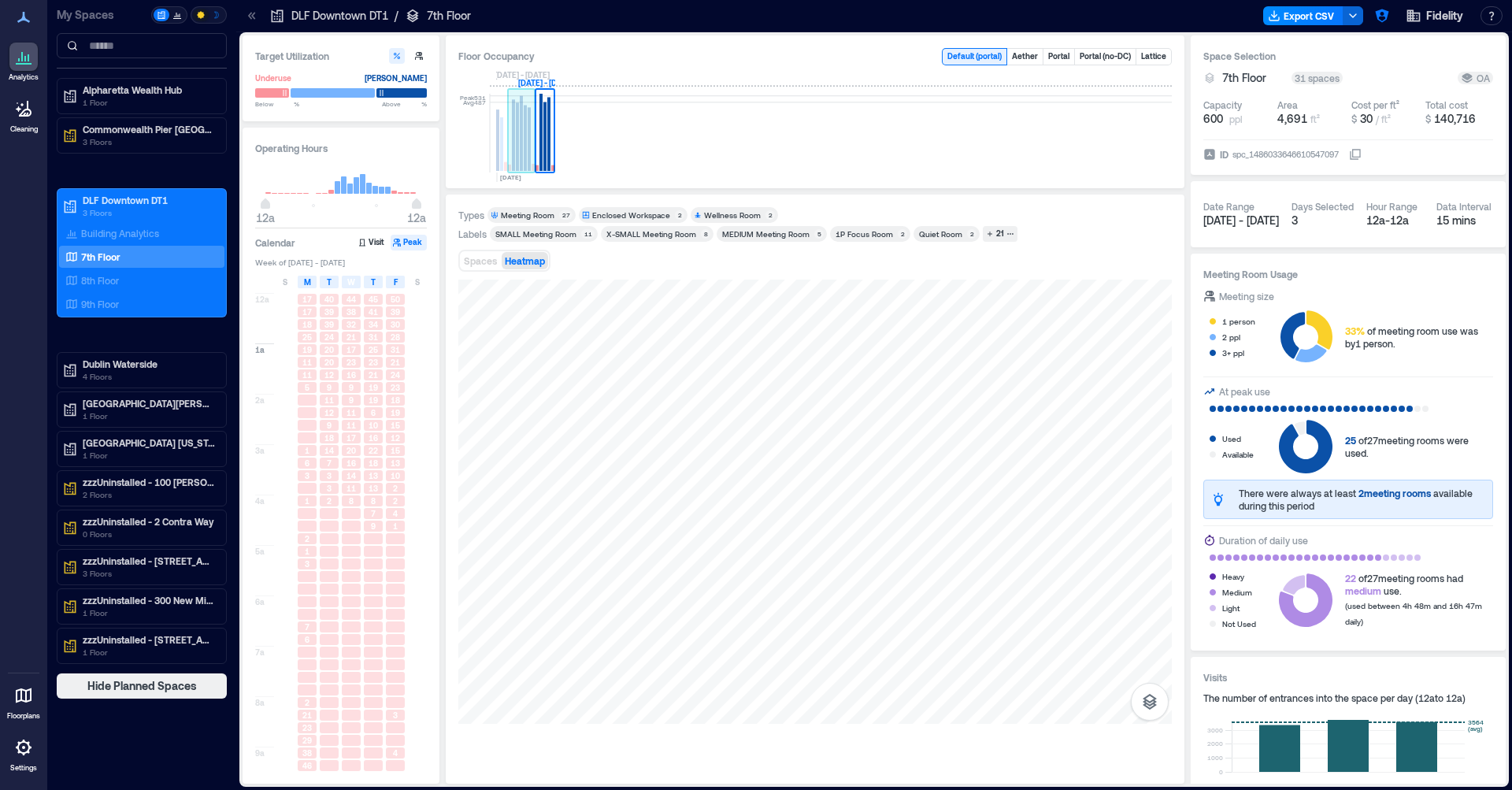
click at [523, 147] on rect at bounding box center [521, 133] width 3 height 74
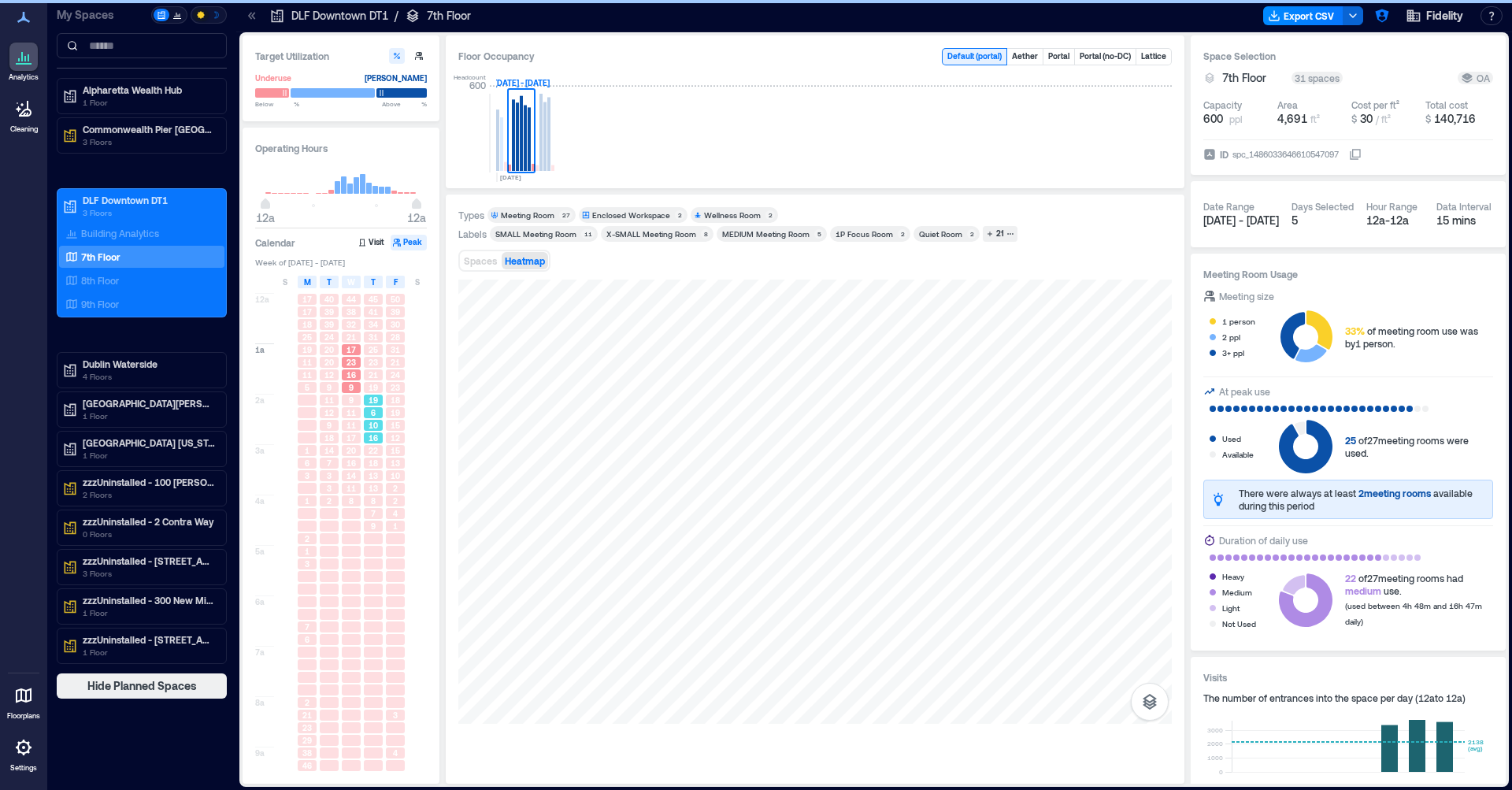
scroll to position [1, 0]
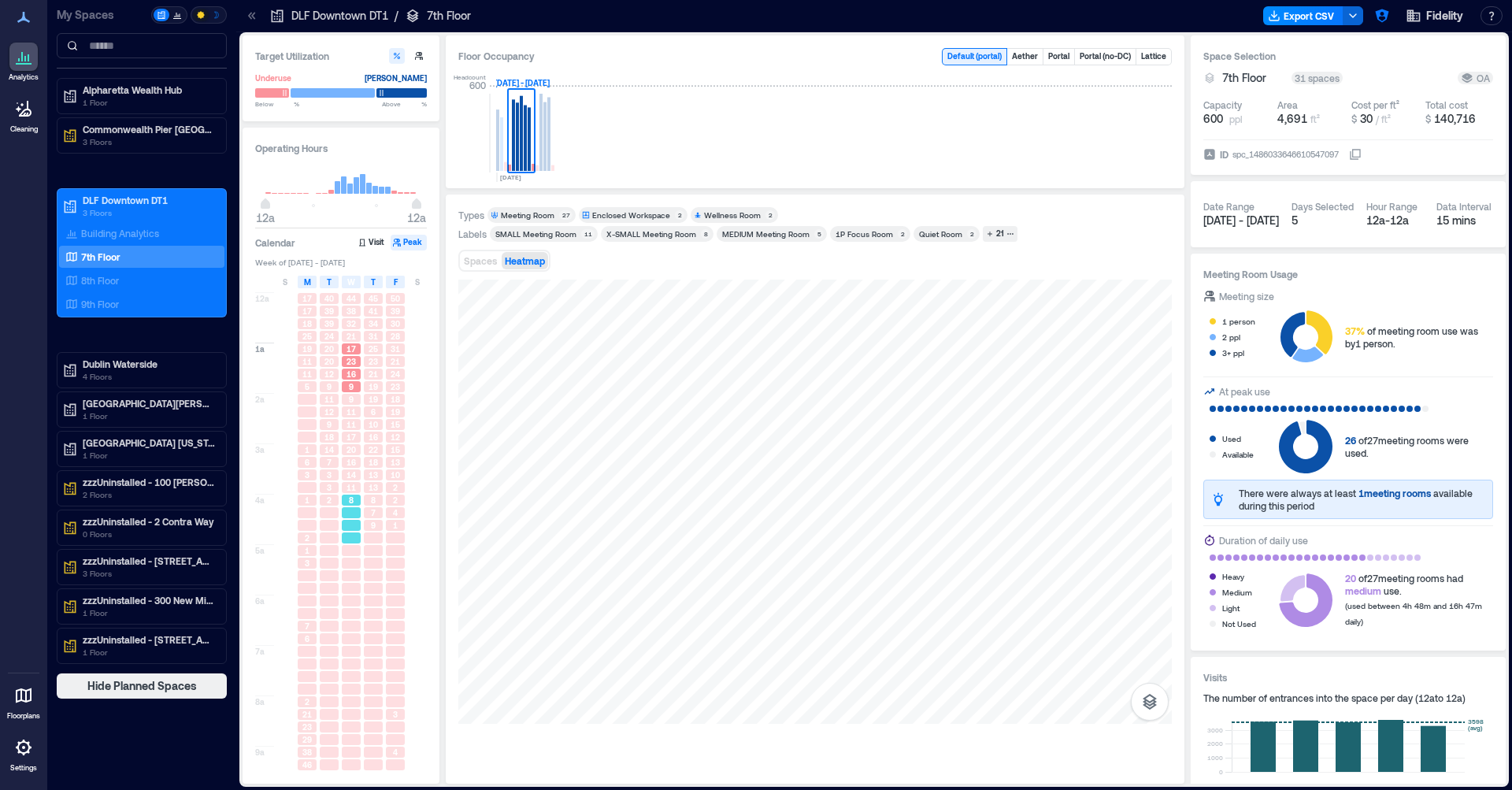
click at [348, 516] on div at bounding box center [351, 512] width 19 height 11
click at [331, 539] on div at bounding box center [329, 538] width 19 height 11
click at [328, 556] on div at bounding box center [329, 550] width 19 height 11
click at [342, 589] on div at bounding box center [352, 588] width 23 height 13
drag, startPoint x: 379, startPoint y: 584, endPoint x: 363, endPoint y: 567, distance: 23.3
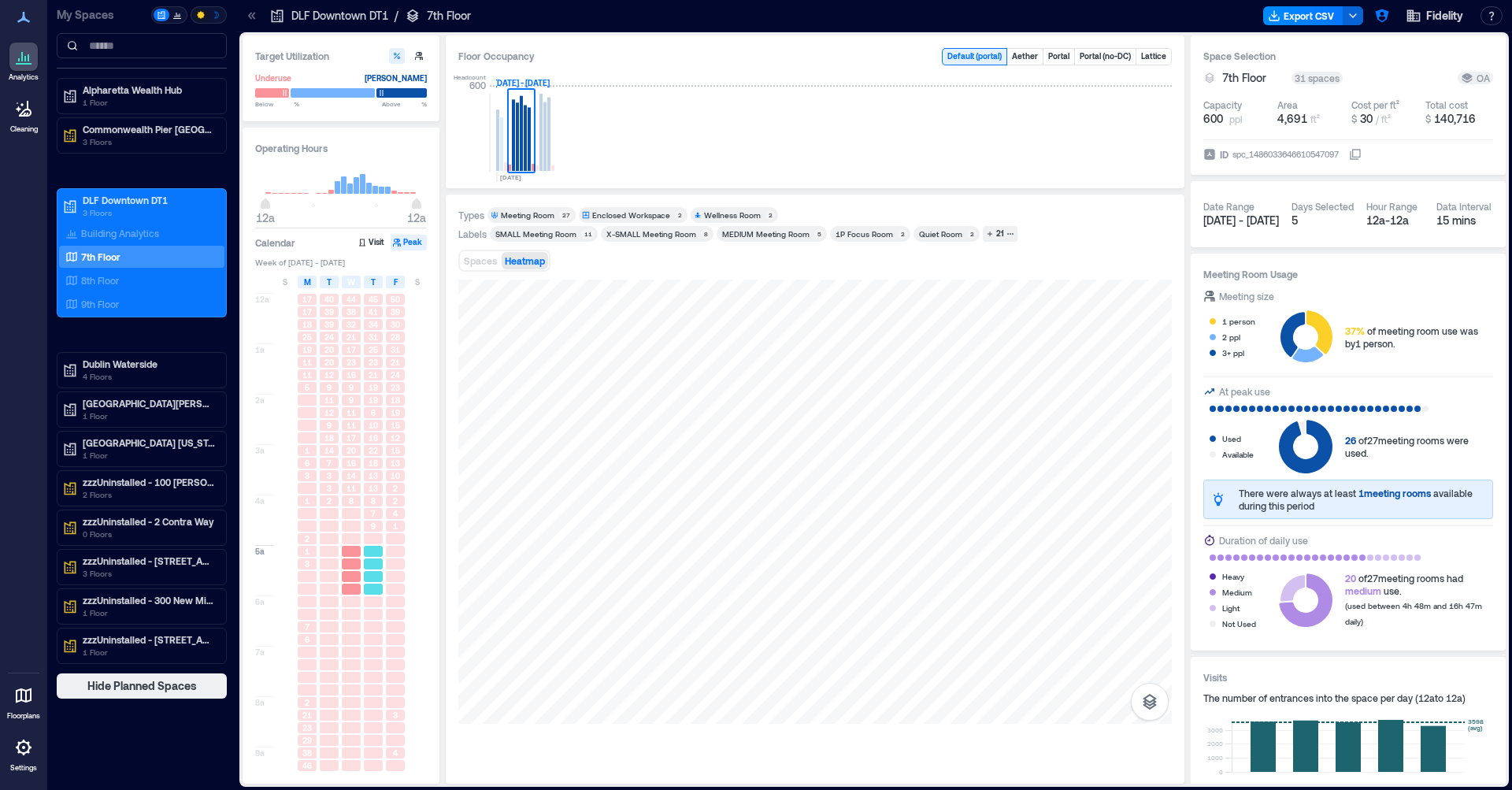
click at [379, 584] on div at bounding box center [373, 588] width 19 height 11
click at [360, 554] on div at bounding box center [352, 549] width 23 height 13
click at [347, 541] on div at bounding box center [351, 535] width 19 height 11
drag, startPoint x: 336, startPoint y: 530, endPoint x: 346, endPoint y: 499, distance: 32.6
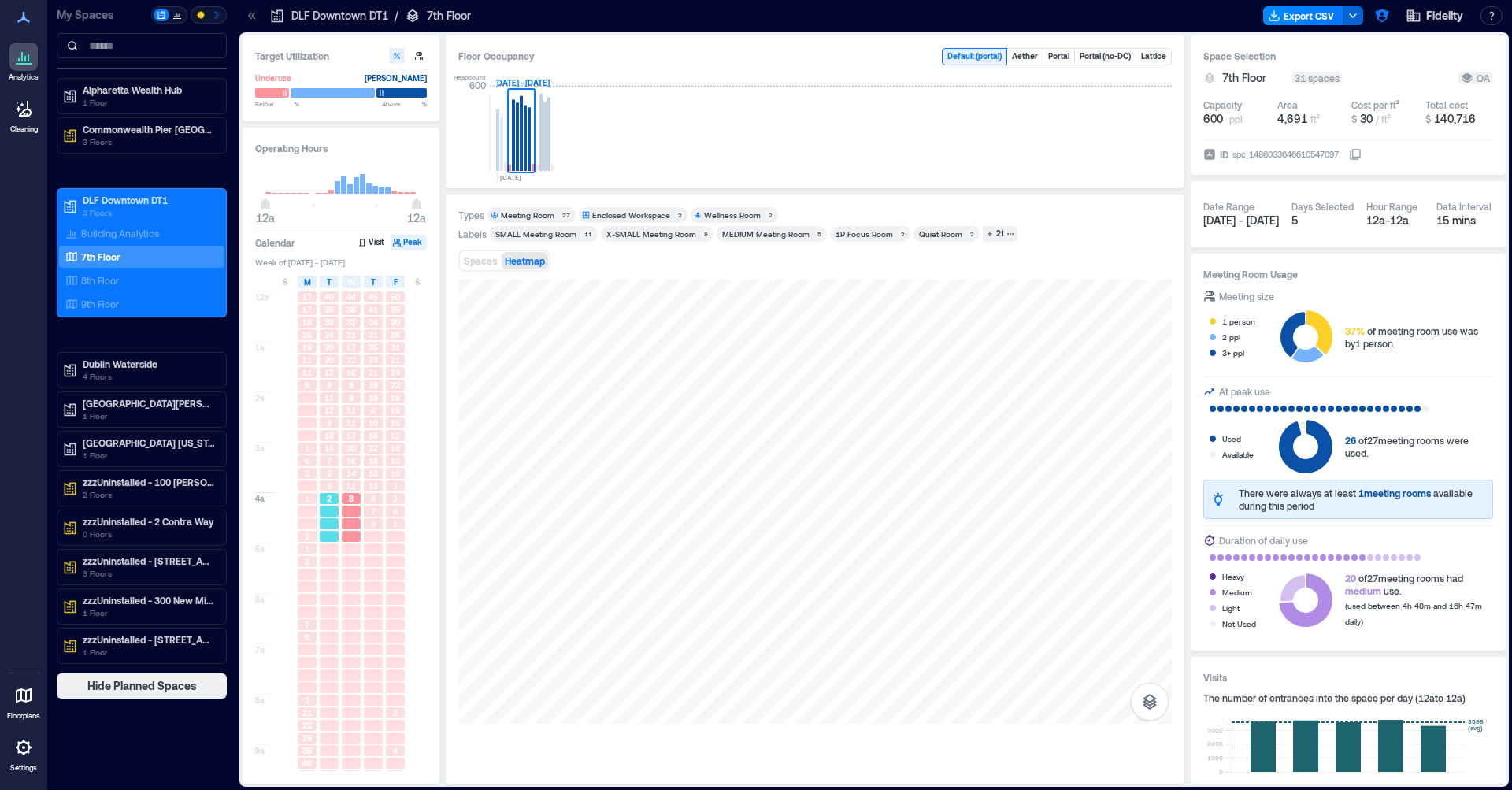
click at [337, 528] on div at bounding box center [329, 524] width 23 height 13
drag, startPoint x: 347, startPoint y: 499, endPoint x: 358, endPoint y: 481, distance: 21.1
click at [347, 498] on div "8" at bounding box center [351, 498] width 19 height 11
click at [361, 479] on div "14" at bounding box center [352, 473] width 23 height 13
click at [376, 464] on span "18" at bounding box center [373, 460] width 10 height 11
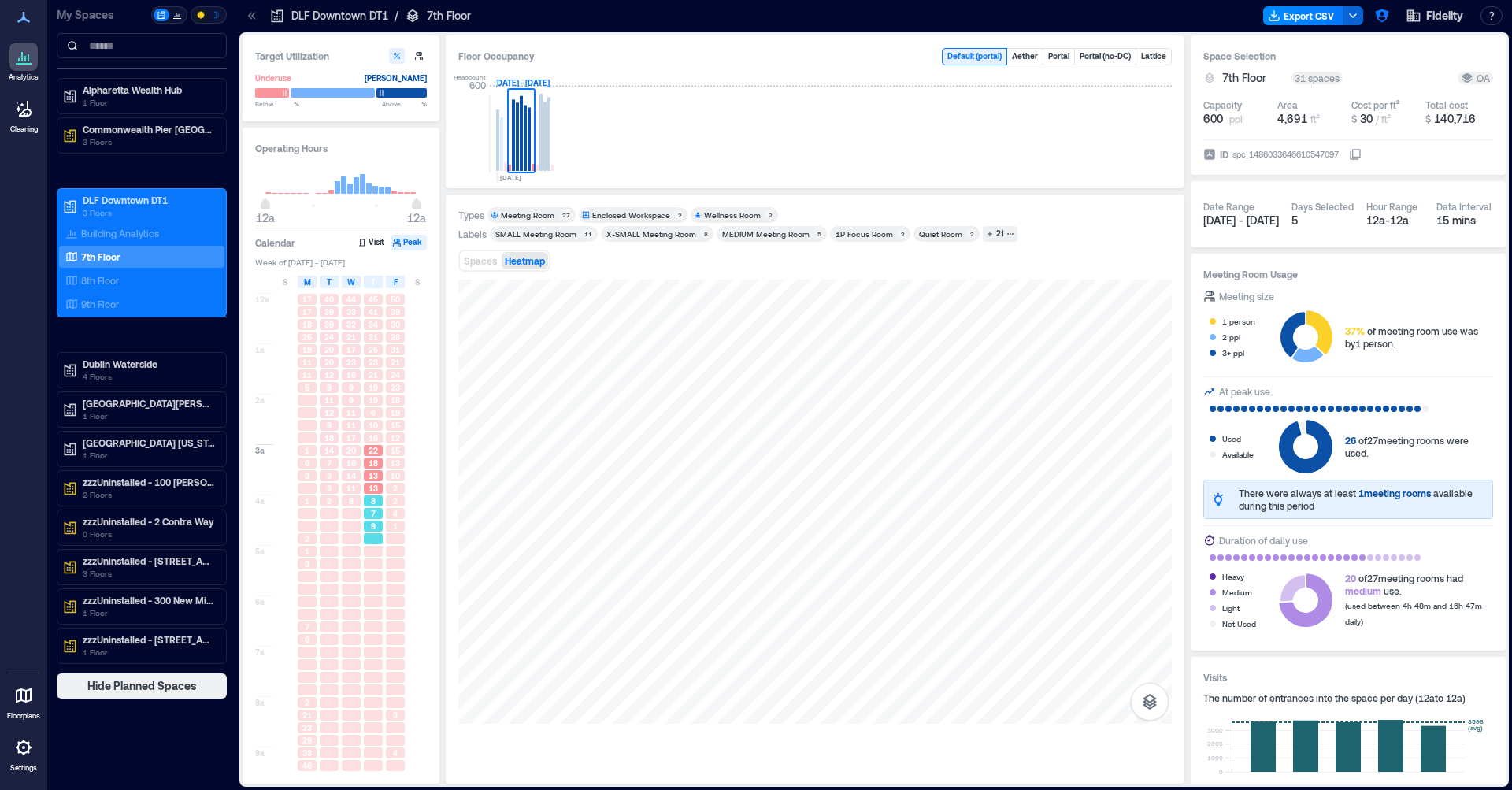
click at [375, 496] on span "8" at bounding box center [373, 500] width 5 height 11
click at [376, 558] on div at bounding box center [373, 564] width 23 height 13
click at [352, 562] on div at bounding box center [351, 563] width 19 height 11
click at [329, 562] on div at bounding box center [329, 563] width 19 height 11
click at [334, 602] on div at bounding box center [329, 601] width 19 height 11
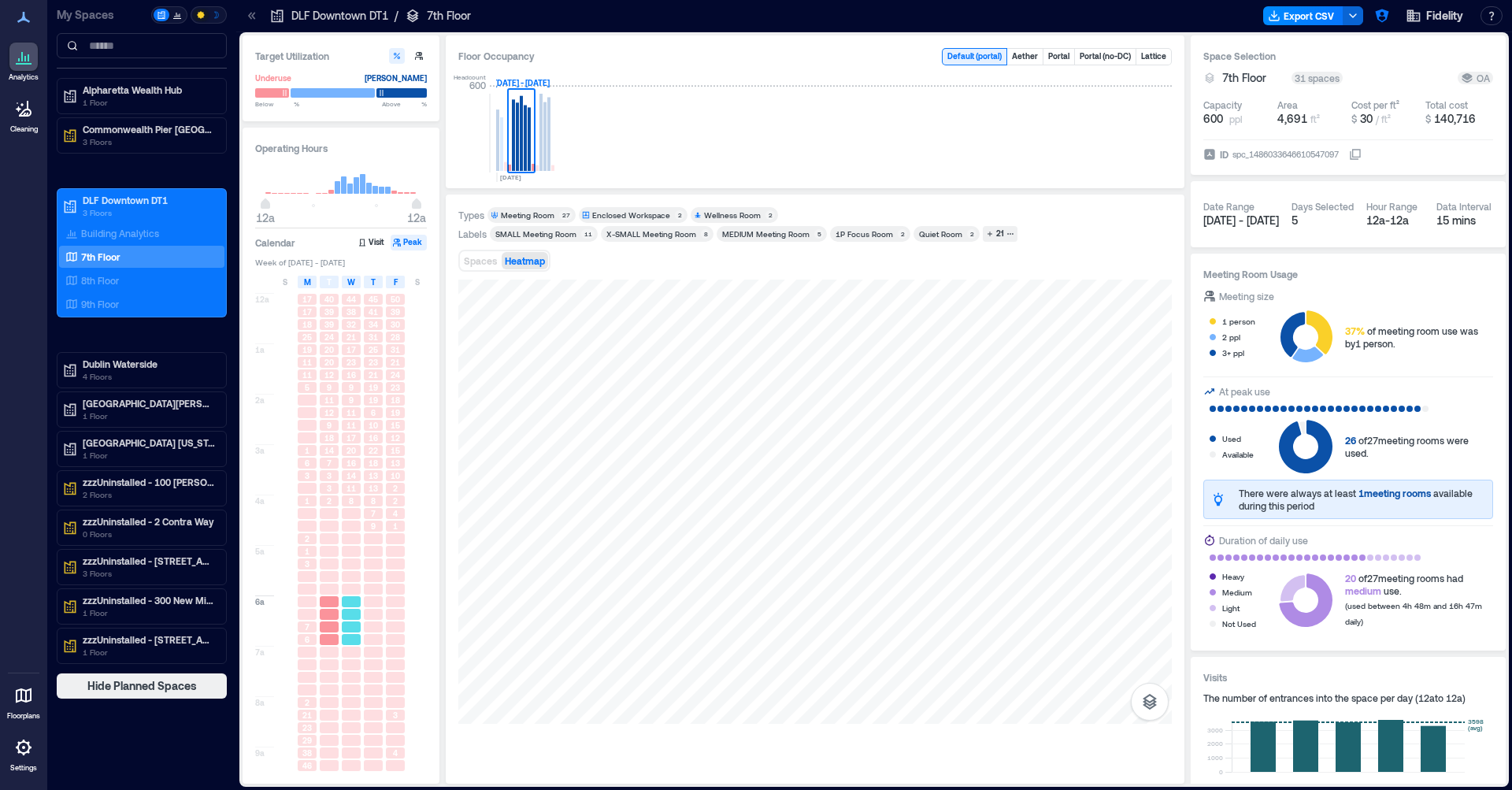
click at [359, 604] on div at bounding box center [351, 601] width 19 height 11
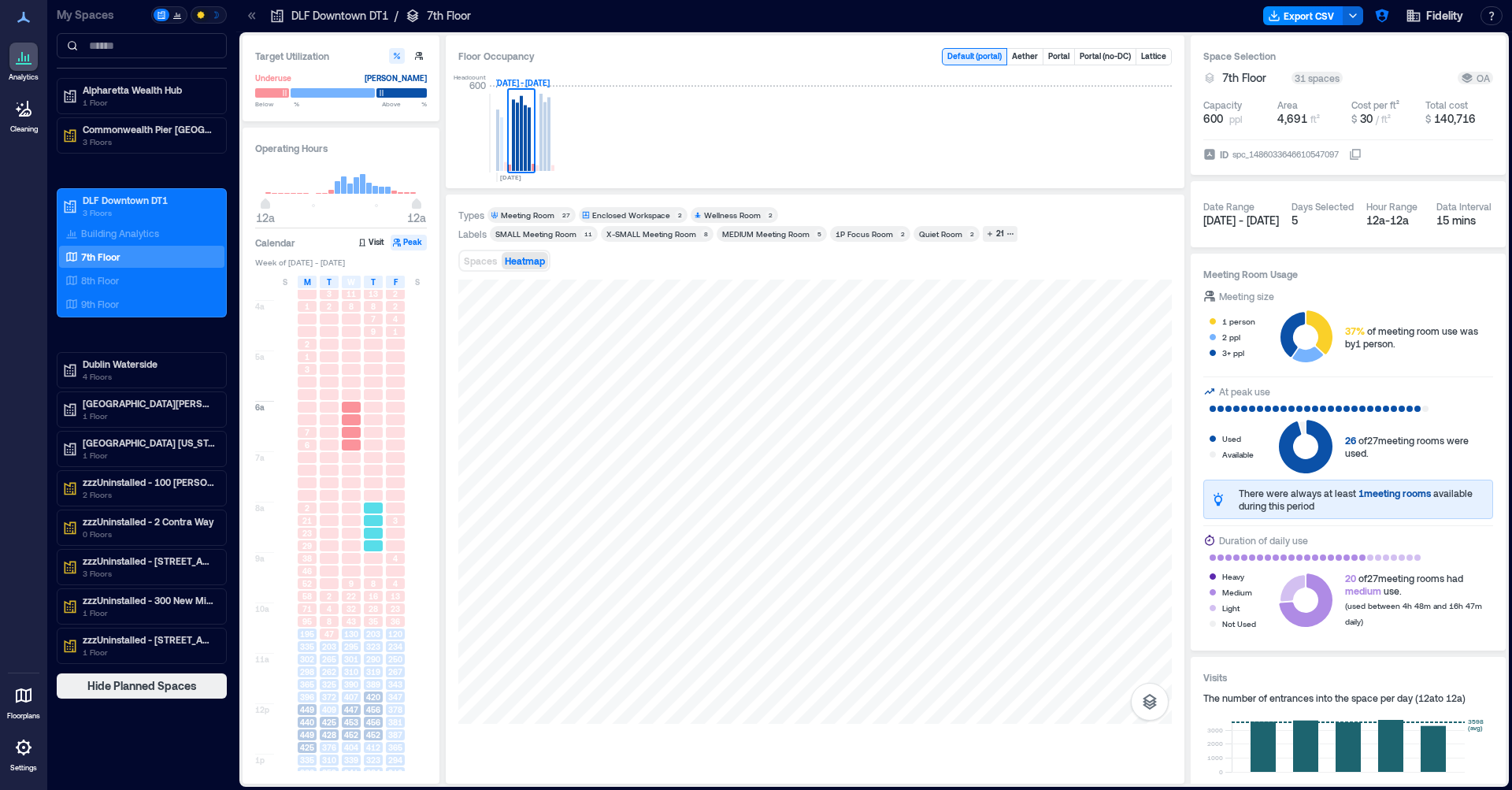
scroll to position [199, 0]
click at [351, 472] on div at bounding box center [351, 466] width 19 height 11
click at [353, 518] on div at bounding box center [351, 516] width 19 height 11
click at [323, 530] on div at bounding box center [329, 529] width 19 height 11
drag, startPoint x: 328, startPoint y: 574, endPoint x: 345, endPoint y: 575, distance: 17.0
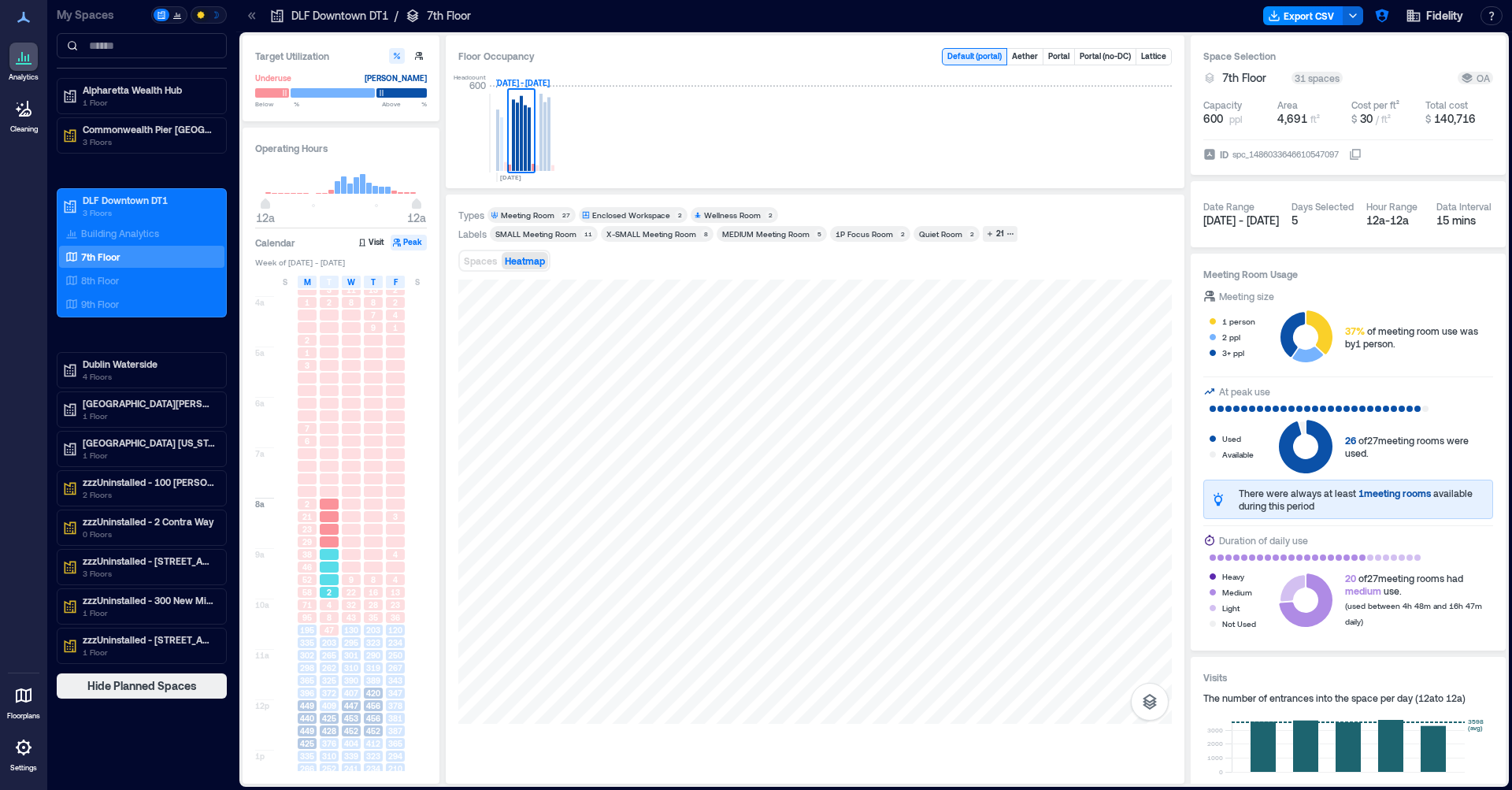
click at [328, 574] on div at bounding box center [329, 580] width 23 height 13
click at [345, 575] on div "9" at bounding box center [351, 579] width 19 height 11
drag, startPoint x: 353, startPoint y: 526, endPoint x: 352, endPoint y: 517, distance: 9.1
click at [353, 526] on div at bounding box center [351, 529] width 19 height 11
click at [344, 446] on div at bounding box center [351, 441] width 19 height 11
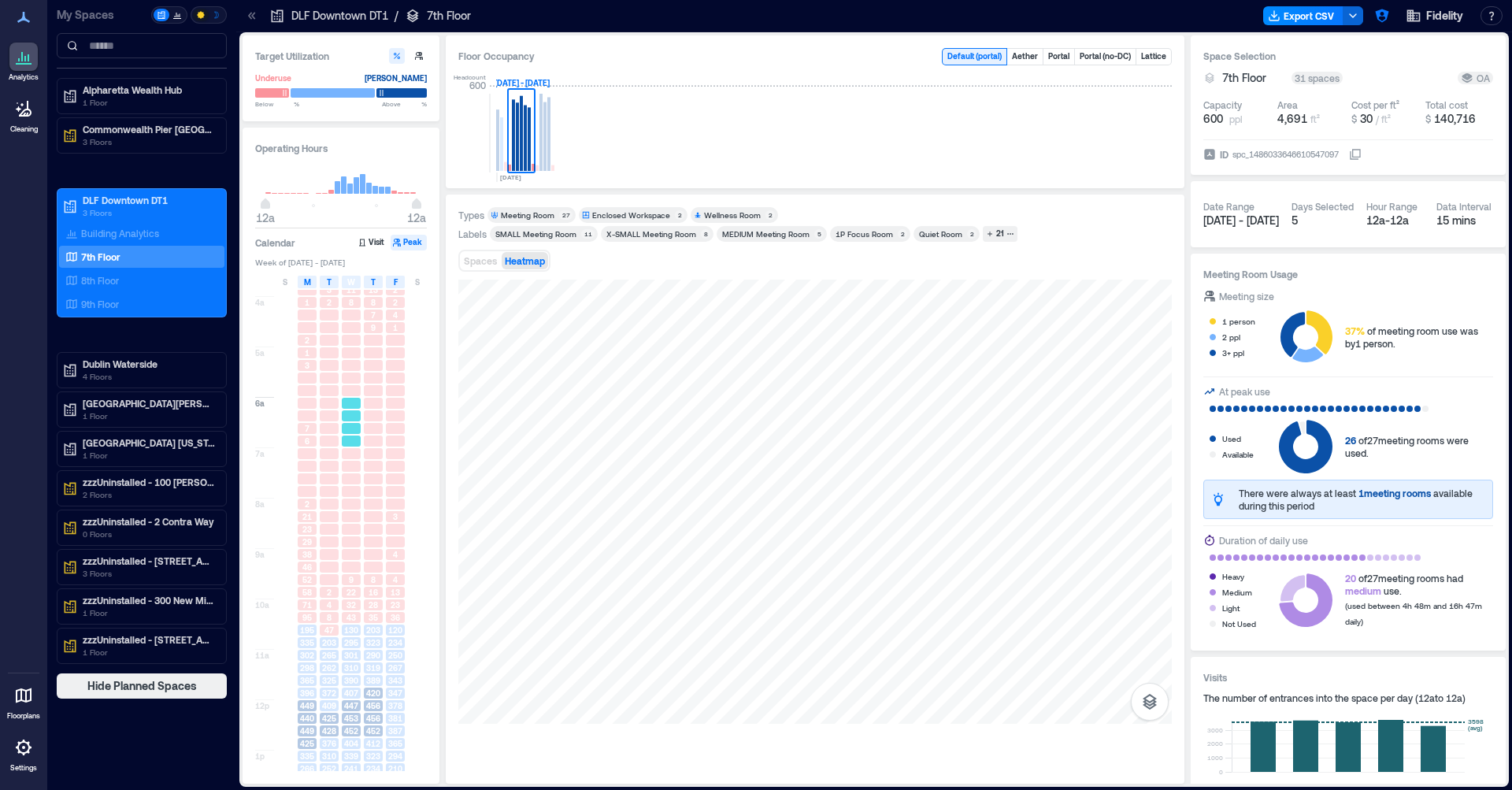
click at [342, 399] on div at bounding box center [351, 402] width 19 height 11
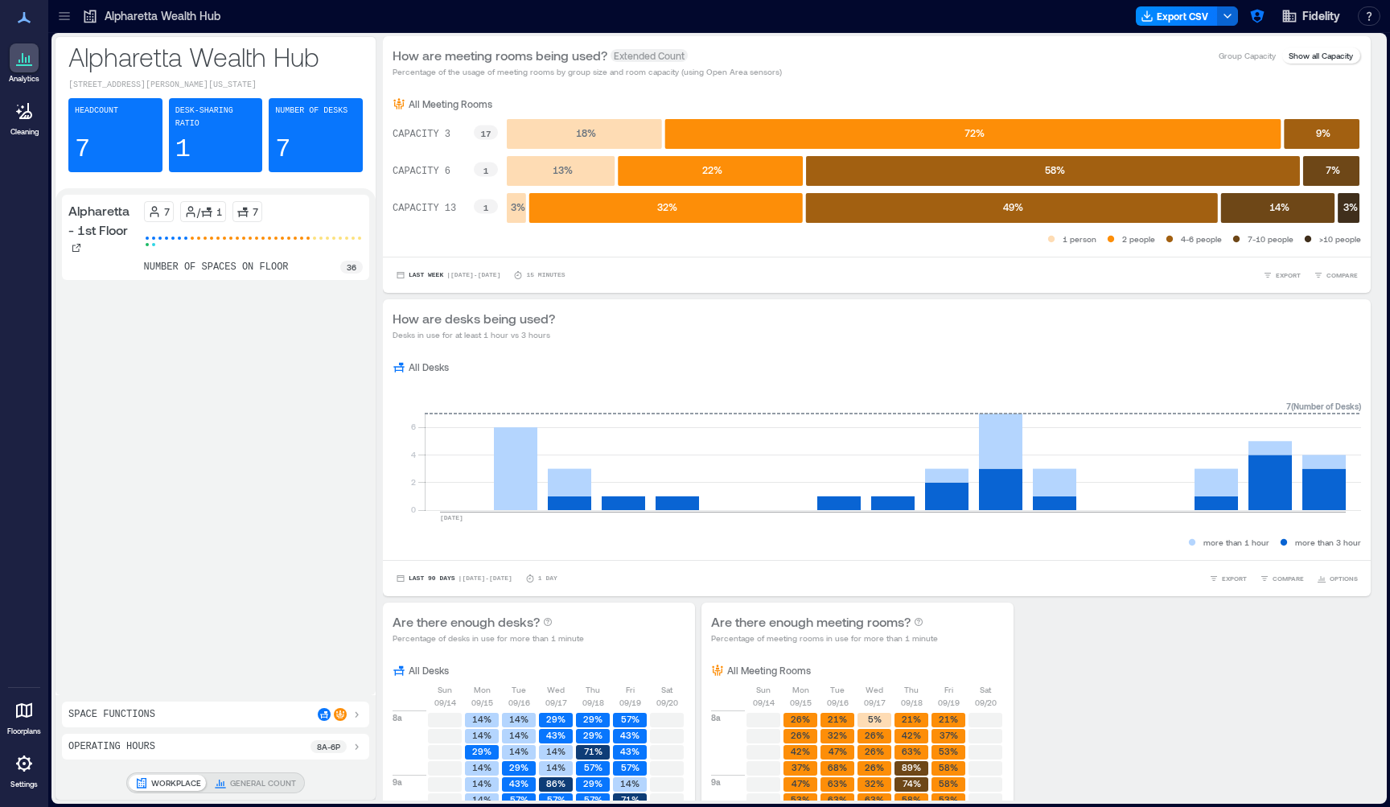
click at [71, 23] on icon at bounding box center [64, 16] width 16 height 16
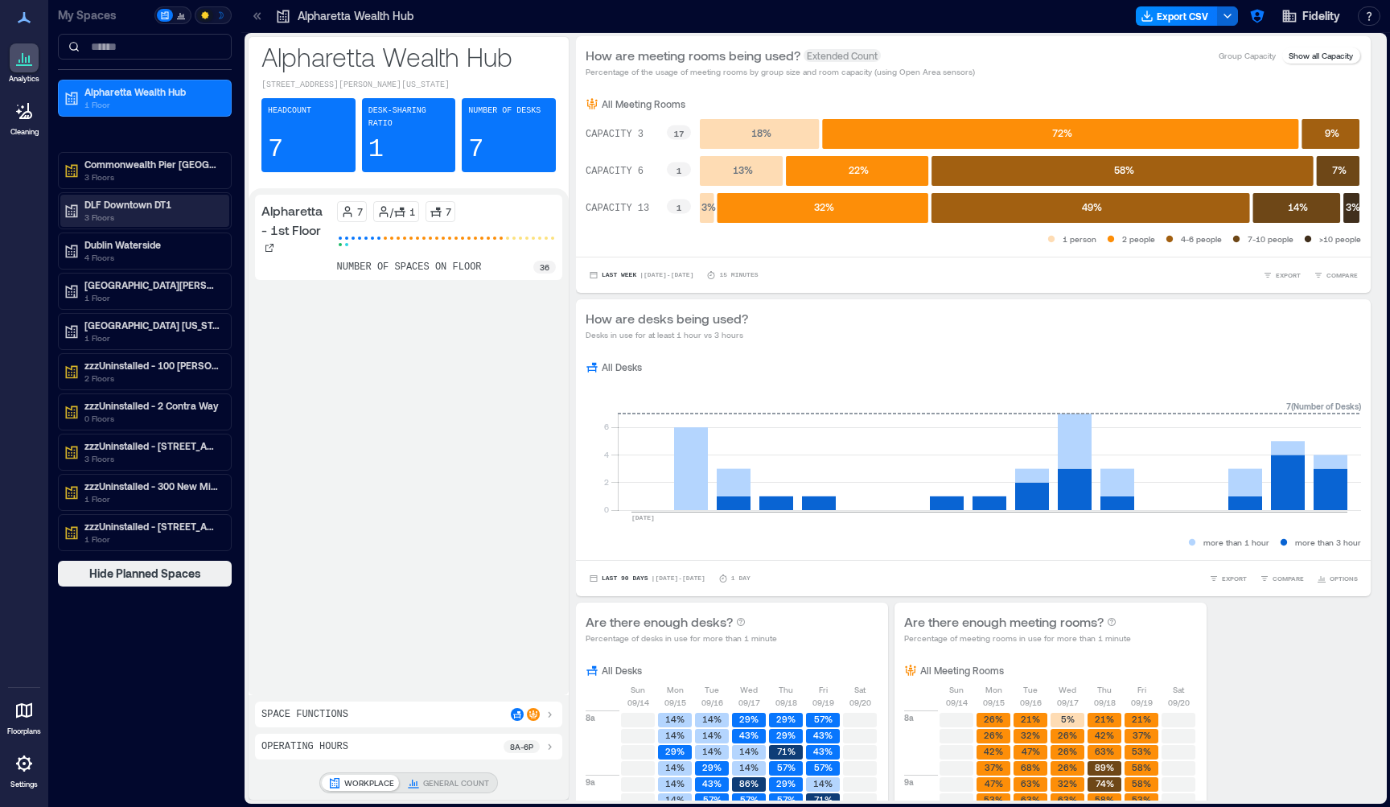
click at [125, 216] on p "3 Floors" at bounding box center [151, 217] width 135 height 13
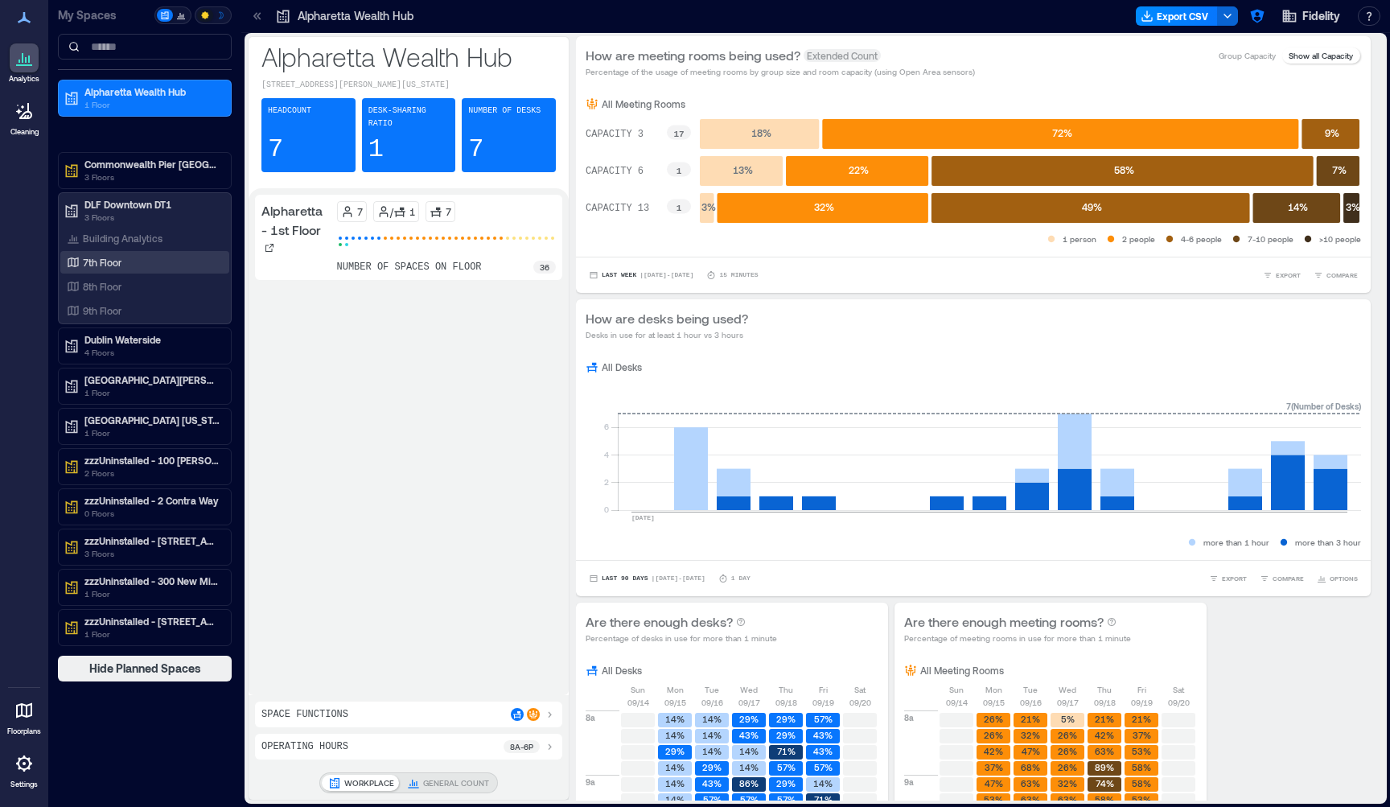
click at [101, 266] on p "7th Floor" at bounding box center [102, 262] width 39 height 13
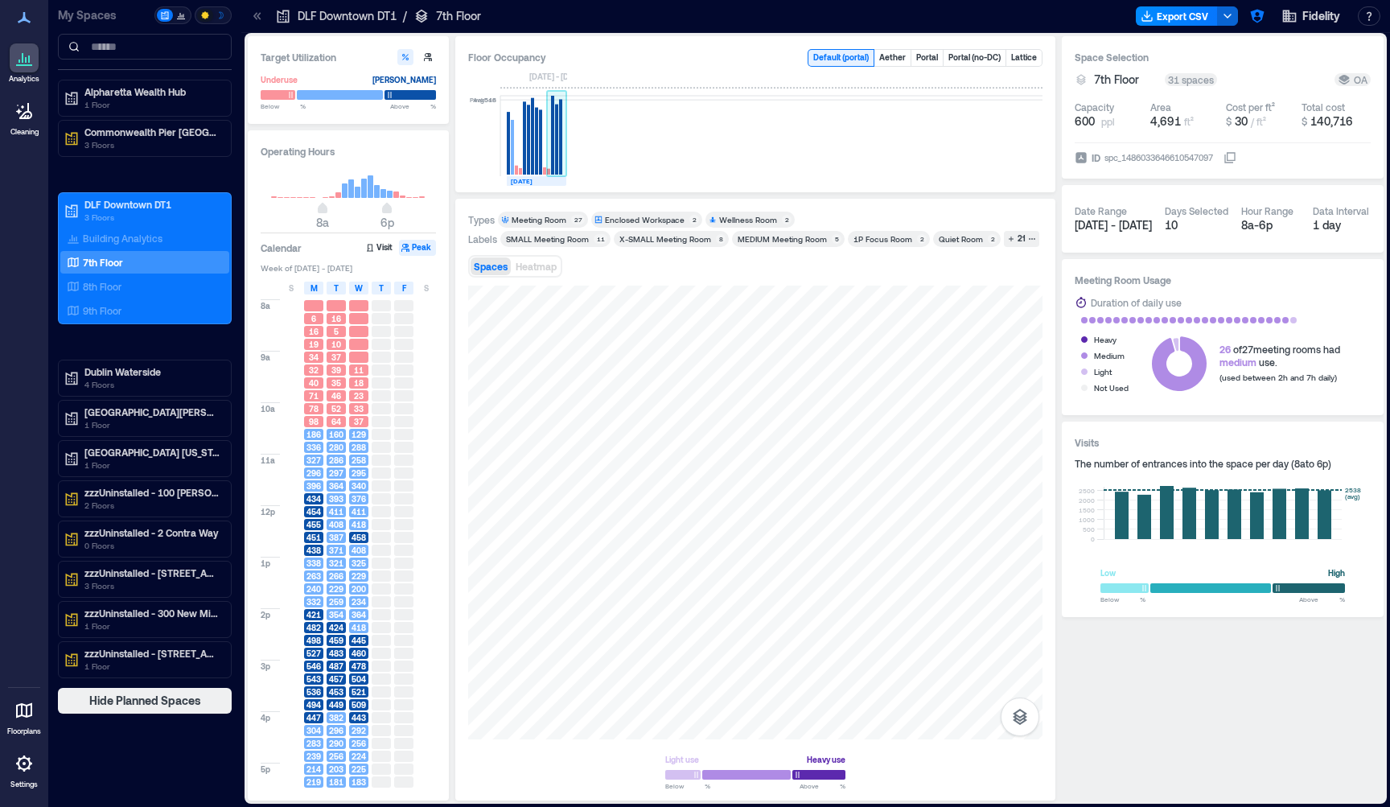
click at [553, 136] on rect at bounding box center [552, 135] width 3 height 79
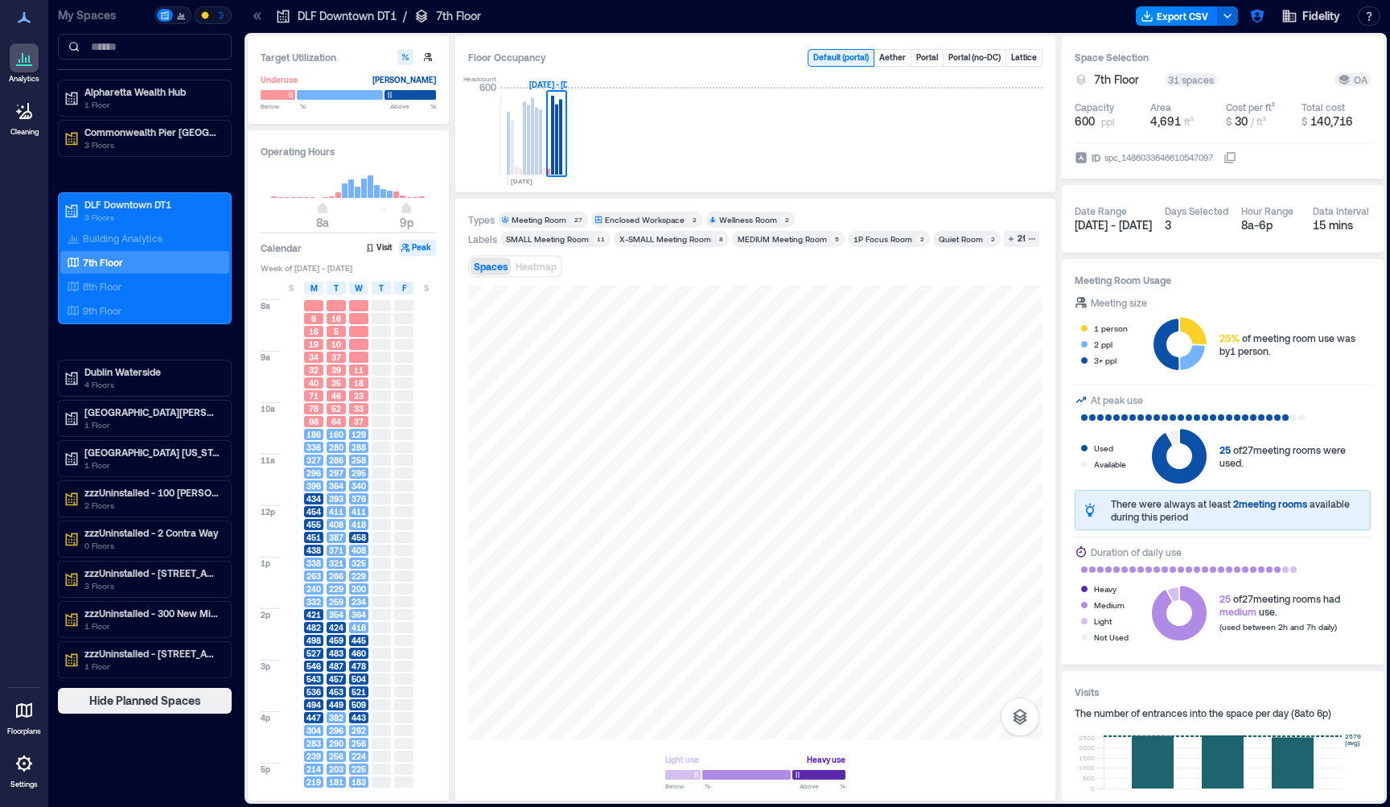
type input "**"
drag, startPoint x: 394, startPoint y: 216, endPoint x: 468, endPoint y: 214, distance: 74.0
click at [468, 214] on div "Target Utilization Underuse Critical mass Below ** % Above ** % Operating Hours…" at bounding box center [816, 418] width 1136 height 764
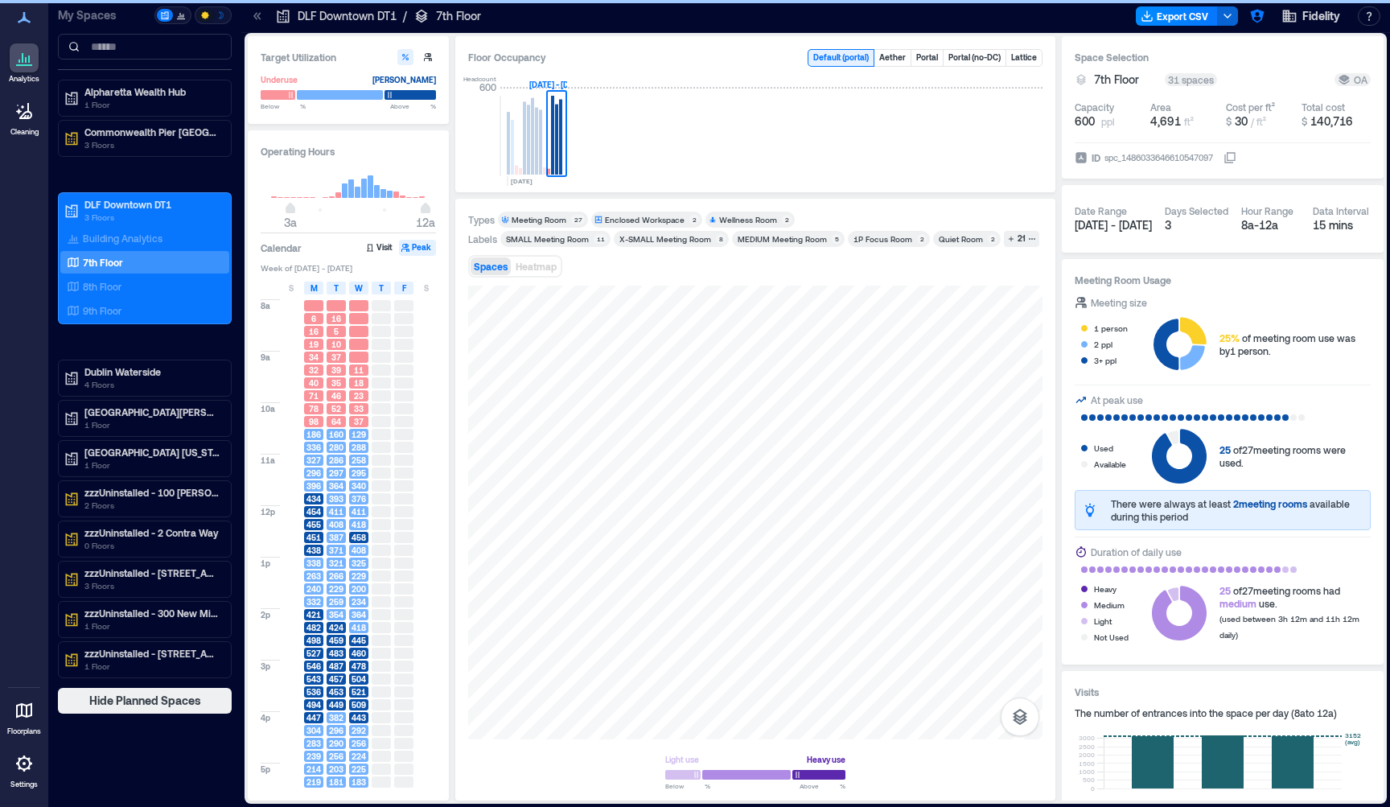
type input "*"
drag, startPoint x: 315, startPoint y: 212, endPoint x: 265, endPoint y: 208, distance: 50.0
click at [286, 209] on span "3a" at bounding box center [291, 210] width 10 height 6
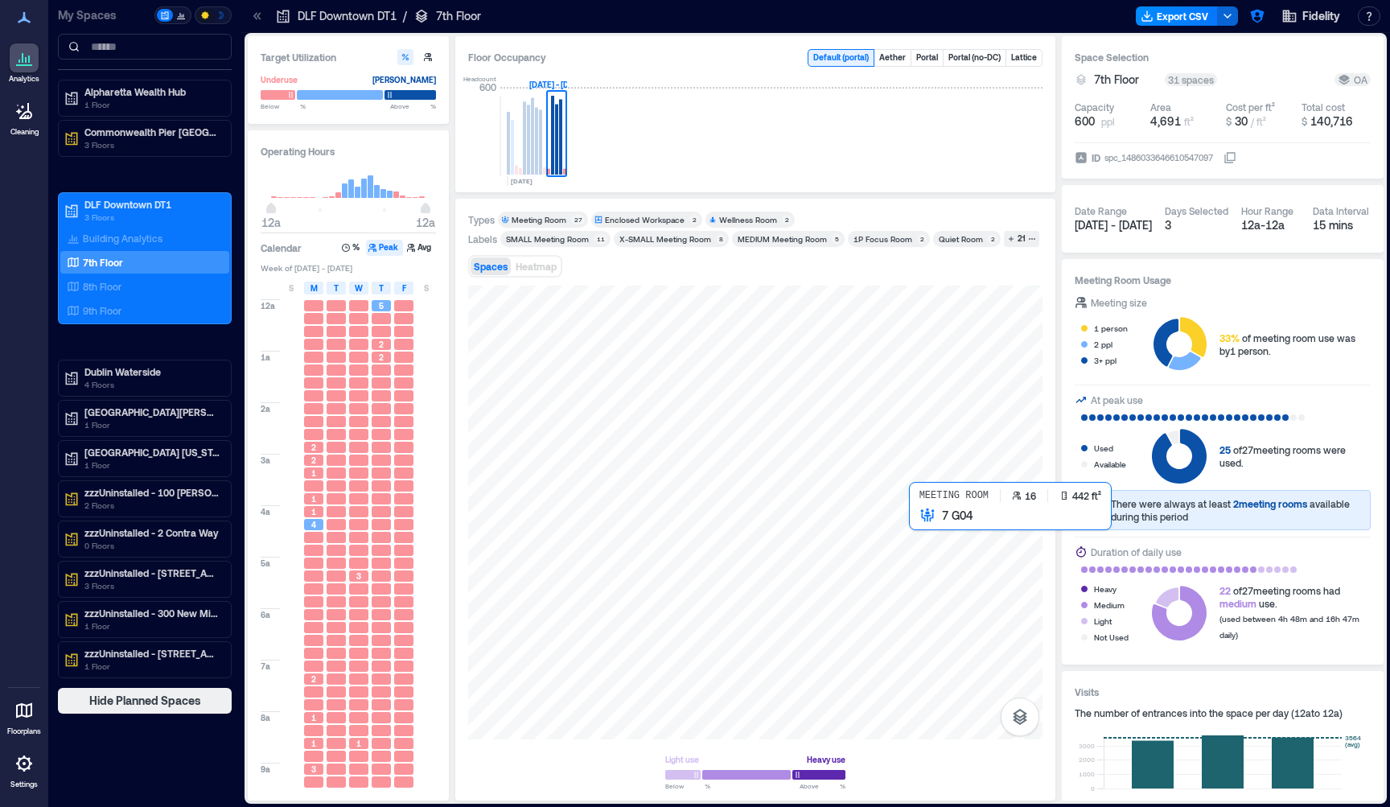
click at [921, 520] on div at bounding box center [755, 513] width 574 height 454
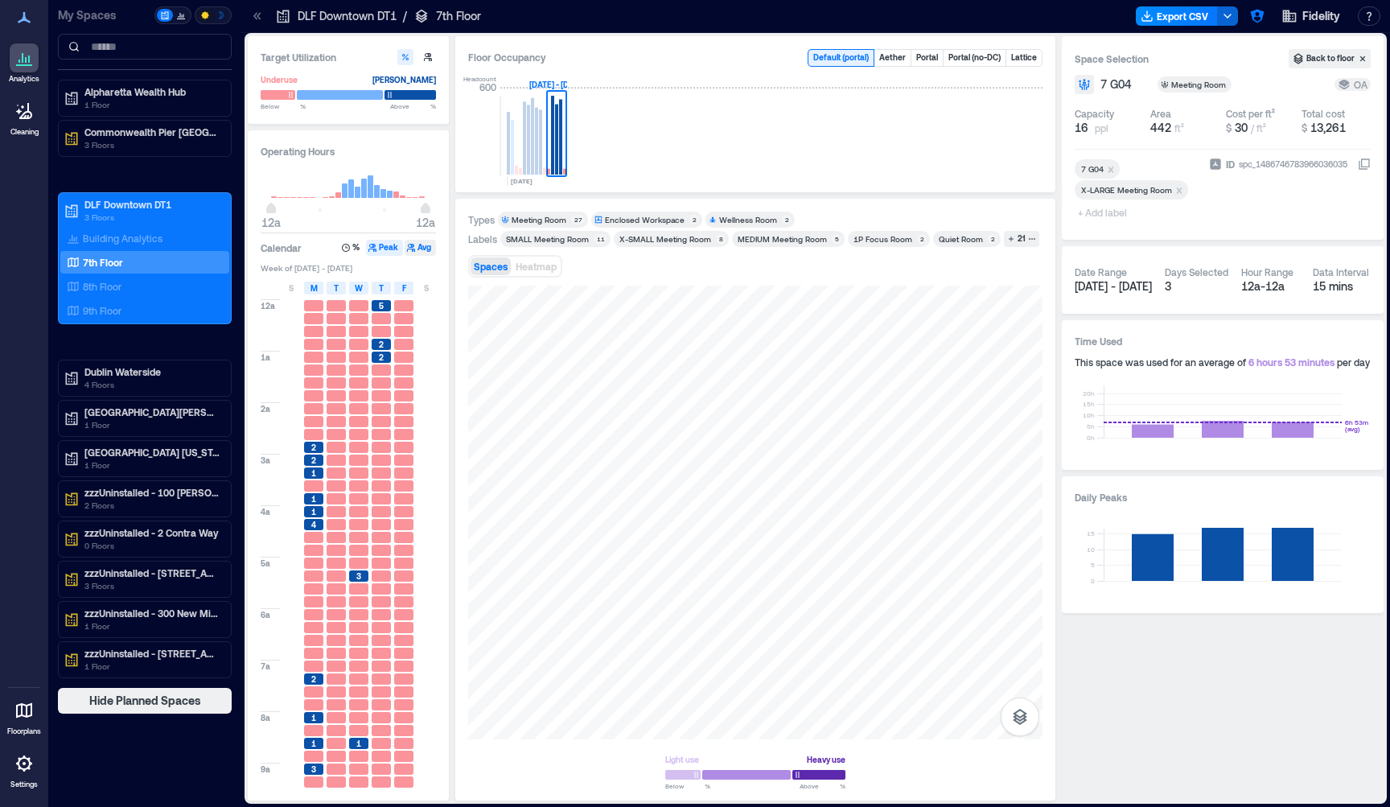
click at [426, 257] on div "Operating Hours 12a 12a Calendar % Peak Avg Week of Sep 21 - 27, 2025 S M T W T…" at bounding box center [348, 465] width 201 height 670
click at [423, 253] on button "Avg" at bounding box center [420, 248] width 31 height 16
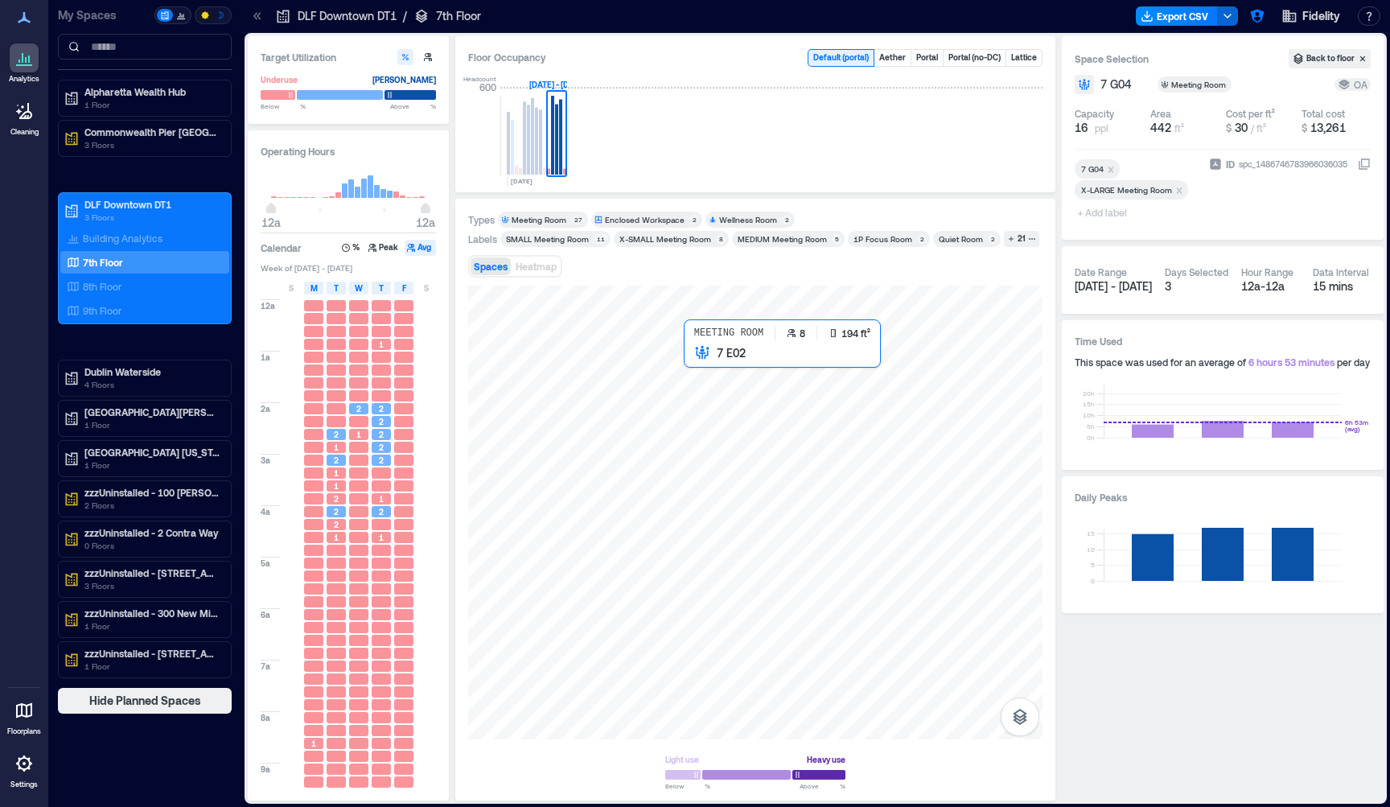
click at [701, 365] on div at bounding box center [755, 513] width 574 height 454
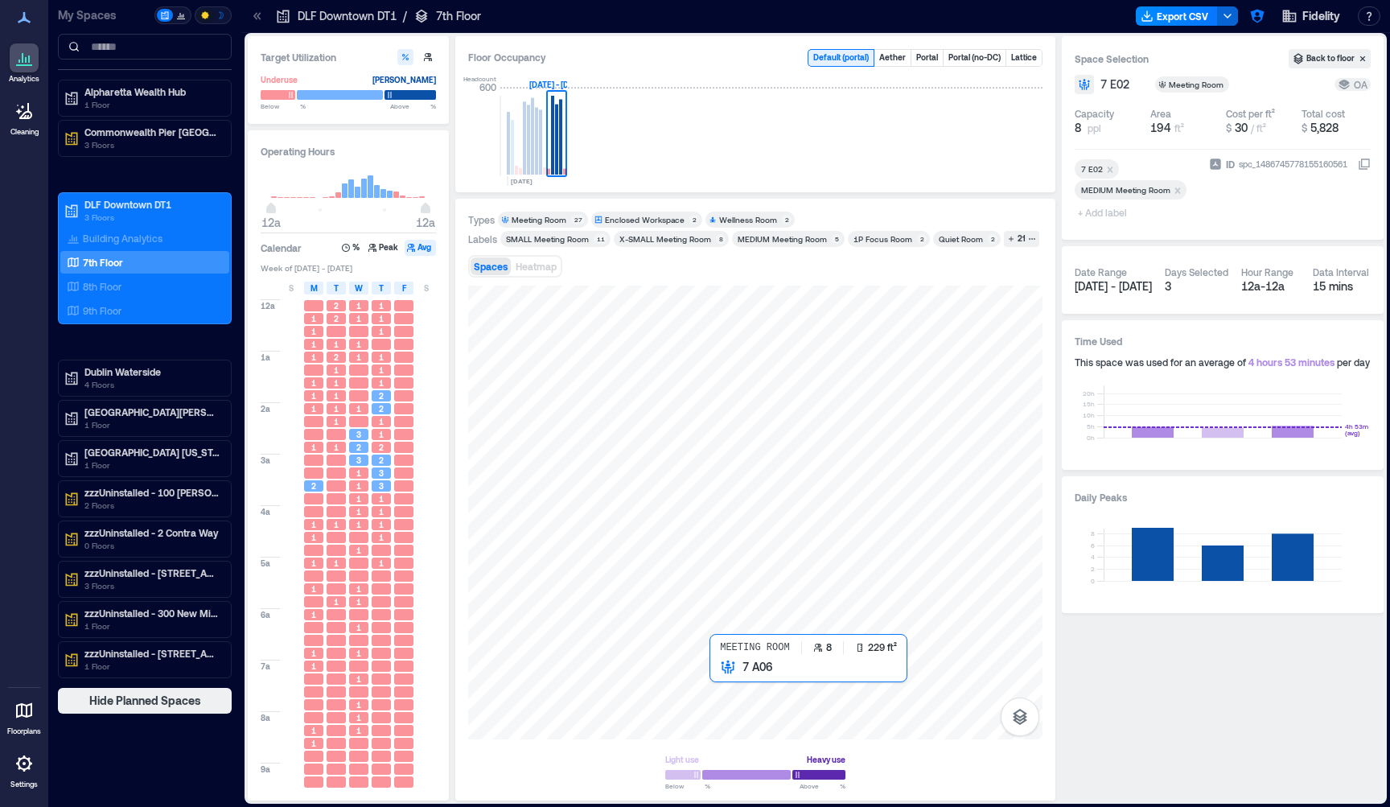
click at [726, 681] on div at bounding box center [755, 513] width 574 height 454
